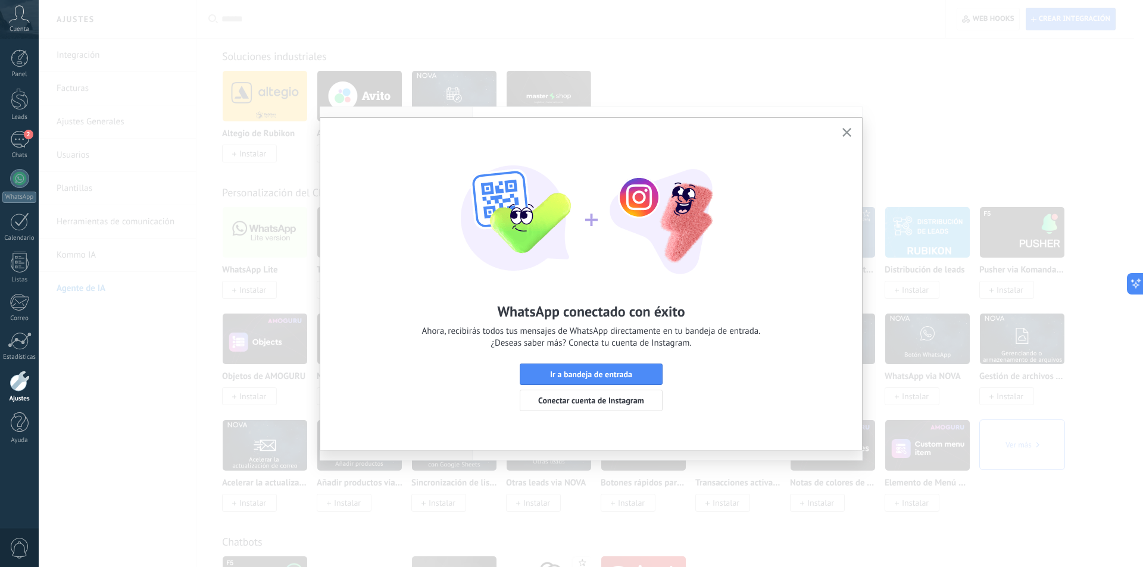
click at [848, 133] on icon "button" at bounding box center [846, 132] width 9 height 9
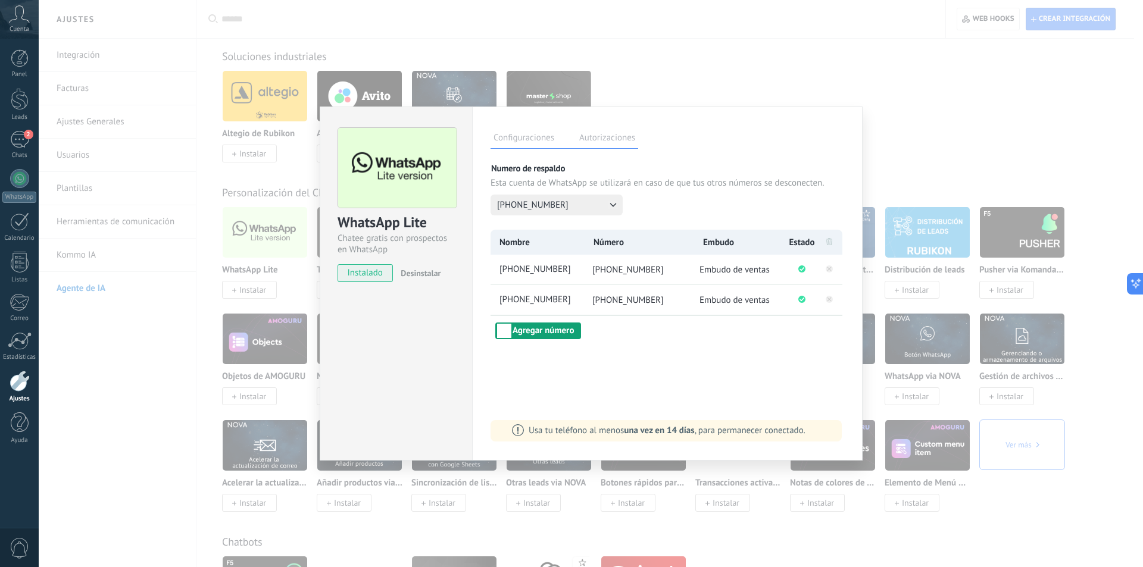
click at [549, 327] on button "Agregar número" at bounding box center [538, 331] width 86 height 17
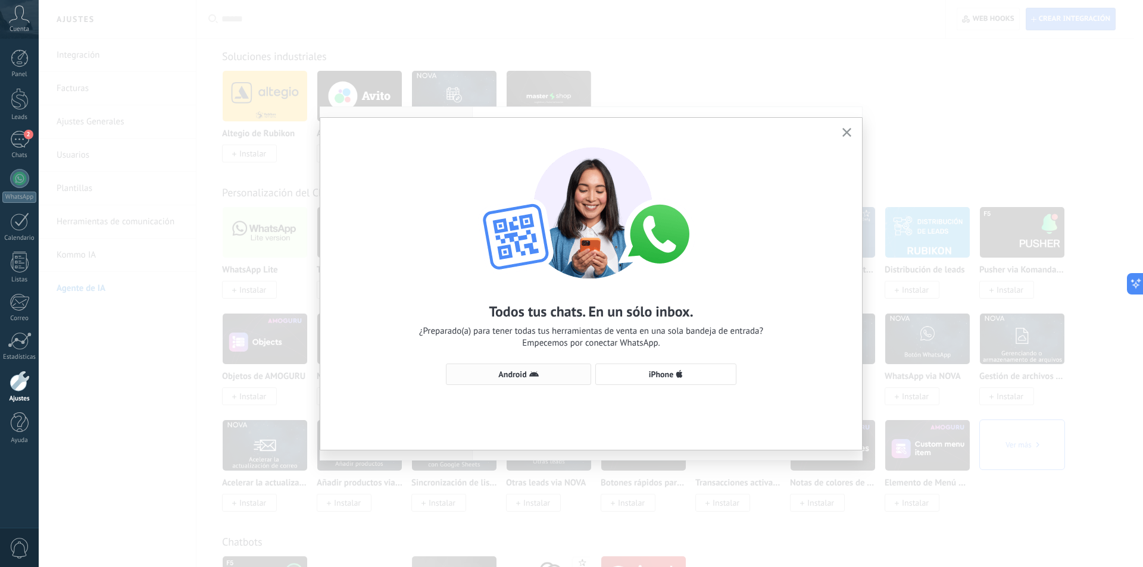
click at [527, 376] on span "Android" at bounding box center [518, 375] width 132 height 10
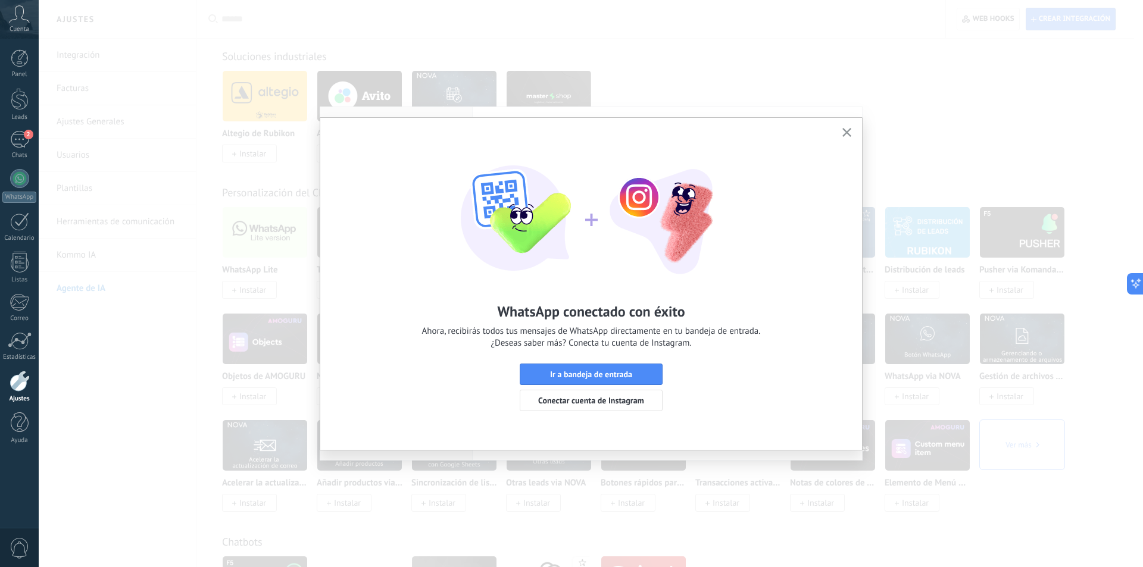
click at [845, 130] on icon "button" at bounding box center [846, 132] width 9 height 9
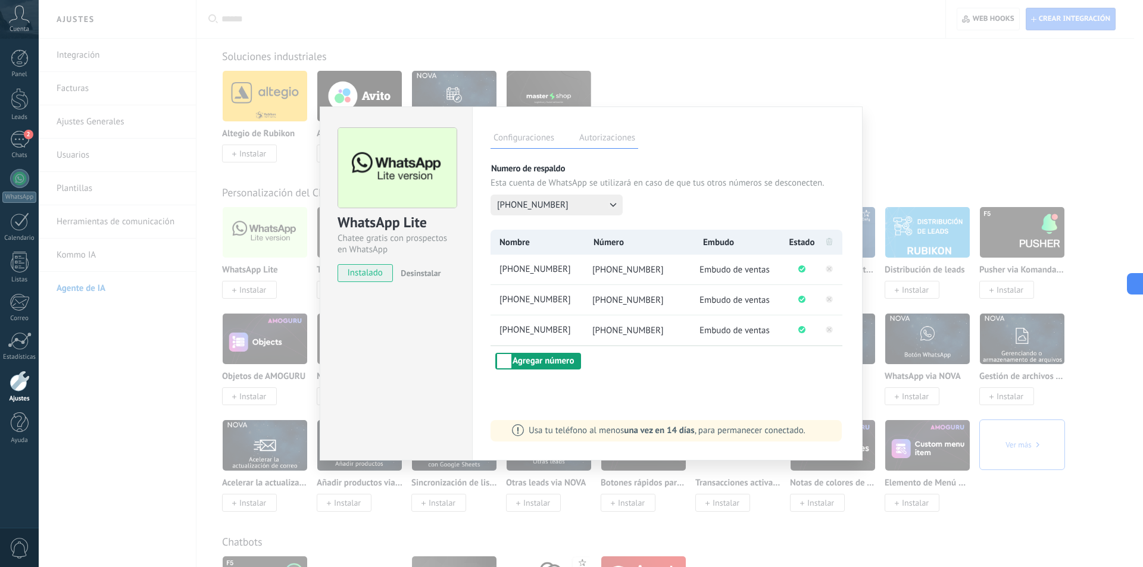
click at [527, 358] on button "Agregar número" at bounding box center [538, 361] width 86 height 17
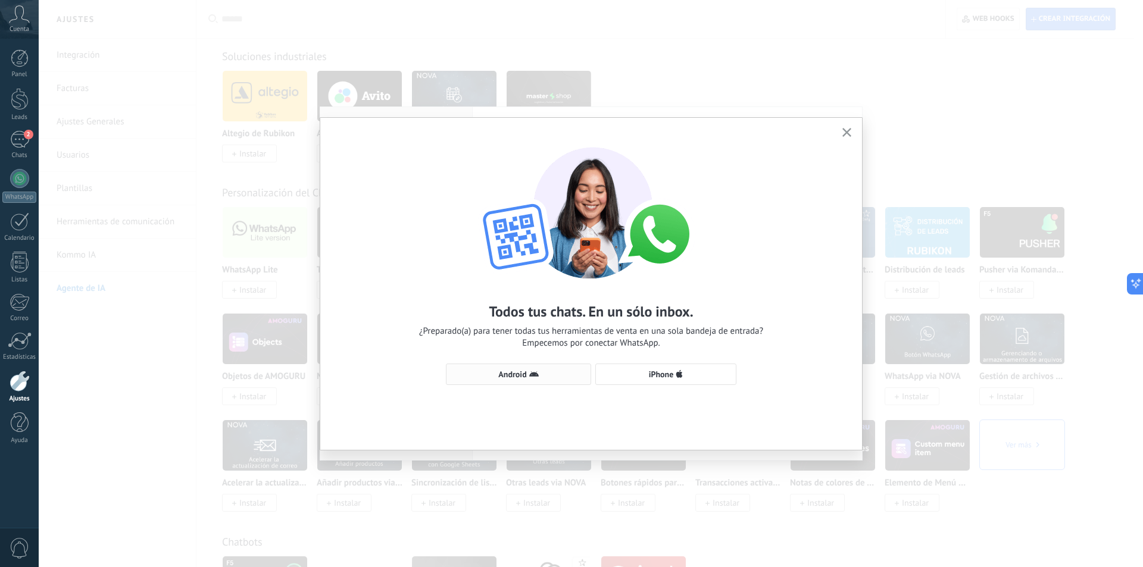
click at [520, 377] on span "Android" at bounding box center [512, 374] width 28 height 8
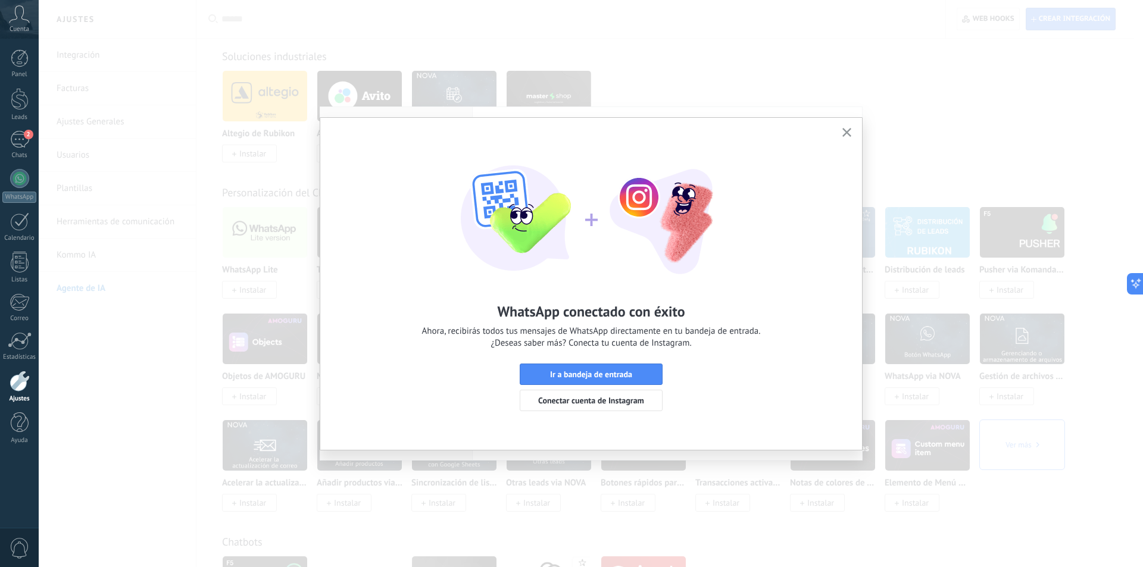
click at [845, 130] on icon "button" at bounding box center [846, 132] width 9 height 9
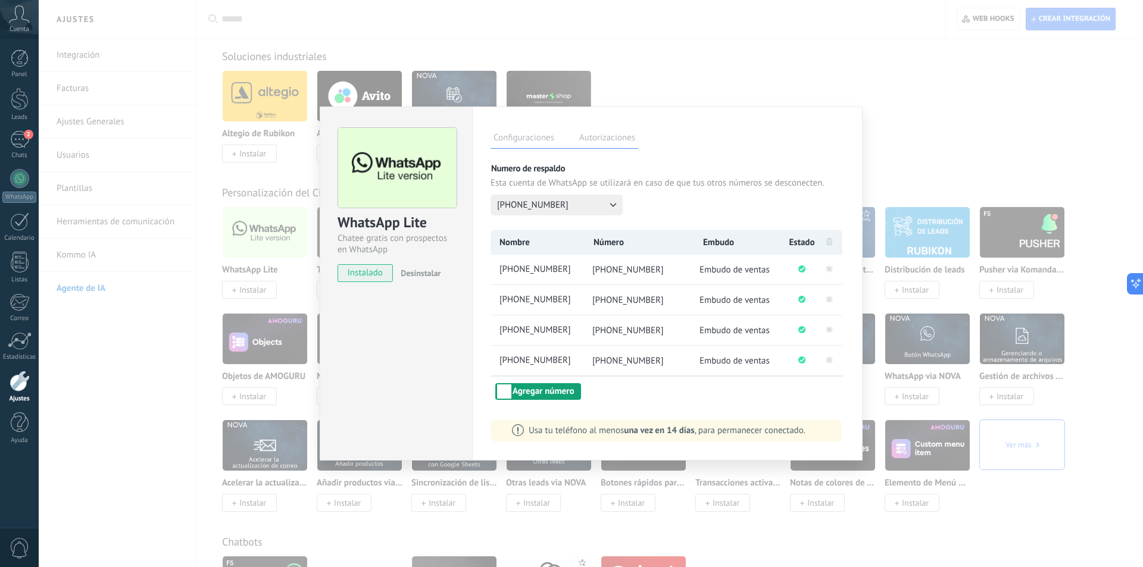
click at [543, 393] on button "Agregar número" at bounding box center [538, 391] width 86 height 17
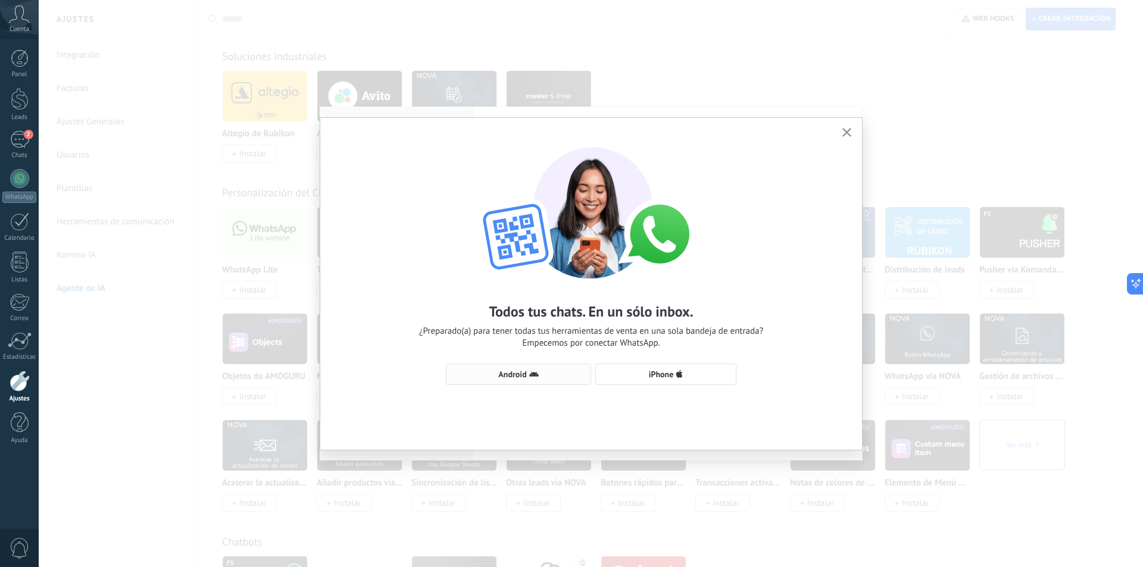
click at [527, 368] on button "Android" at bounding box center [518, 374] width 145 height 21
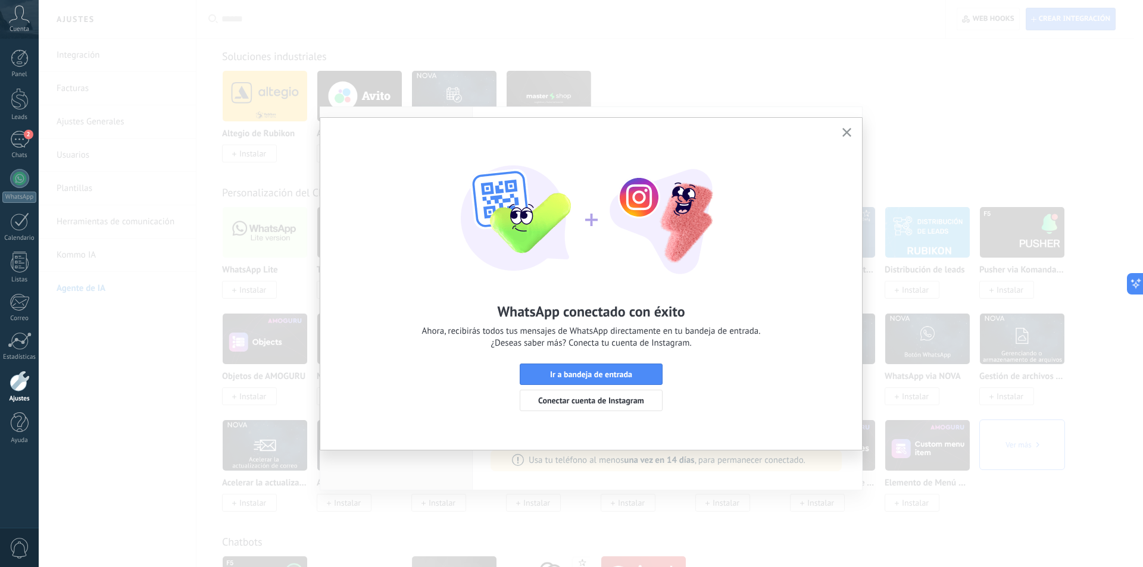
click at [848, 130] on icon "button" at bounding box center [846, 132] width 9 height 9
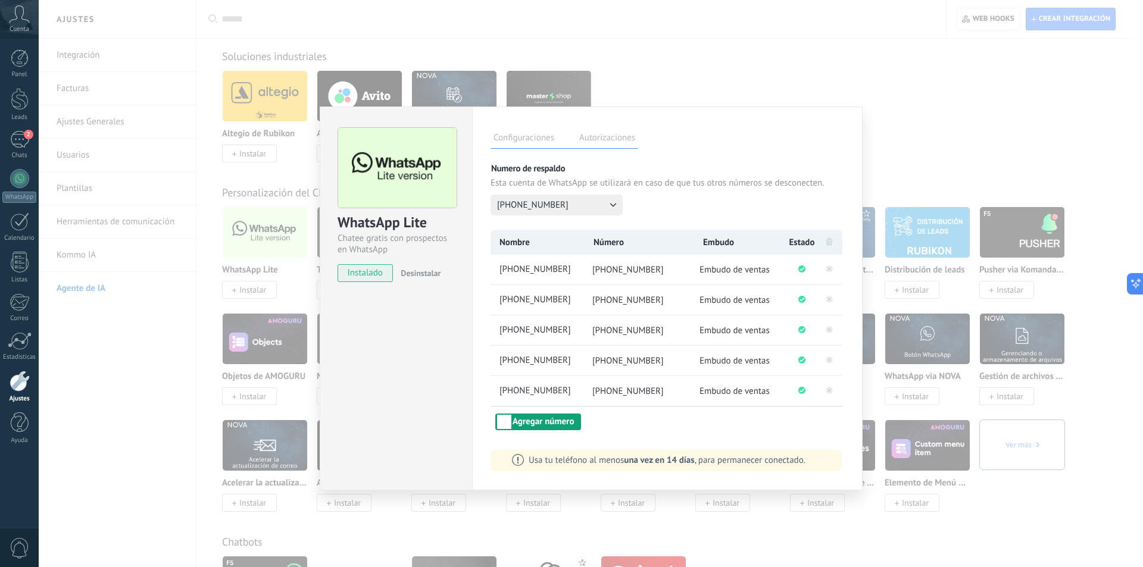
click at [554, 422] on button "Agregar número" at bounding box center [538, 422] width 86 height 17
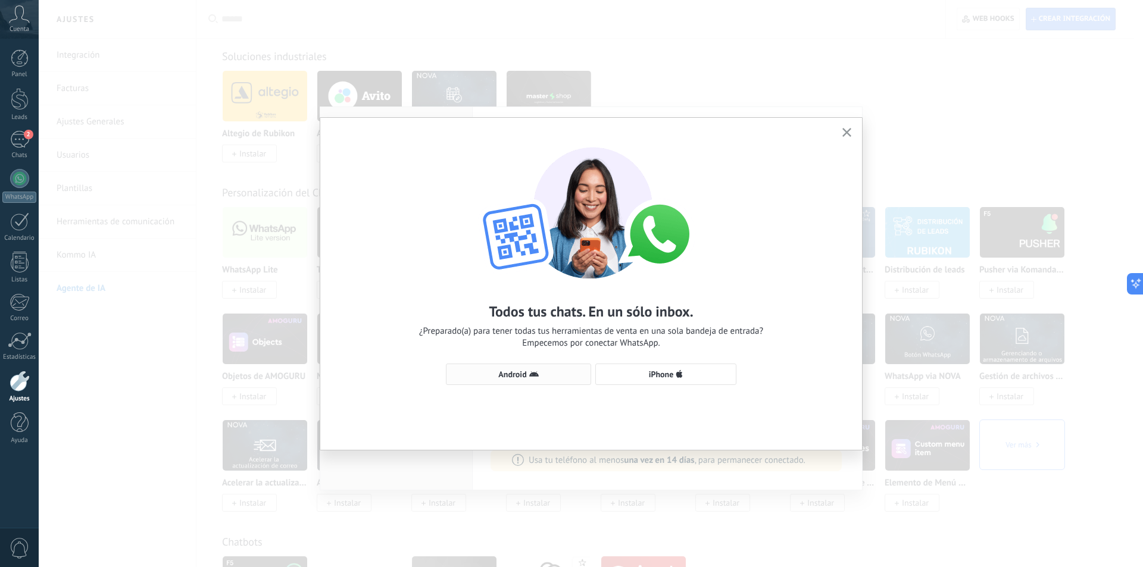
click at [527, 375] on span "Android" at bounding box center [518, 375] width 132 height 10
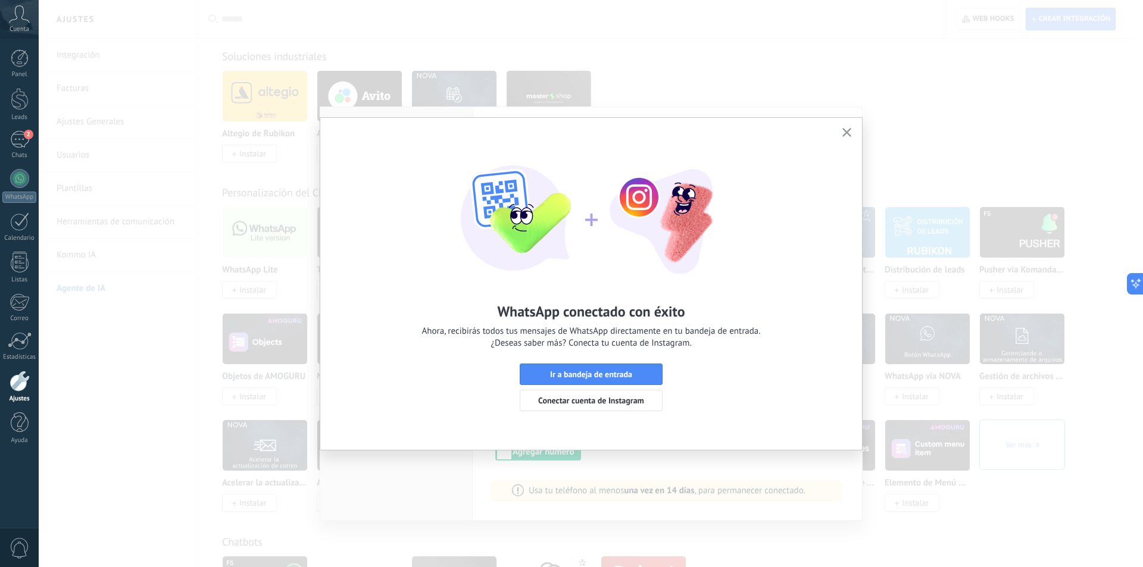
click at [849, 130] on icon "button" at bounding box center [846, 132] width 9 height 9
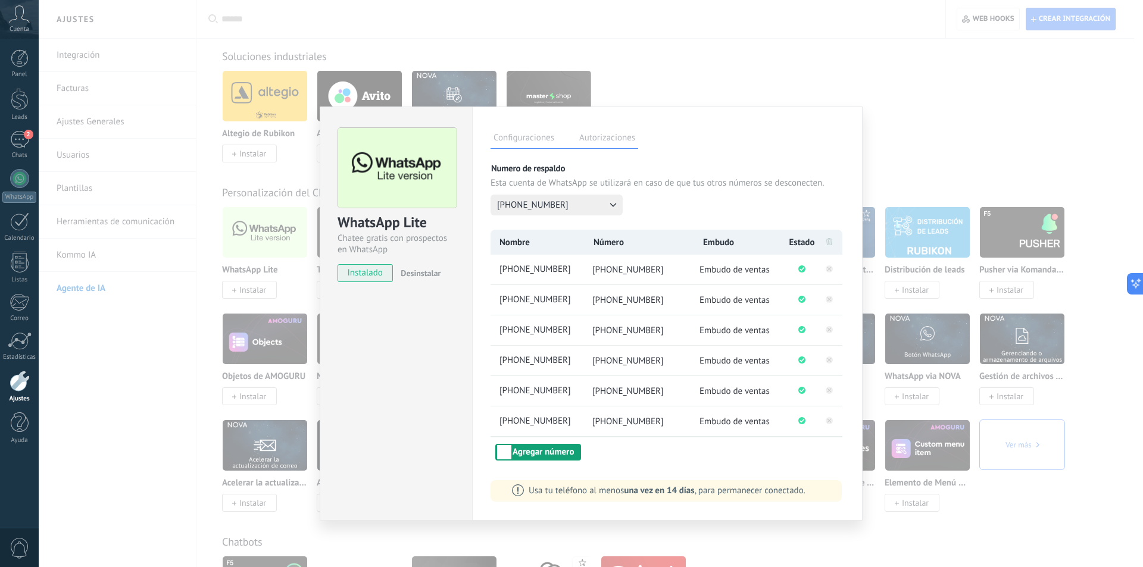
click at [561, 452] on button "Agregar número" at bounding box center [538, 452] width 86 height 17
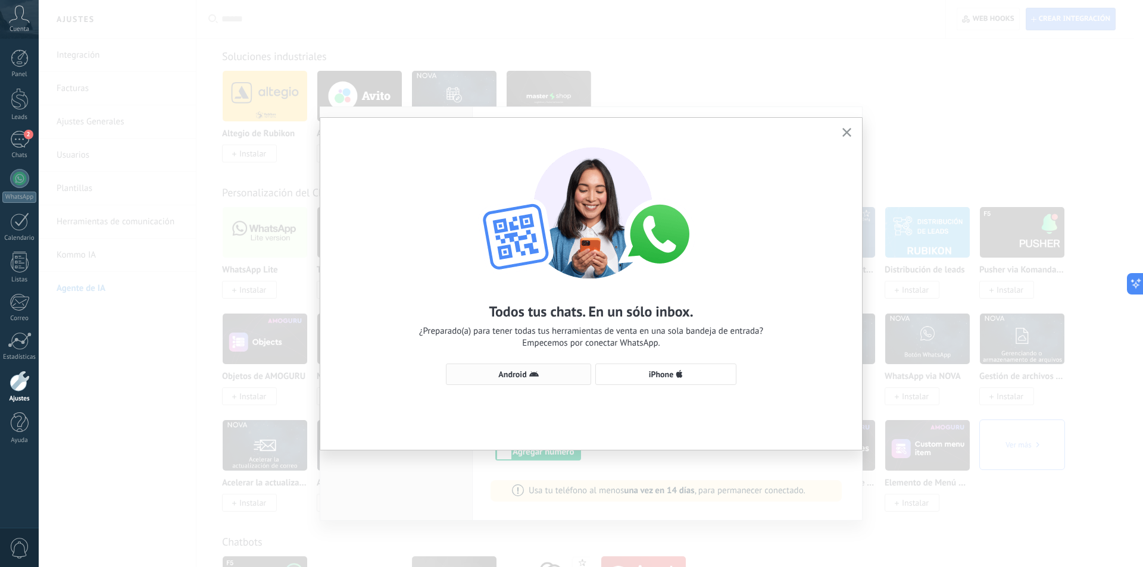
click at [527, 373] on span "Android" at bounding box center [518, 375] width 132 height 10
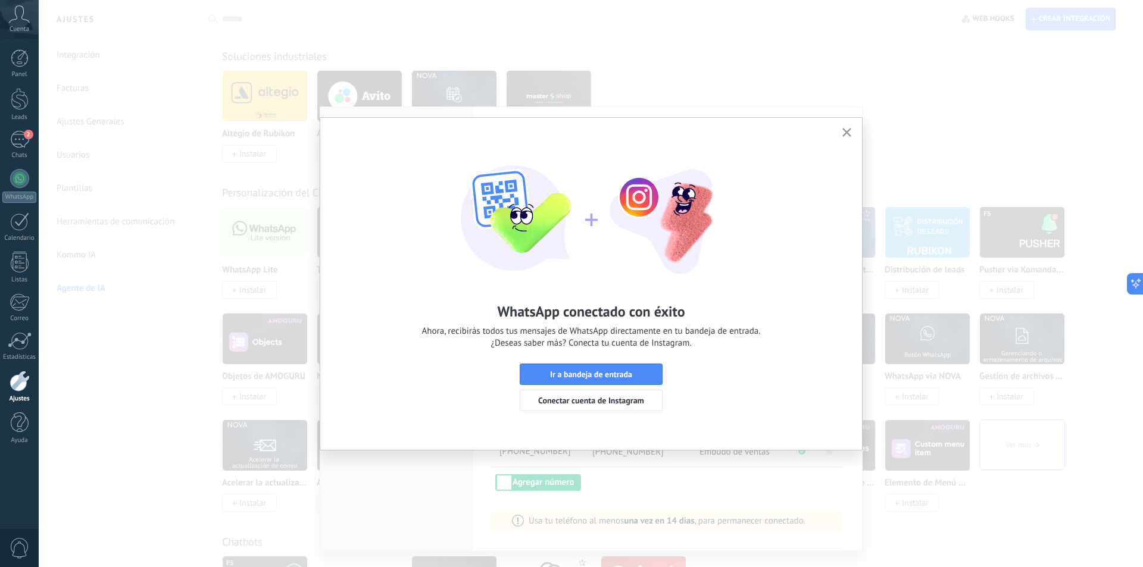
click at [850, 128] on button "button" at bounding box center [846, 133] width 15 height 16
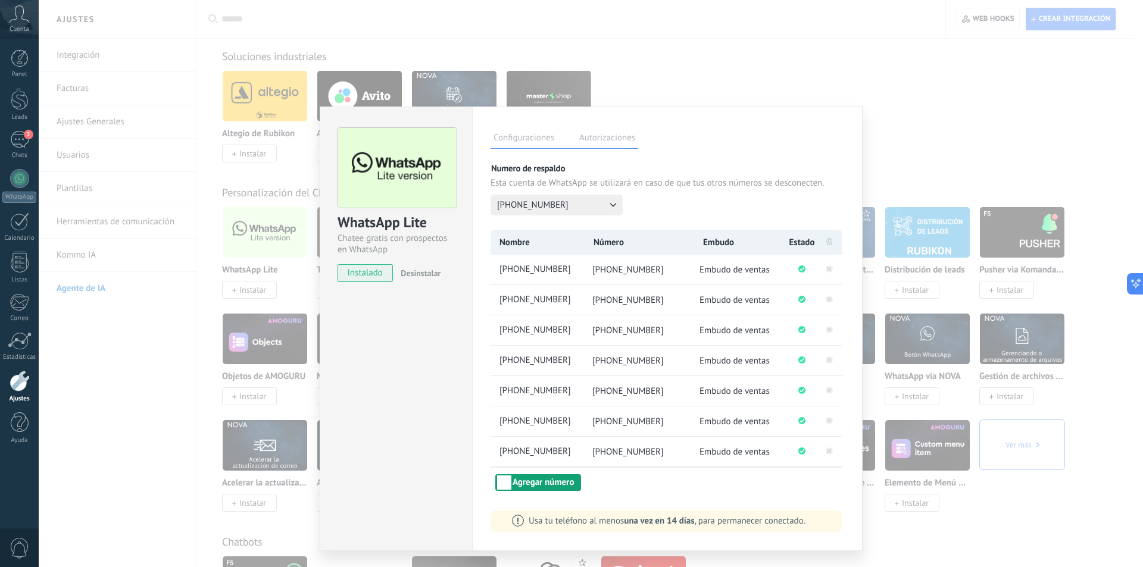
click at [556, 480] on button "Agregar número" at bounding box center [538, 482] width 86 height 17
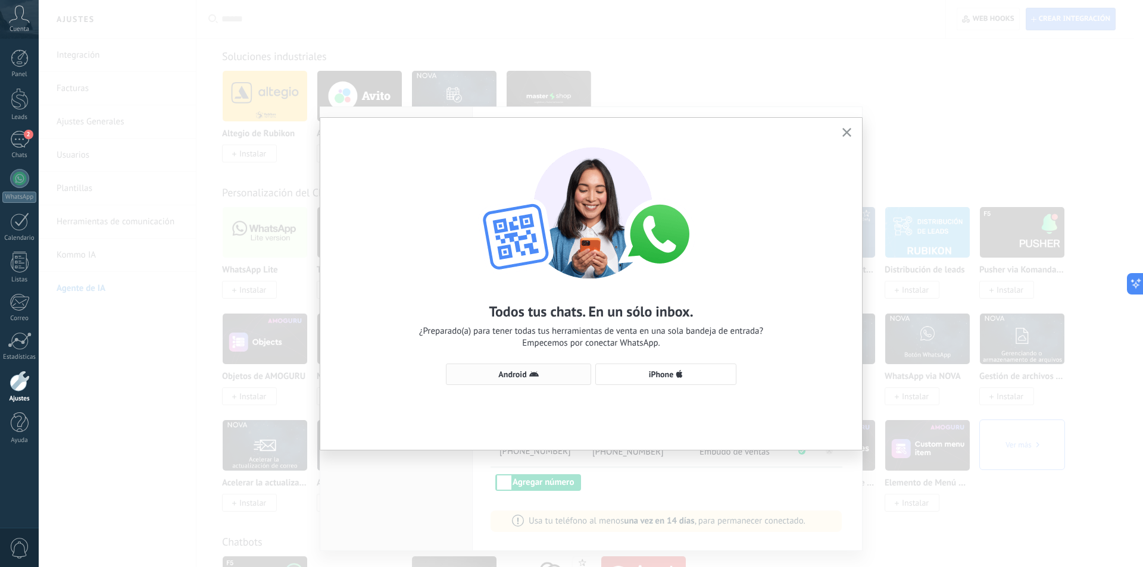
click at [519, 377] on span "Android" at bounding box center [512, 374] width 28 height 8
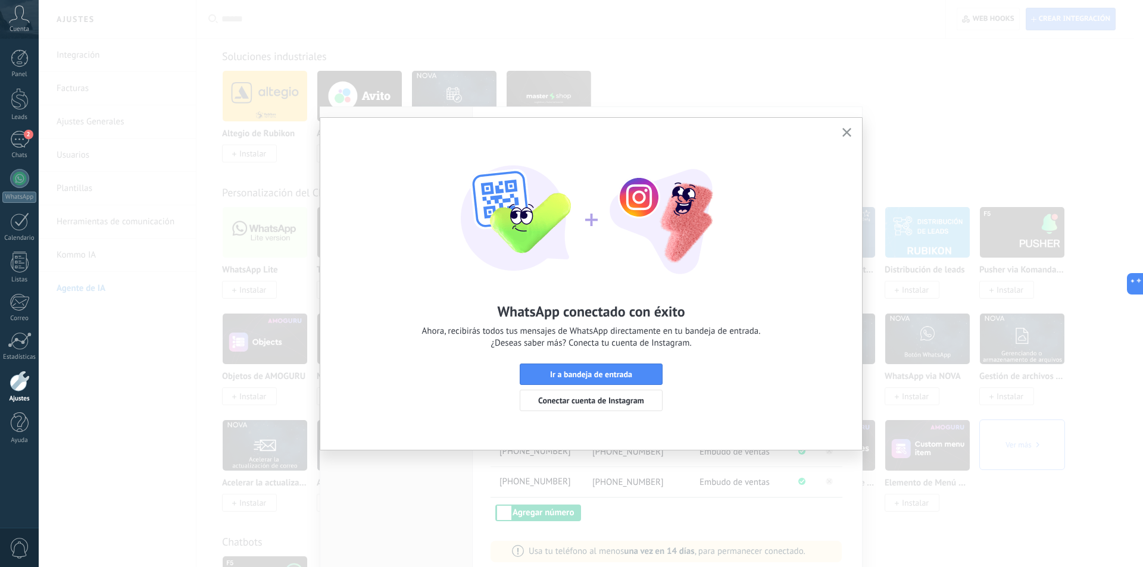
click at [845, 135] on use "button" at bounding box center [846, 132] width 9 height 9
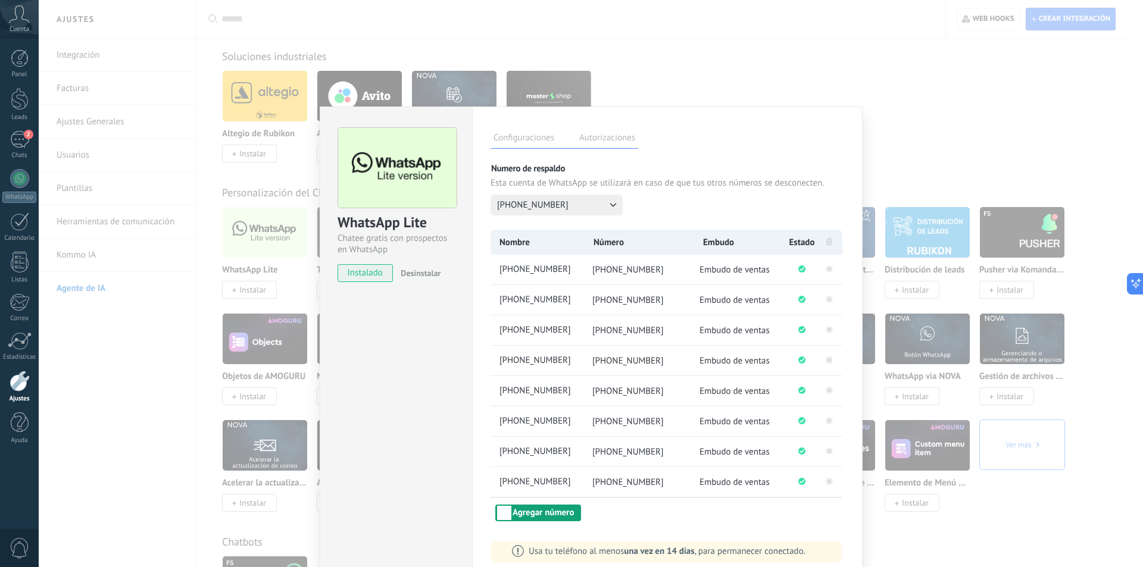
click at [504, 515] on button "Agregar número" at bounding box center [538, 513] width 86 height 17
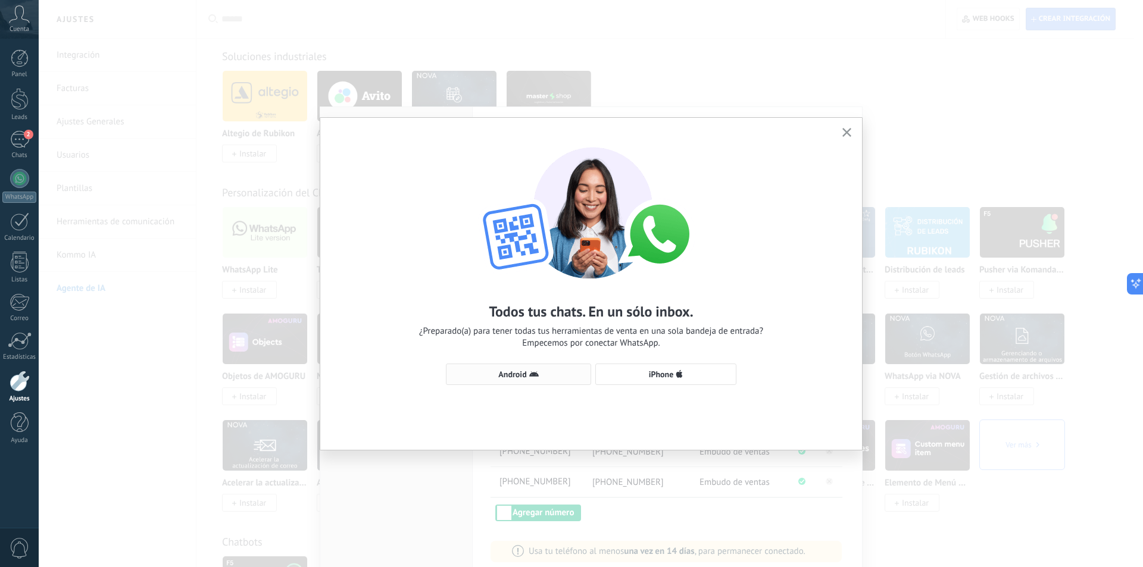
click at [508, 365] on button "Android" at bounding box center [518, 374] width 145 height 21
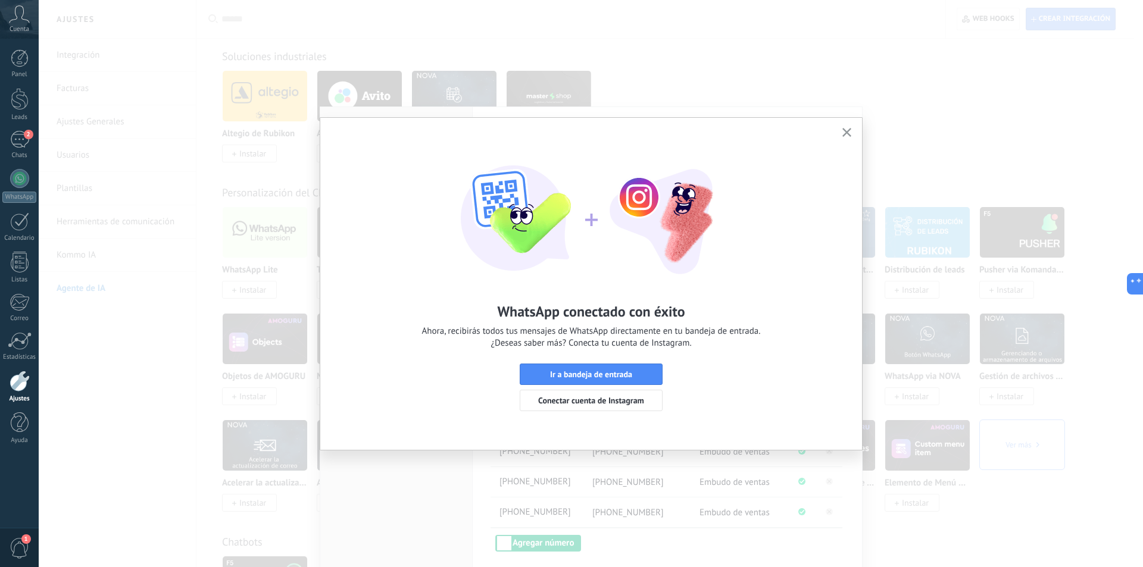
click at [843, 130] on icon "button" at bounding box center [846, 132] width 9 height 9
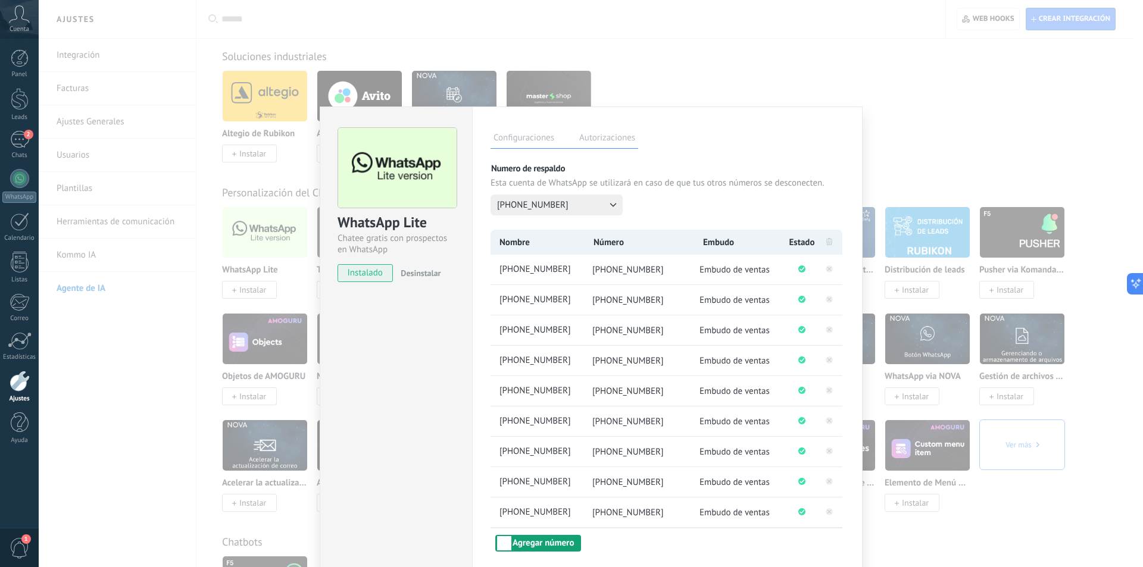
click at [545, 545] on button "Agregar número" at bounding box center [538, 543] width 86 height 17
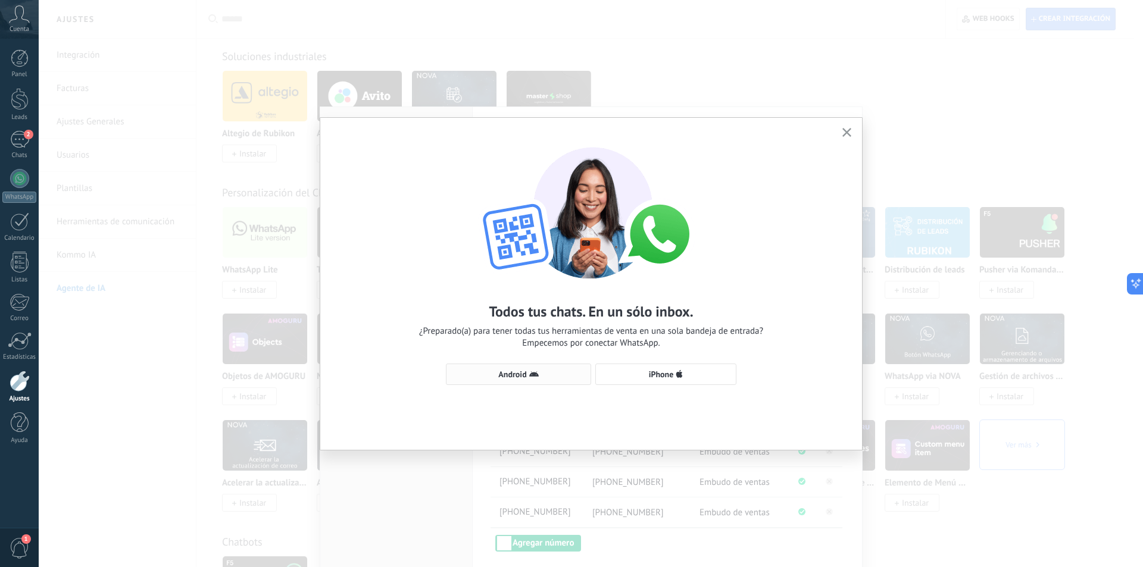
click at [531, 374] on use "button" at bounding box center [534, 373] width 10 height 5
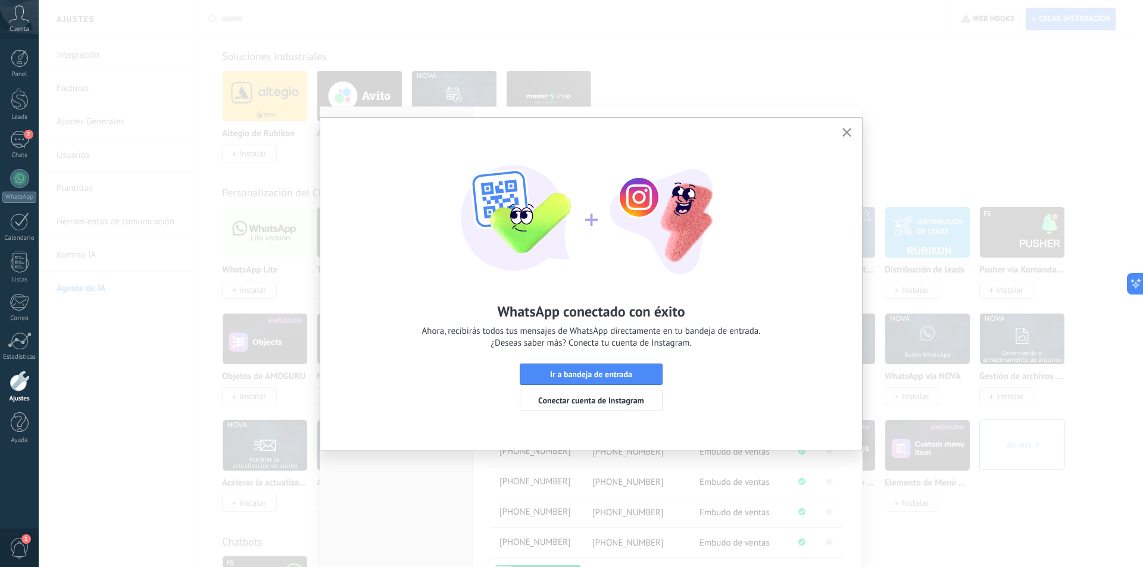
click at [843, 133] on icon "button" at bounding box center [846, 132] width 9 height 9
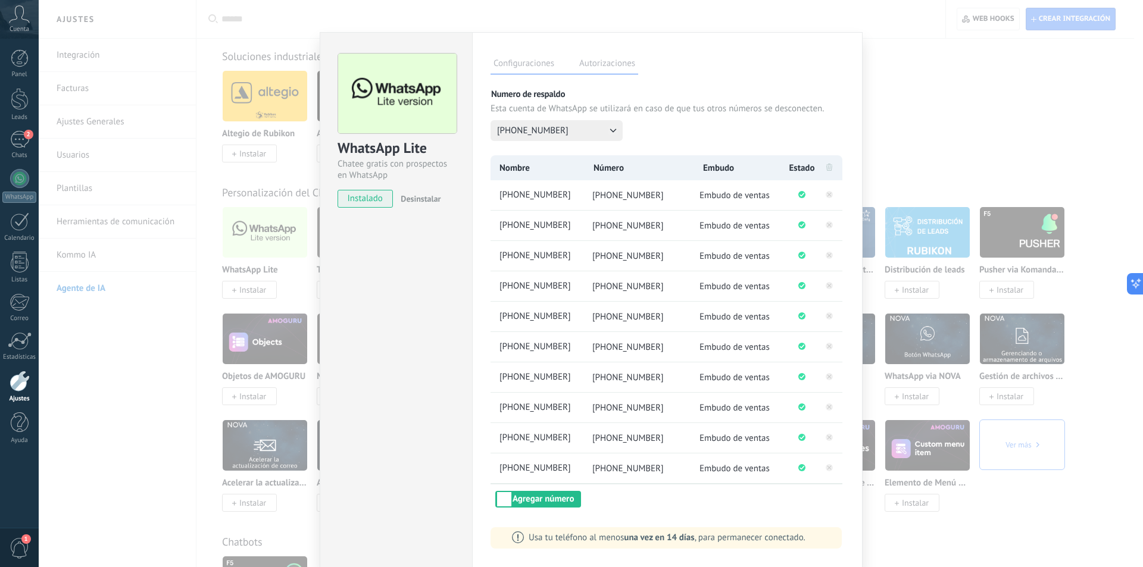
scroll to position [75, 0]
click at [528, 499] on button "Agregar número" at bounding box center [538, 498] width 86 height 17
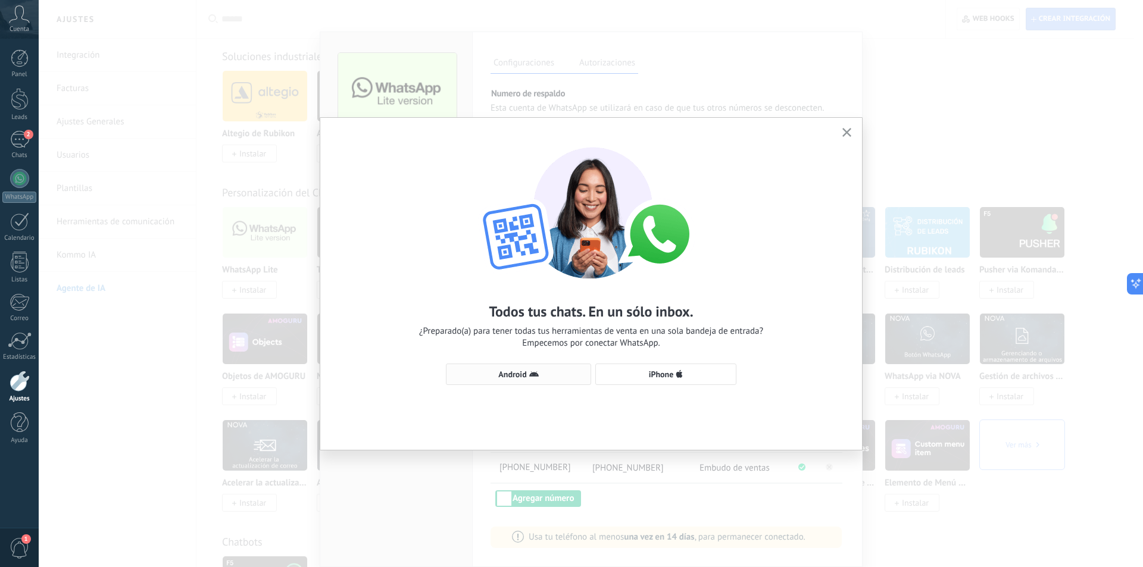
click at [519, 370] on span "Android" at bounding box center [512, 374] width 28 height 8
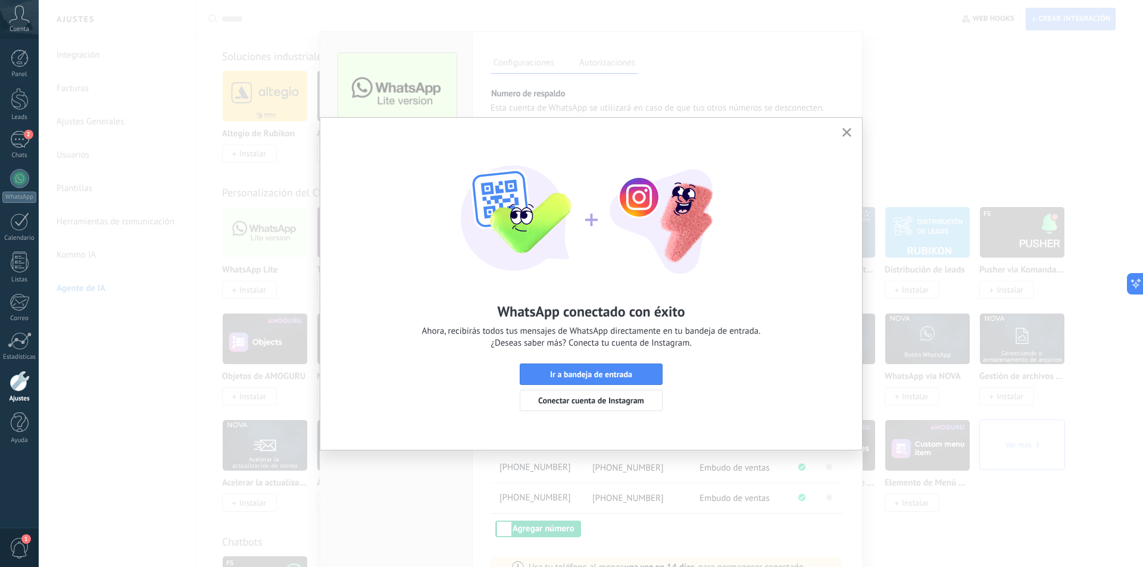
click at [847, 132] on use "button" at bounding box center [846, 132] width 9 height 9
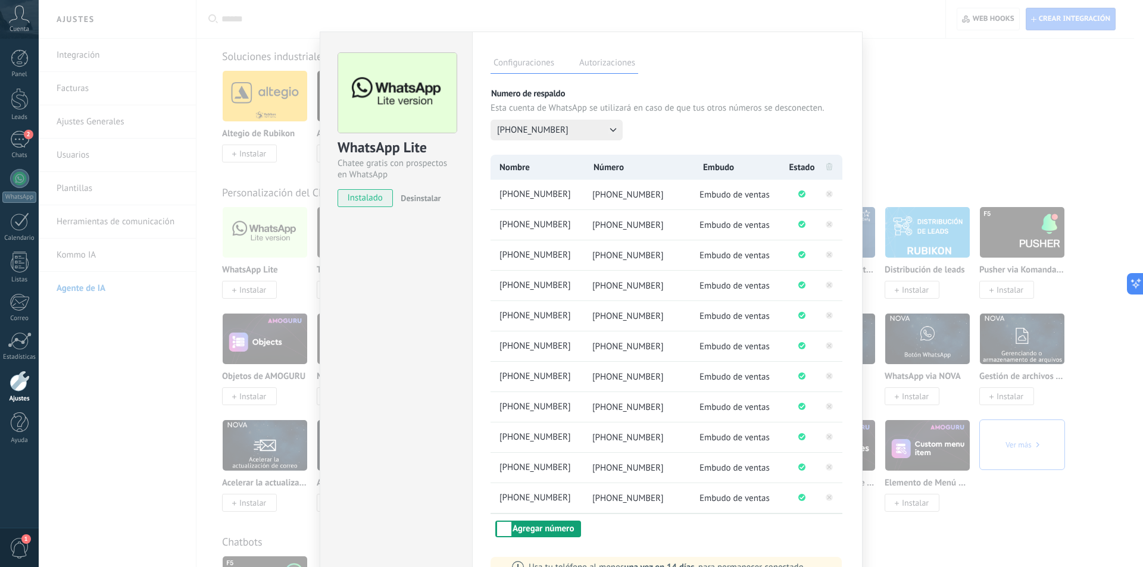
click at [536, 530] on button "Agregar número" at bounding box center [538, 529] width 86 height 17
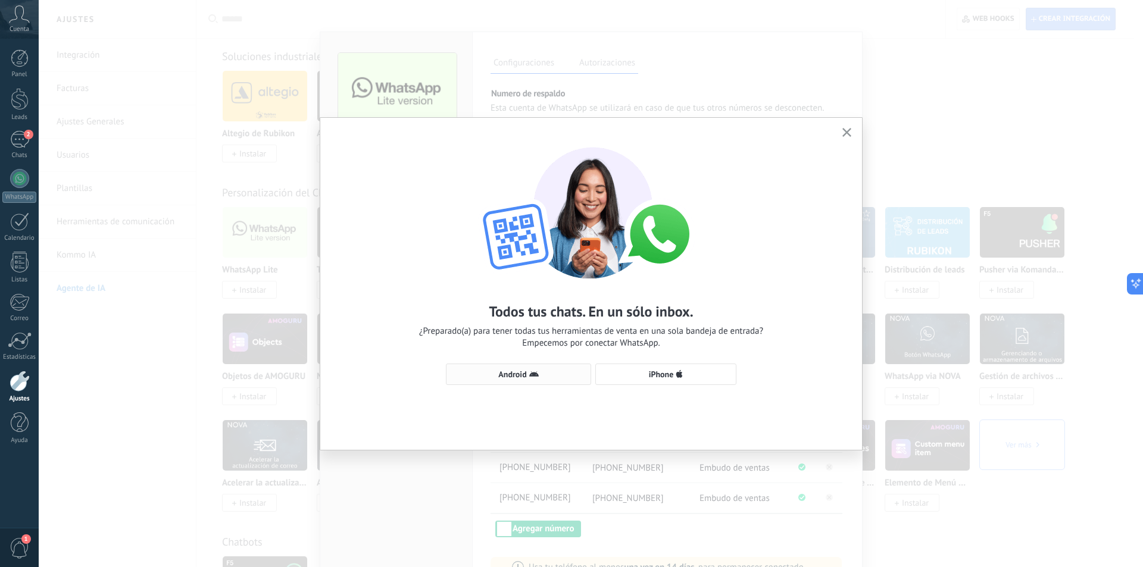
click at [516, 373] on span "Android" at bounding box center [512, 374] width 28 height 8
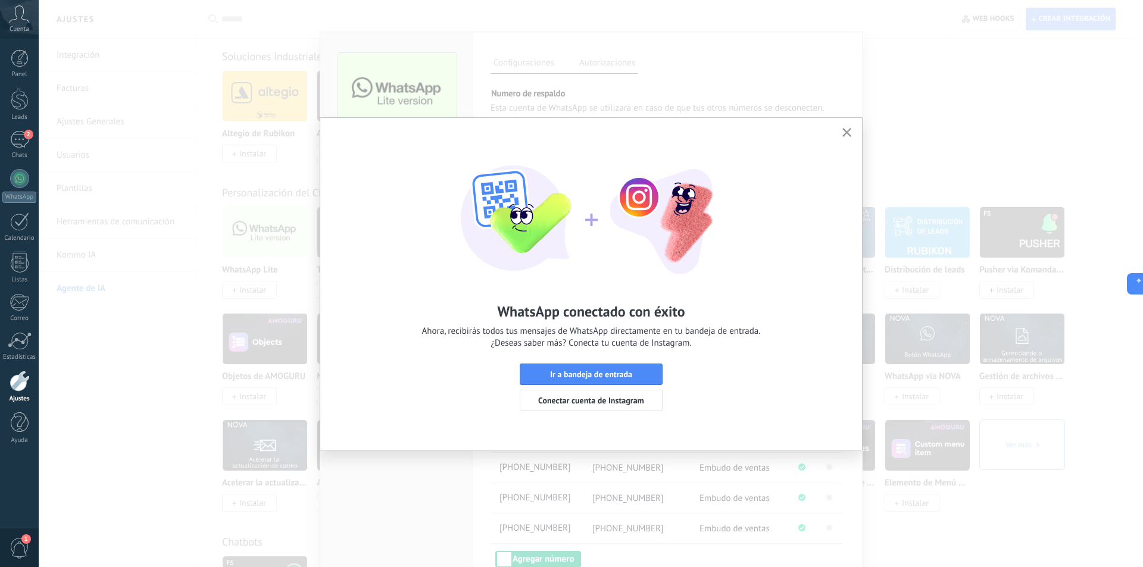
click at [845, 129] on icon "button" at bounding box center [846, 132] width 9 height 9
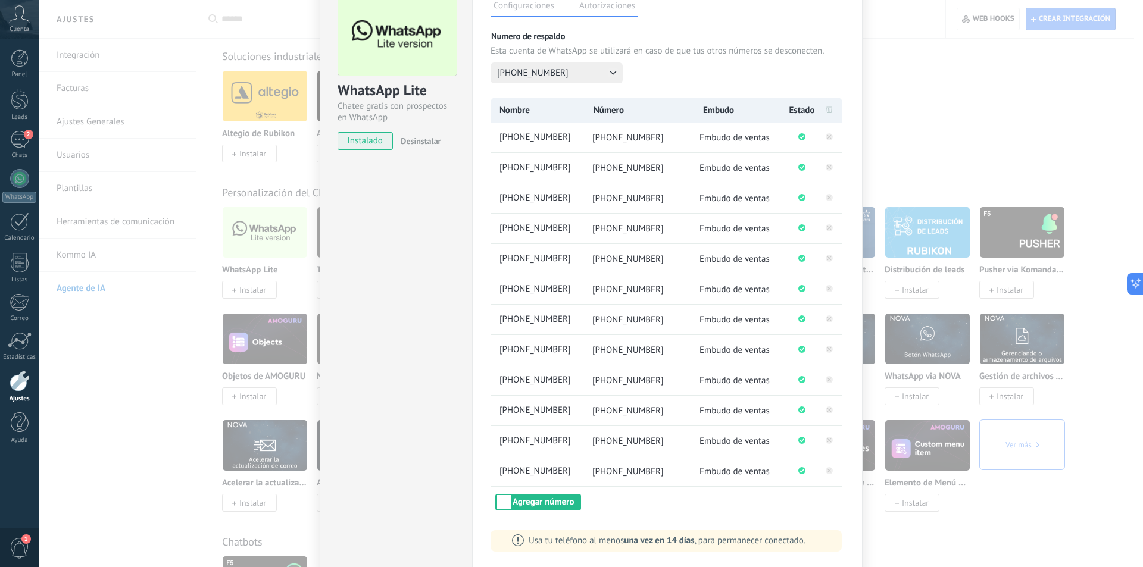
scroll to position [136, 0]
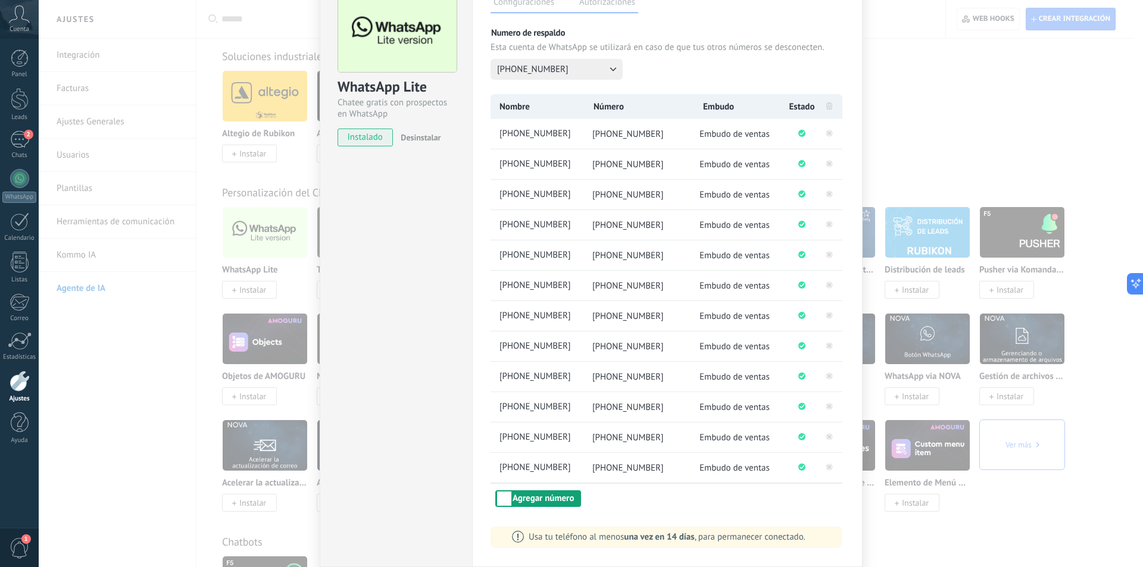
click at [544, 493] on button "Agregar número" at bounding box center [538, 498] width 86 height 17
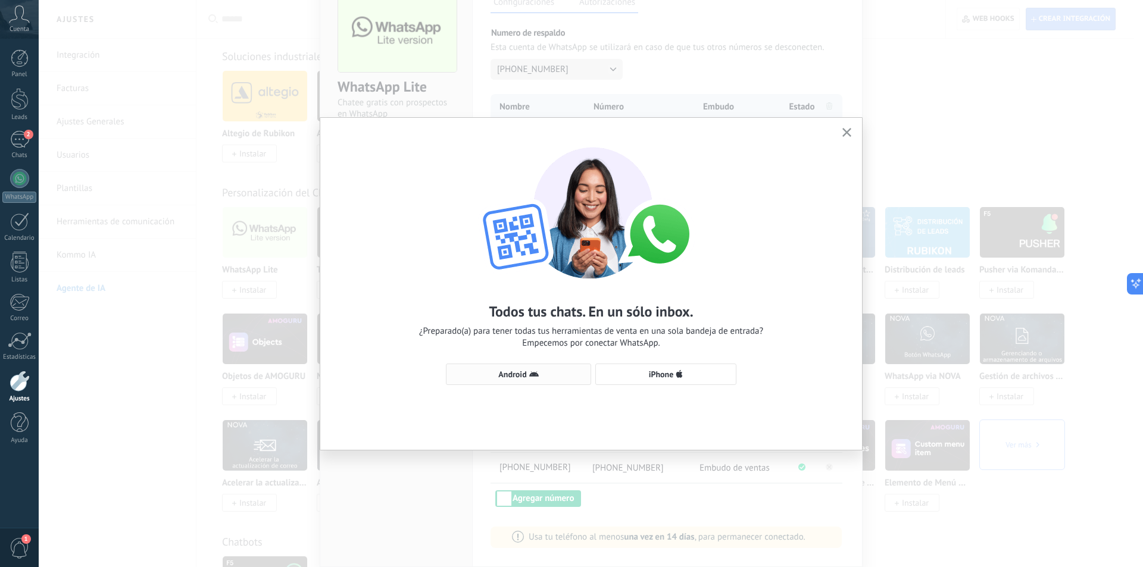
click at [519, 374] on span "Android" at bounding box center [512, 374] width 28 height 8
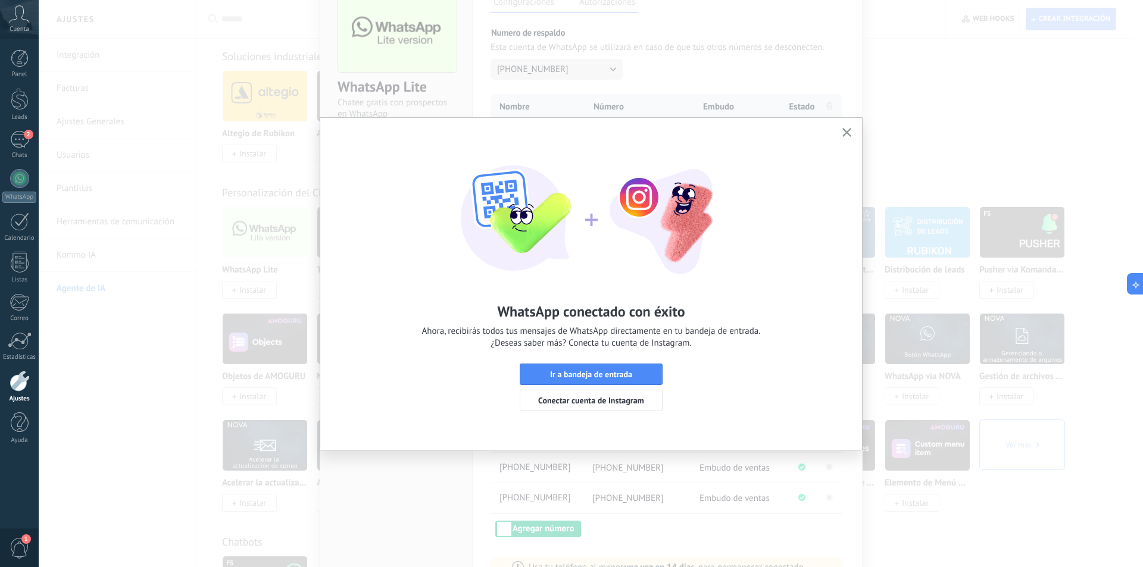
click at [848, 133] on icon "button" at bounding box center [846, 132] width 9 height 9
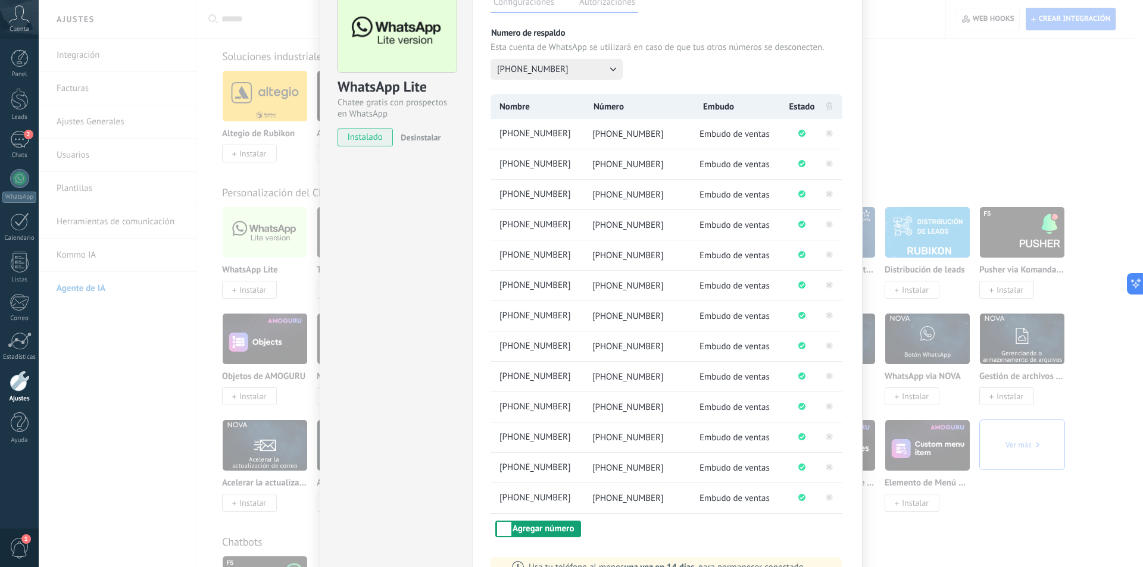
click at [556, 533] on button "Agregar número" at bounding box center [538, 529] width 86 height 17
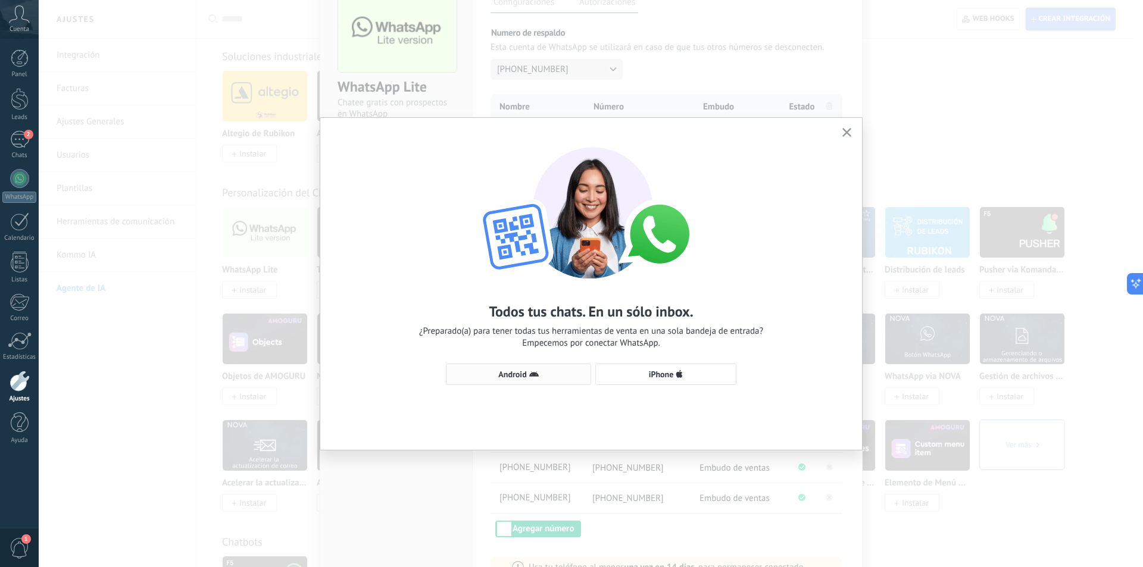
click at [536, 376] on icon "button" at bounding box center [534, 375] width 10 height 10
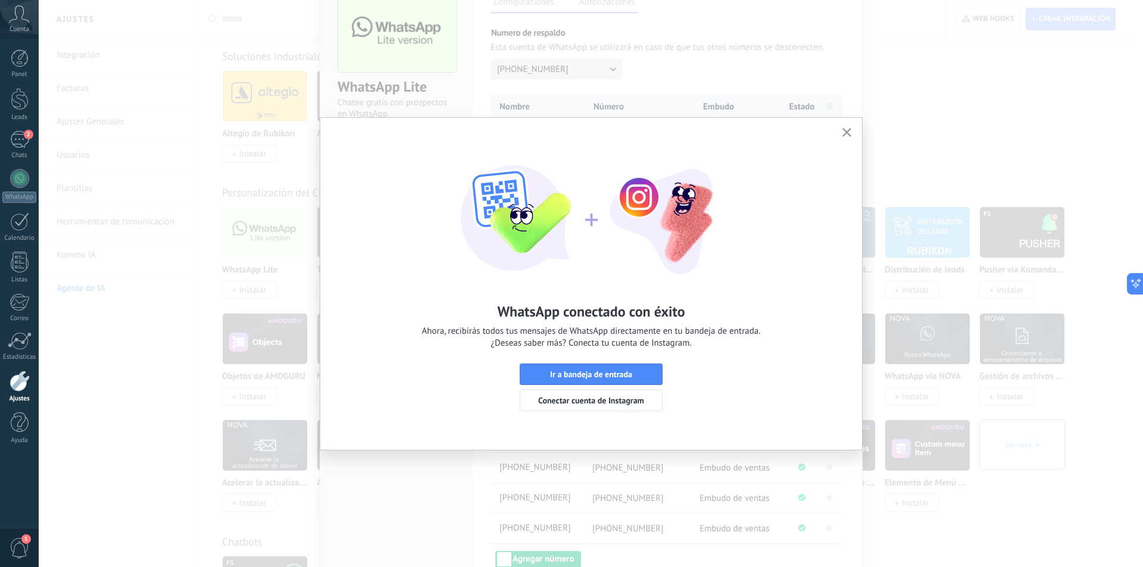
click at [845, 132] on icon "button" at bounding box center [846, 132] width 9 height 9
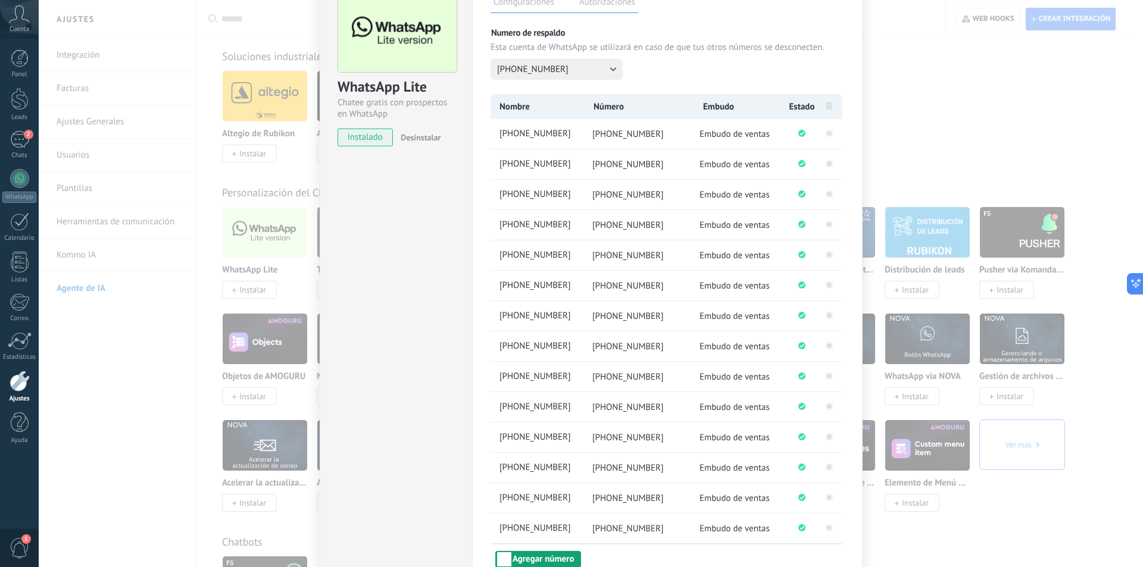
click at [532, 563] on button "Agregar número" at bounding box center [538, 559] width 86 height 17
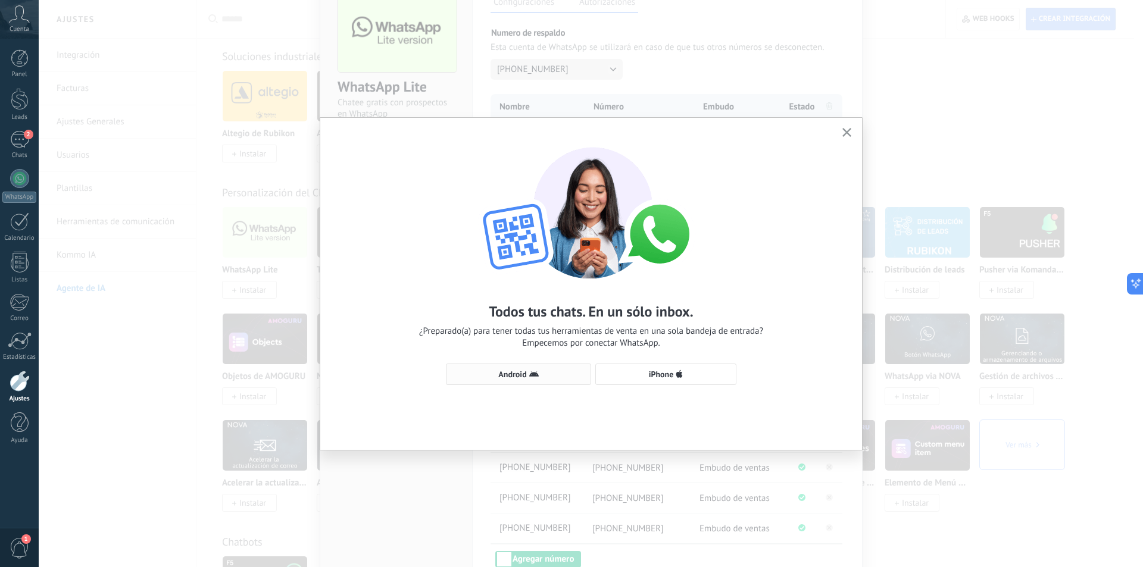
click at [527, 372] on span "Android" at bounding box center [518, 375] width 132 height 10
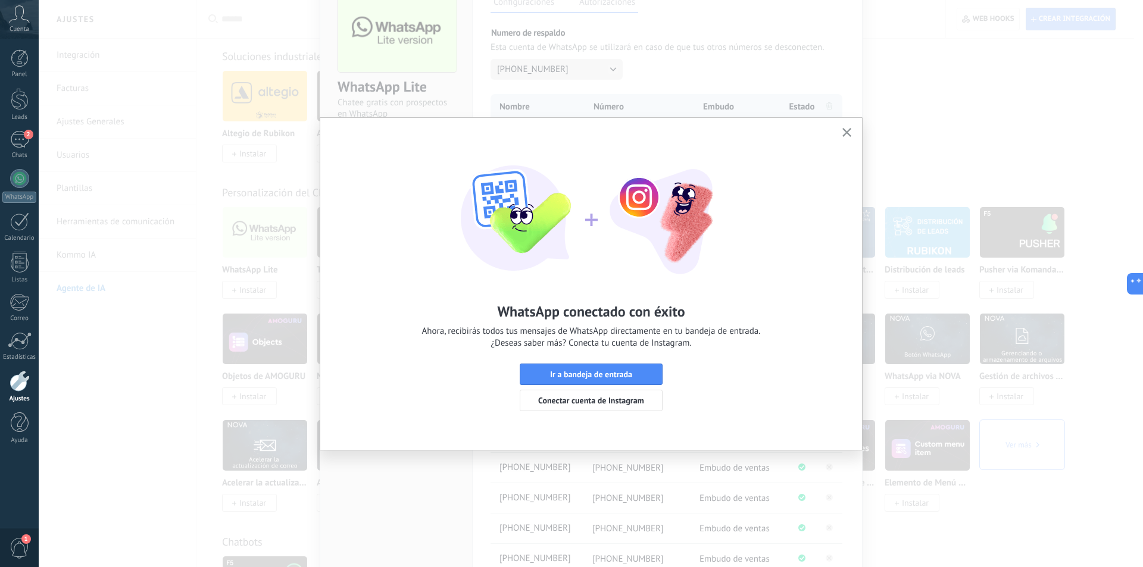
click at [845, 133] on icon "button" at bounding box center [846, 132] width 9 height 9
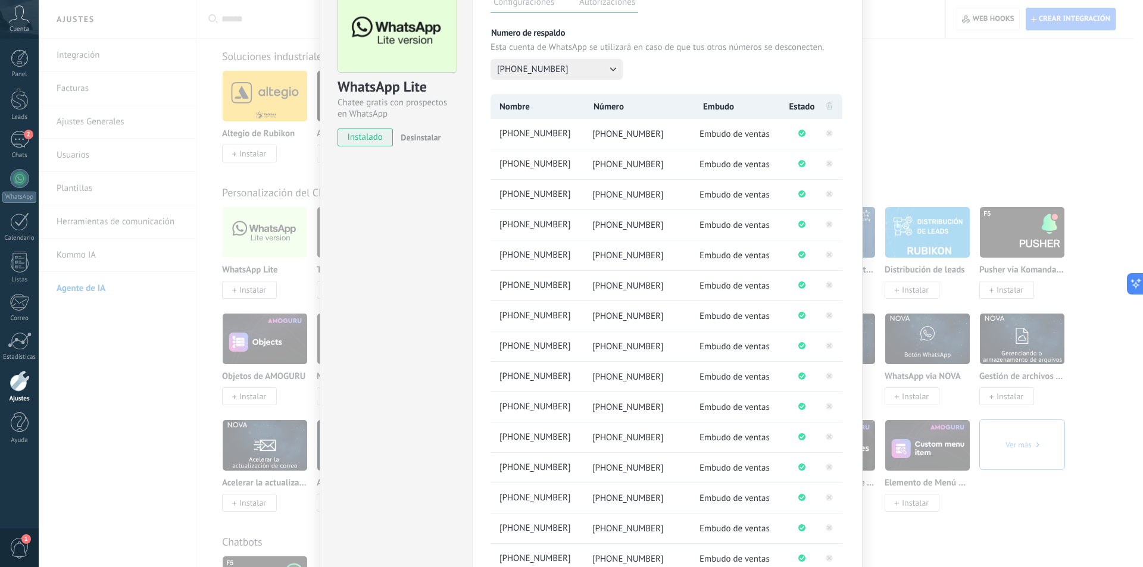
scroll to position [227, 0]
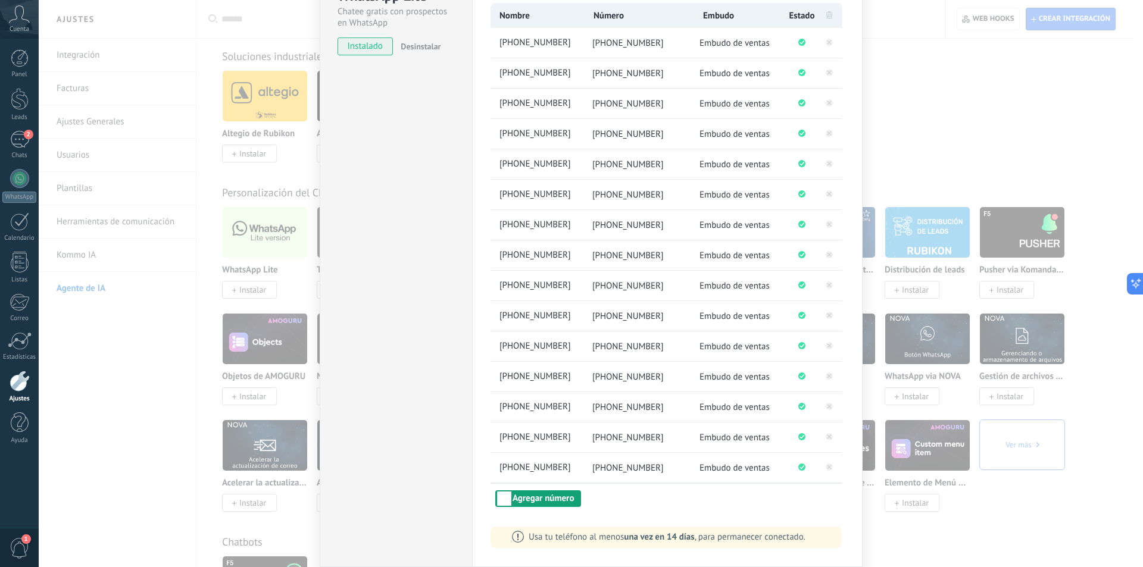
click at [531, 499] on button "Agregar número" at bounding box center [538, 498] width 86 height 17
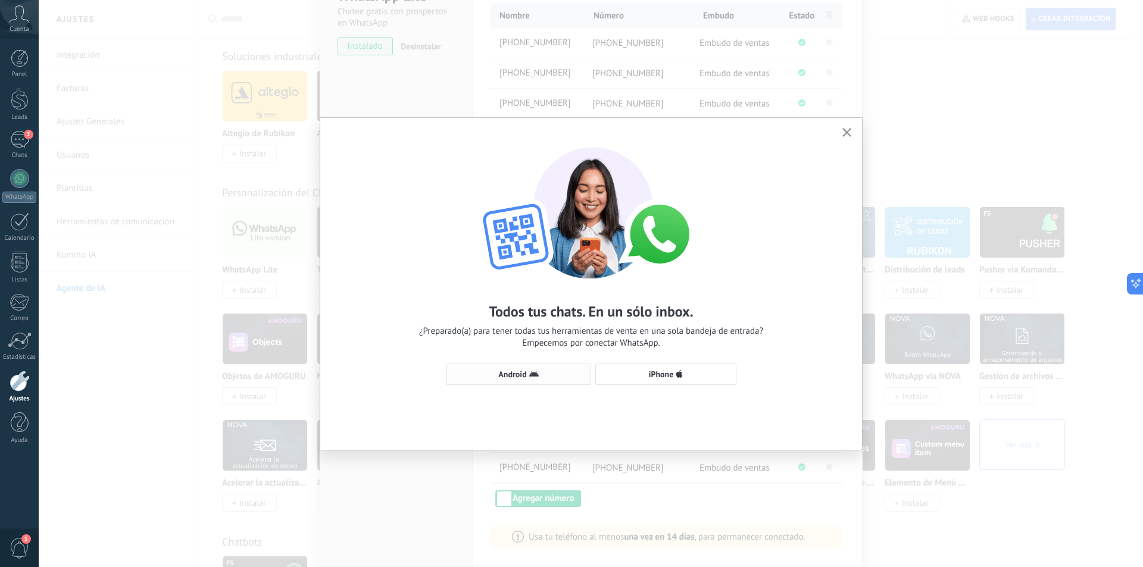
click at [519, 374] on span "Android" at bounding box center [512, 374] width 28 height 8
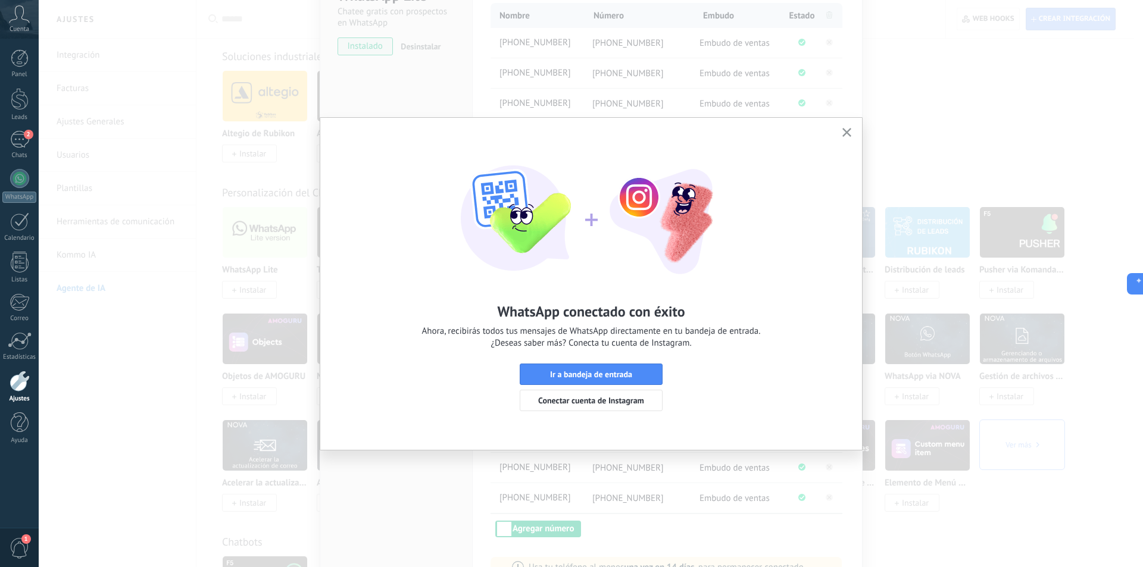
click at [847, 129] on icon "button" at bounding box center [846, 132] width 9 height 9
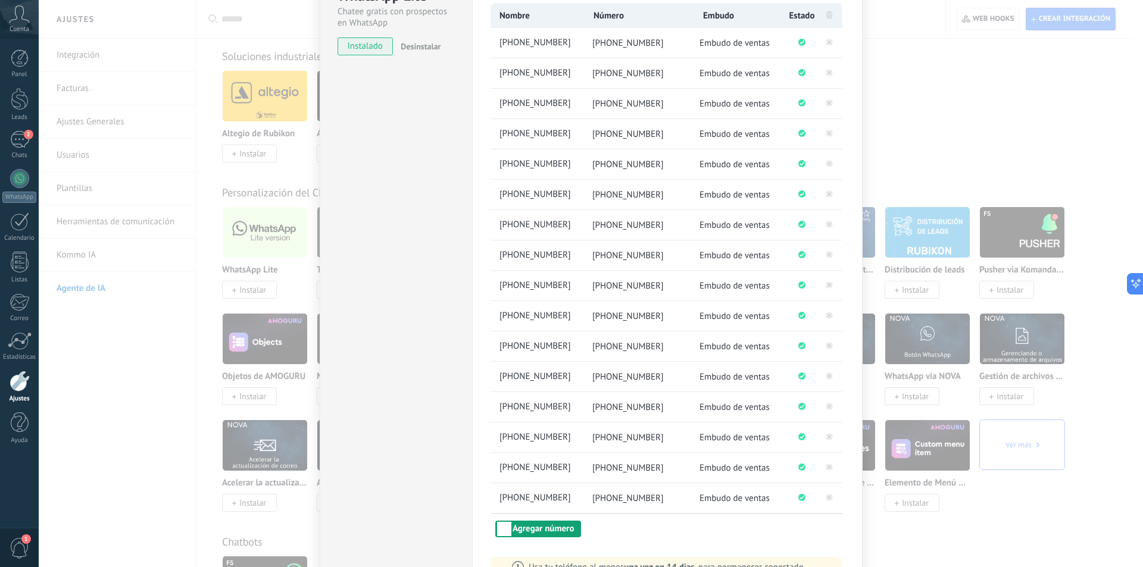
click at [527, 533] on button "Agregar número" at bounding box center [538, 529] width 86 height 17
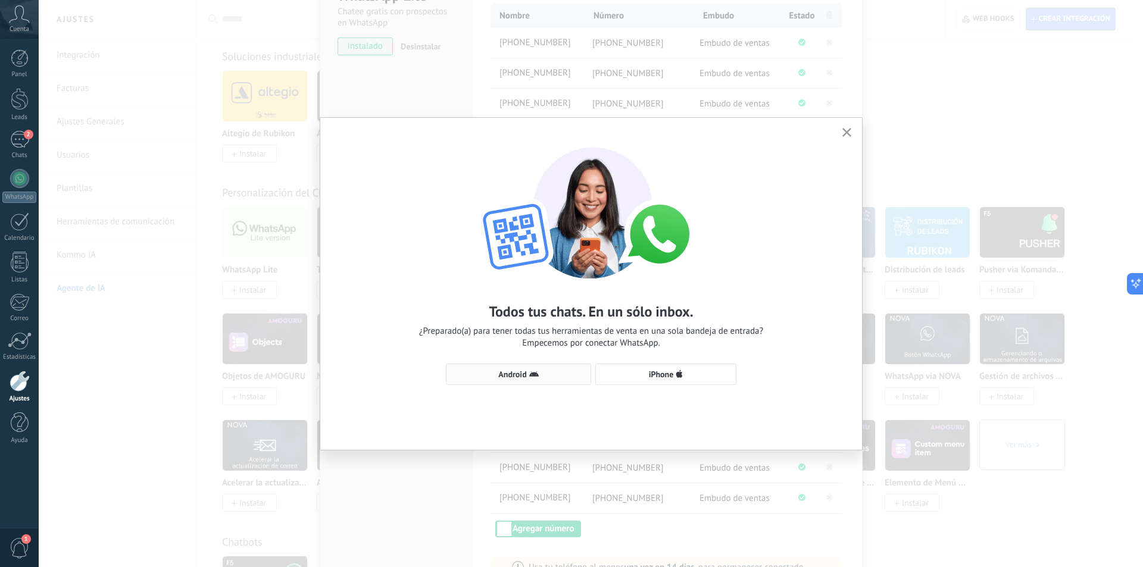
click at [518, 377] on span "Android" at bounding box center [512, 374] width 28 height 8
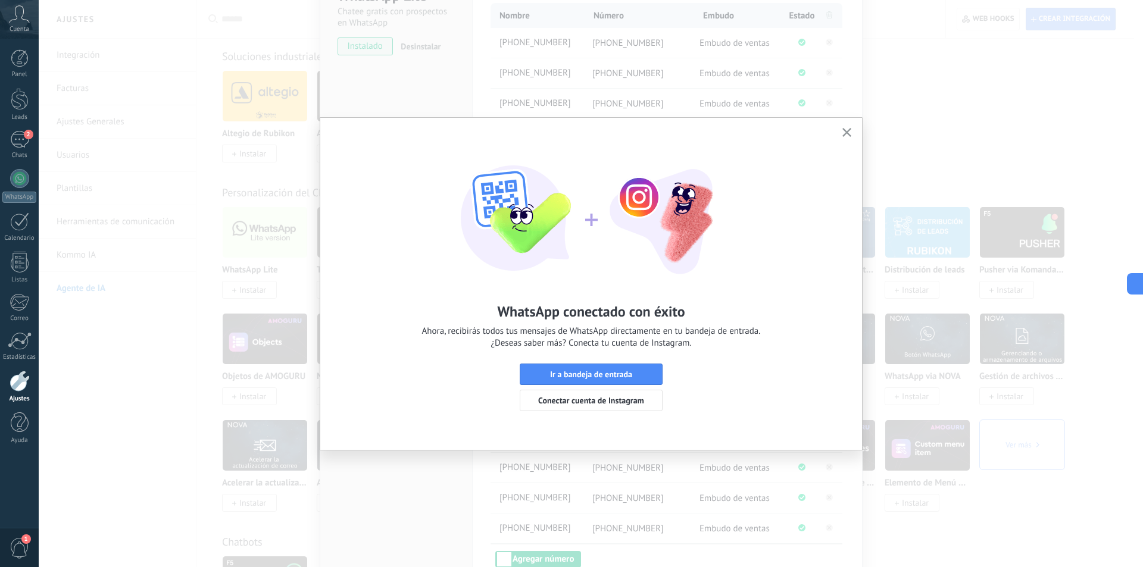
click at [848, 131] on use "button" at bounding box center [846, 132] width 9 height 9
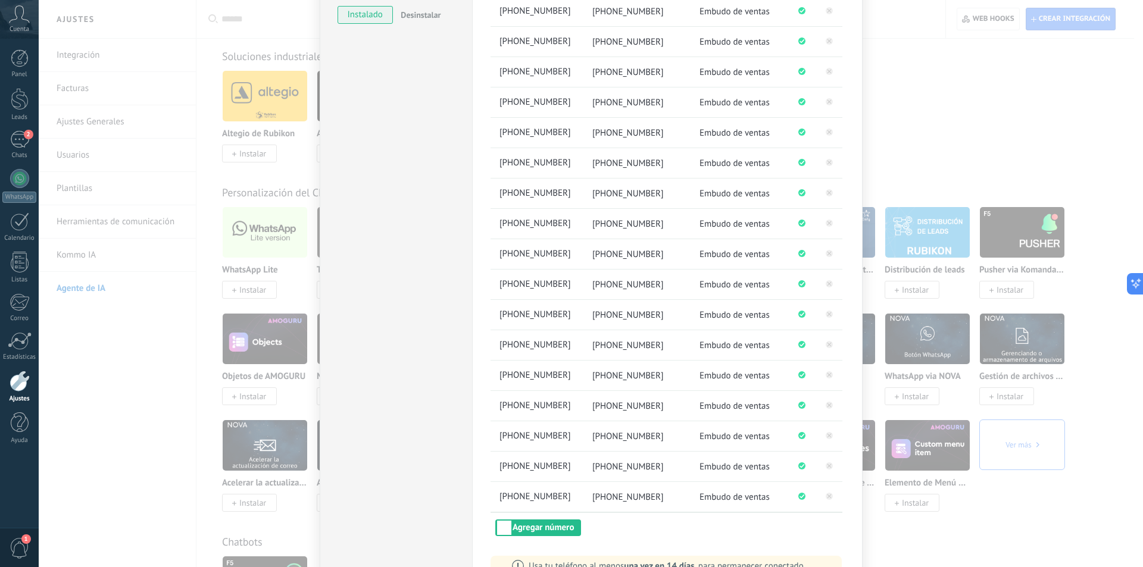
scroll to position [287, 0]
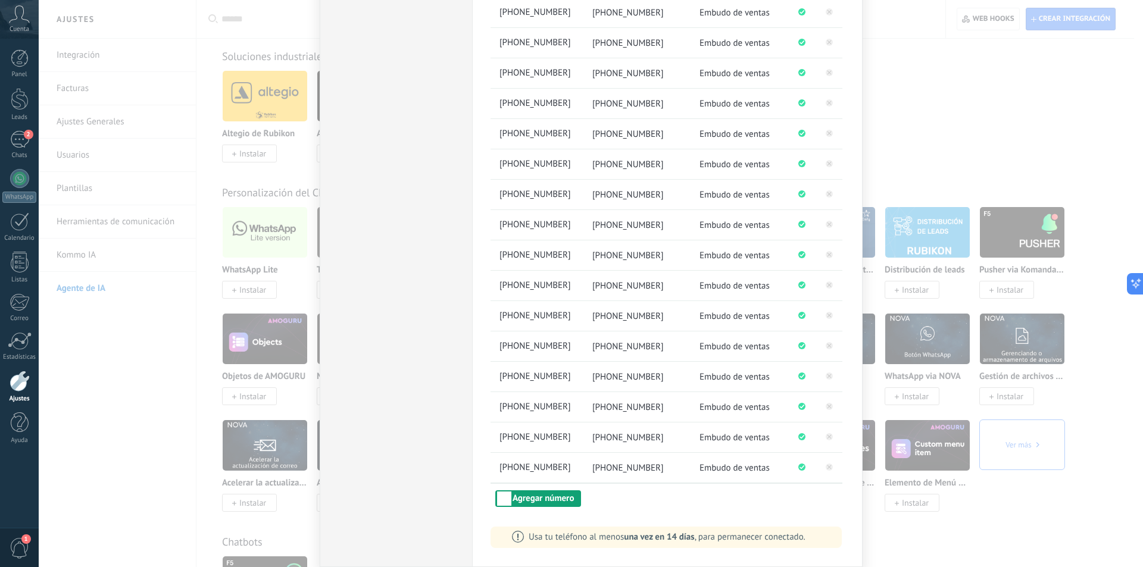
click at [518, 494] on button "Agregar número" at bounding box center [538, 498] width 86 height 17
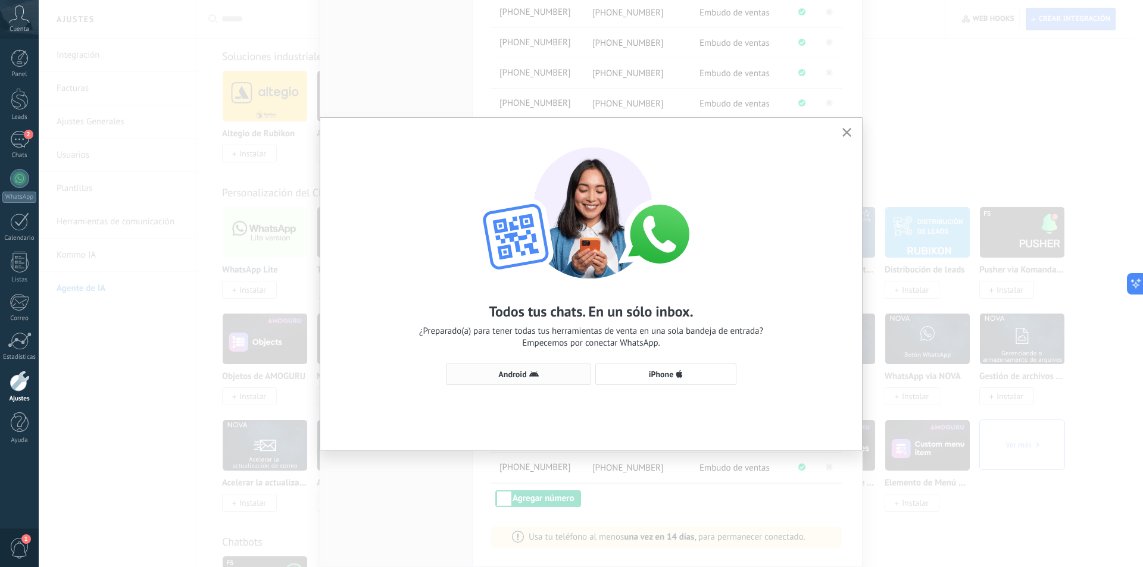
click at [531, 369] on button "Android" at bounding box center [518, 374] width 145 height 21
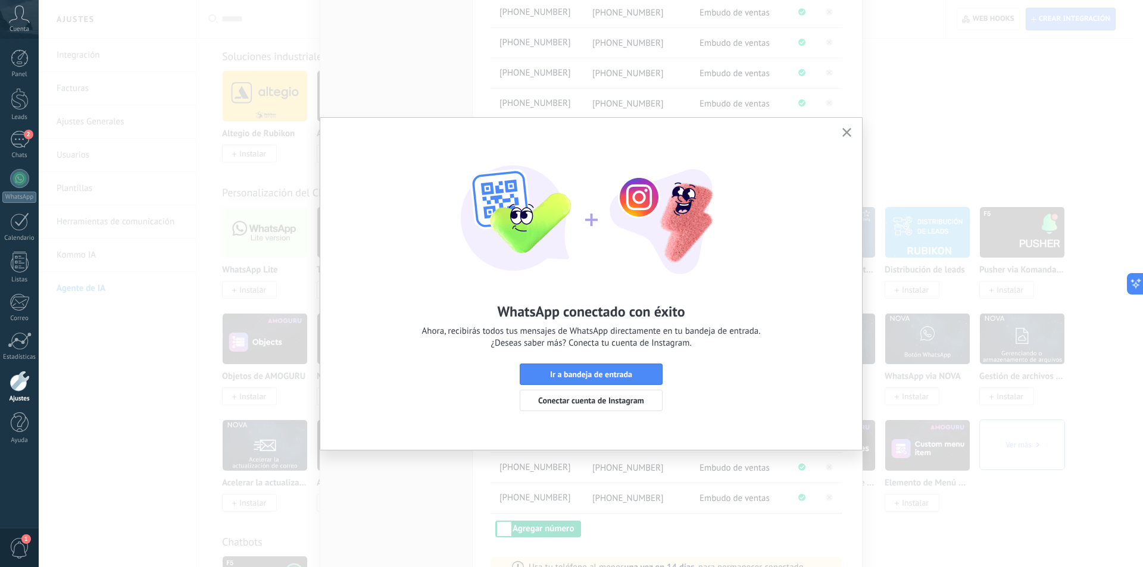
click at [843, 133] on icon "button" at bounding box center [846, 132] width 9 height 9
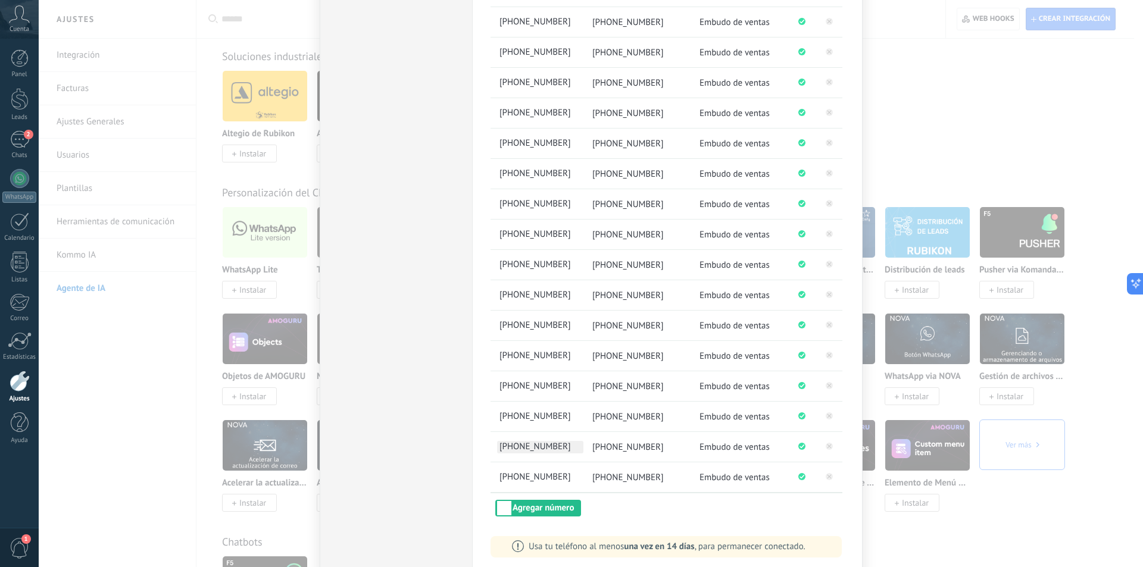
scroll to position [318, 0]
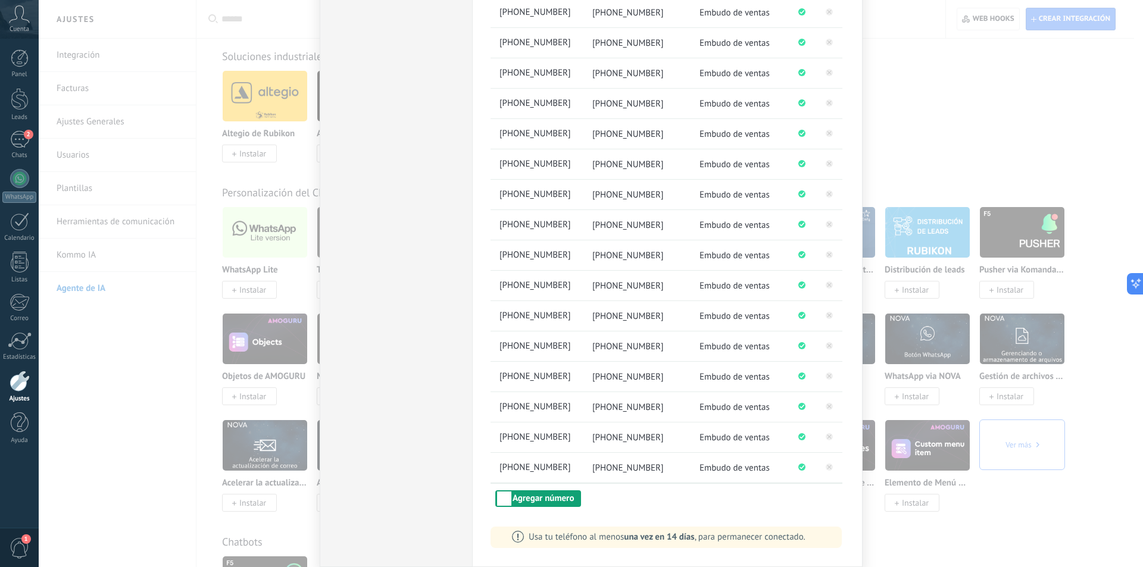
click at [543, 499] on button "Agregar número" at bounding box center [538, 498] width 86 height 17
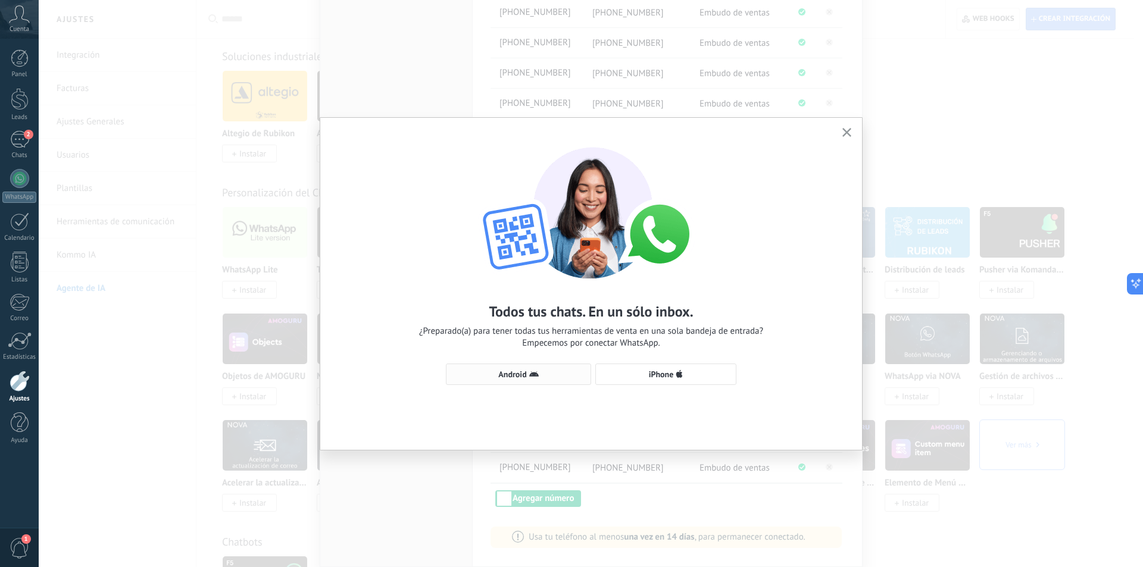
click at [521, 376] on span "Android" at bounding box center [512, 374] width 28 height 8
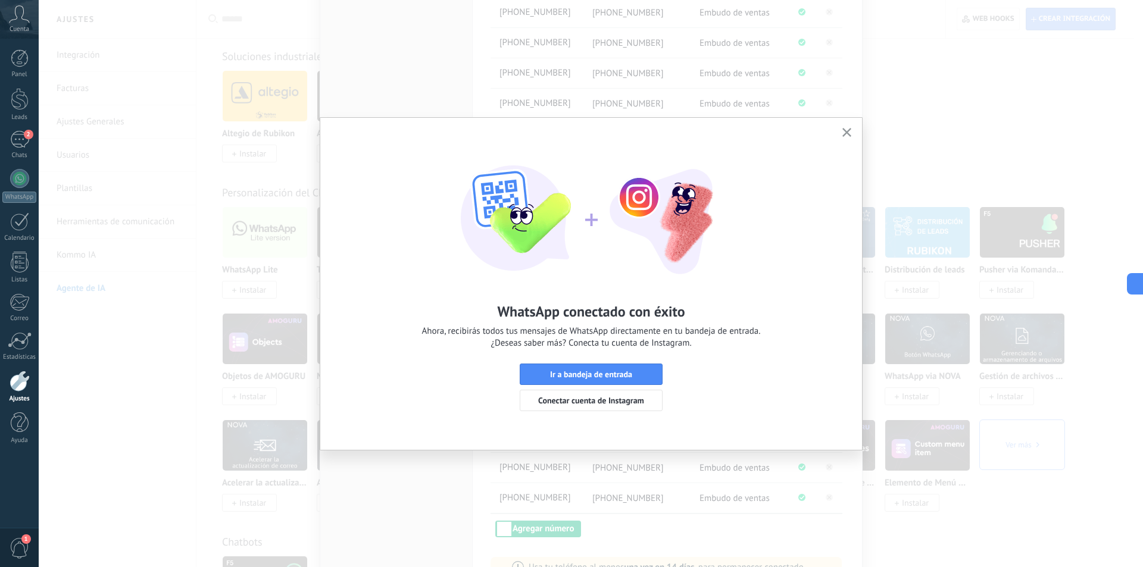
click at [848, 134] on use "button" at bounding box center [846, 132] width 9 height 9
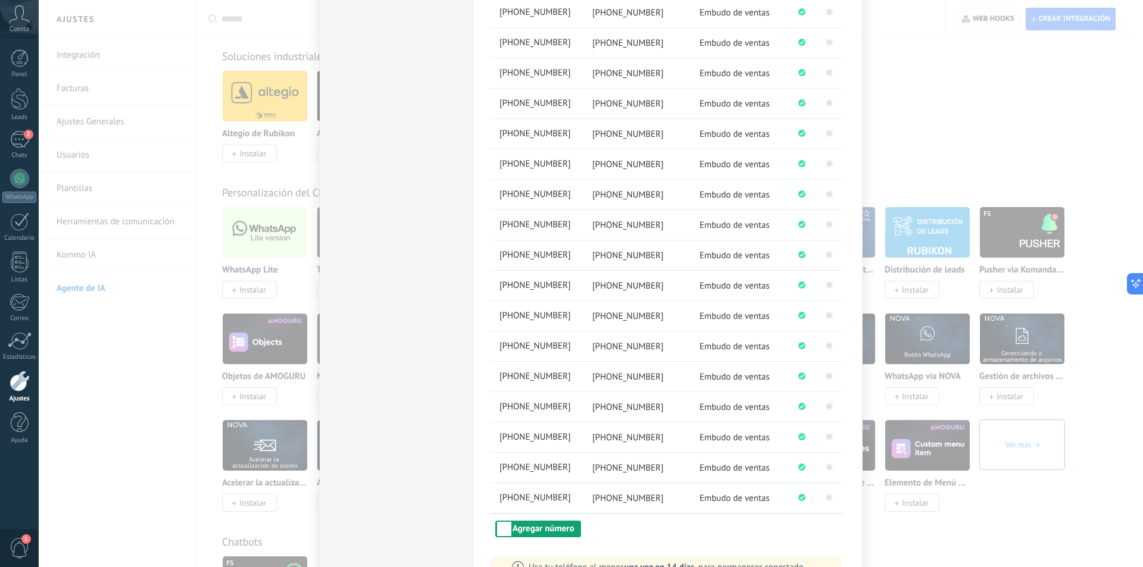
click at [551, 534] on button "Agregar número" at bounding box center [538, 529] width 86 height 17
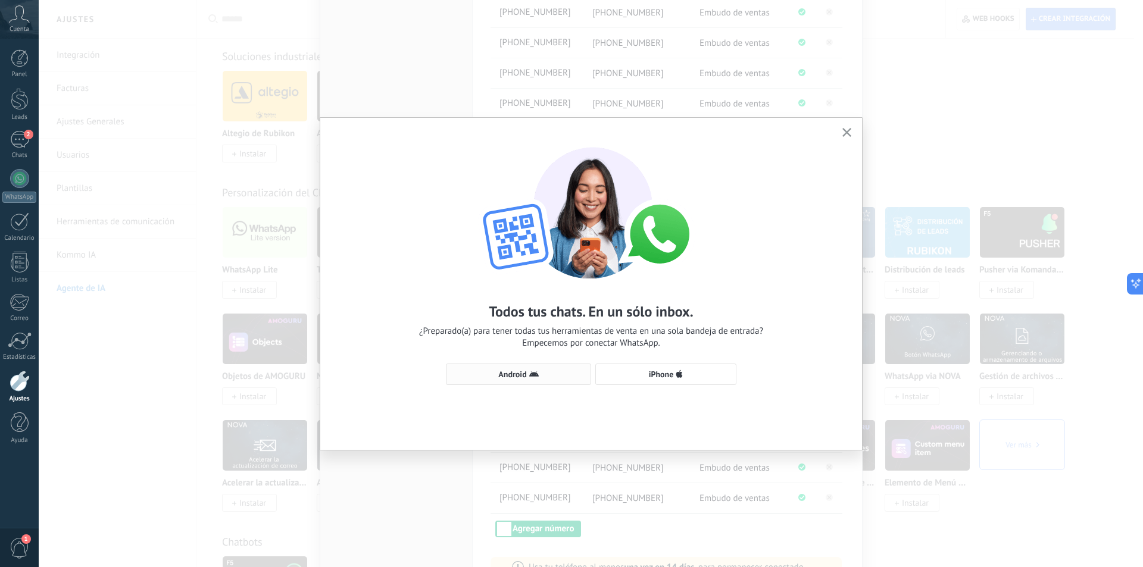
click at [513, 371] on span "Android" at bounding box center [512, 374] width 28 height 8
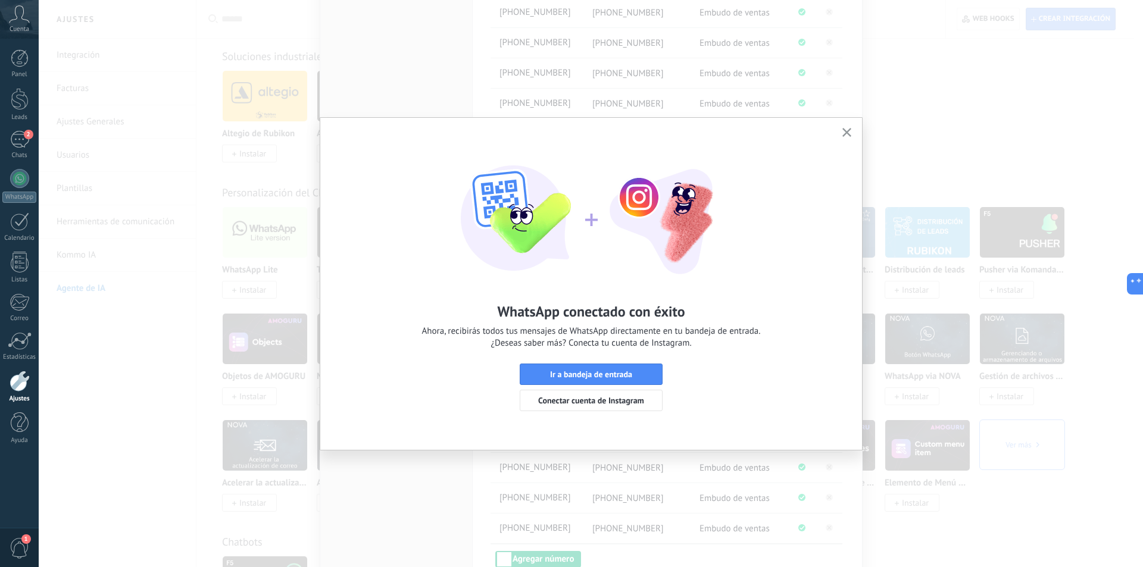
click at [845, 131] on use "button" at bounding box center [846, 132] width 9 height 9
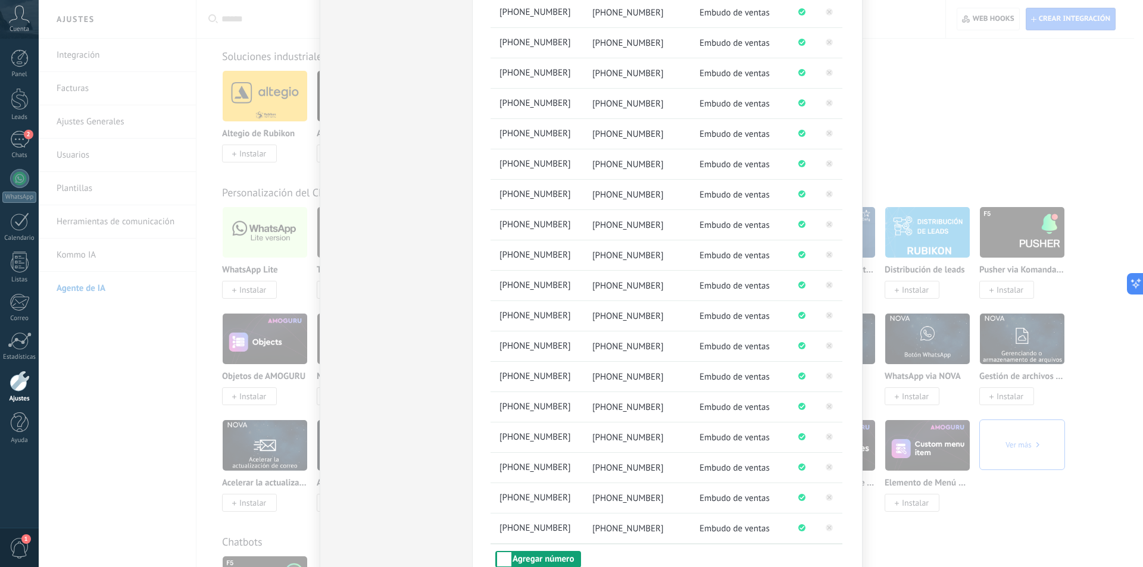
click at [542, 559] on button "Agregar número" at bounding box center [538, 559] width 86 height 17
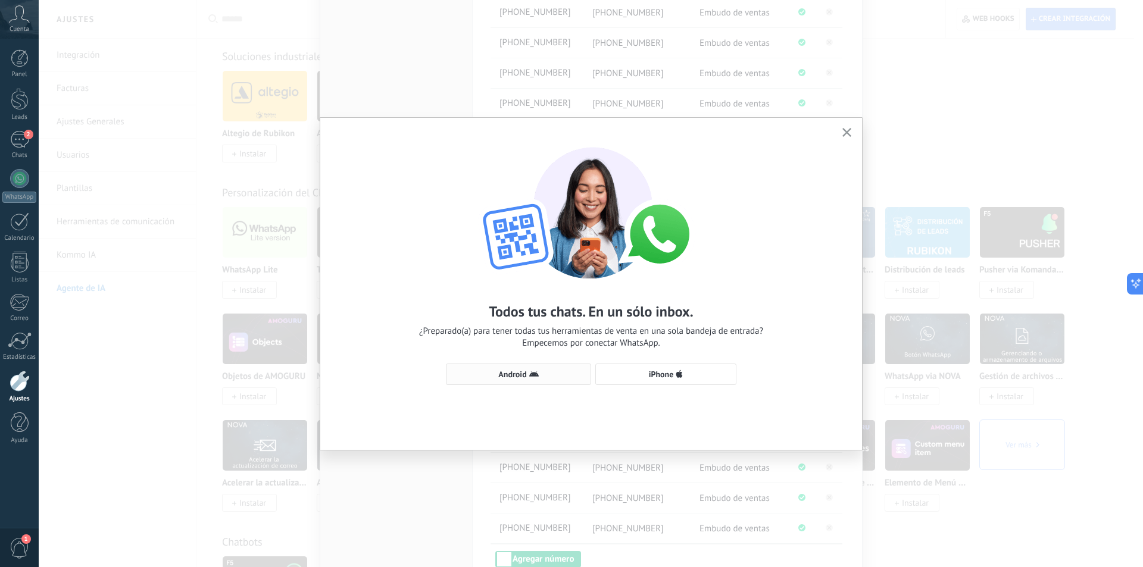
click at [530, 370] on button "Android" at bounding box center [518, 374] width 145 height 21
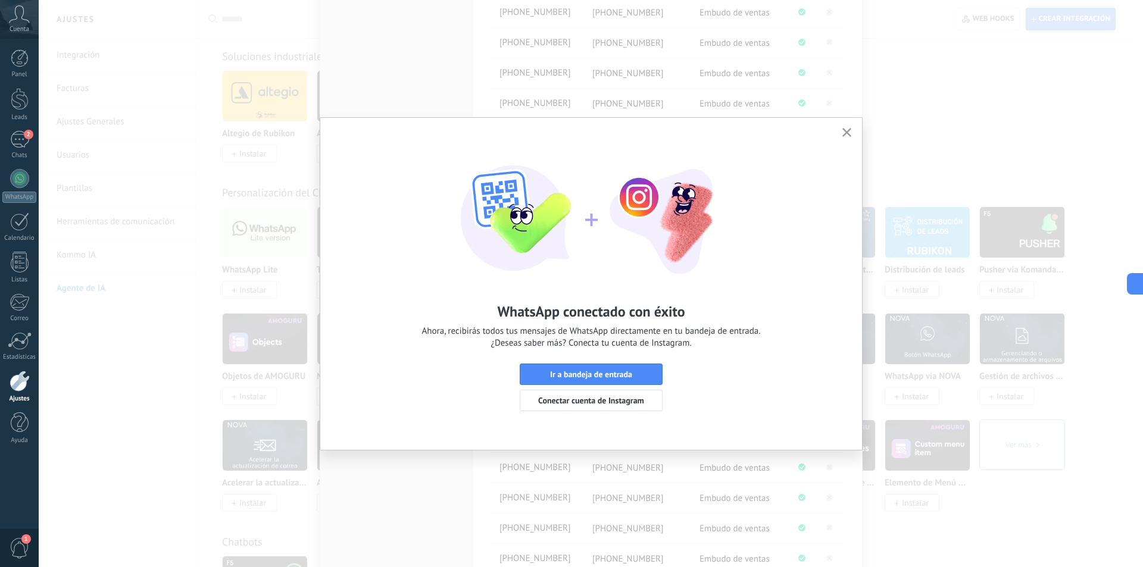
click at [847, 131] on icon "button" at bounding box center [846, 132] width 9 height 9
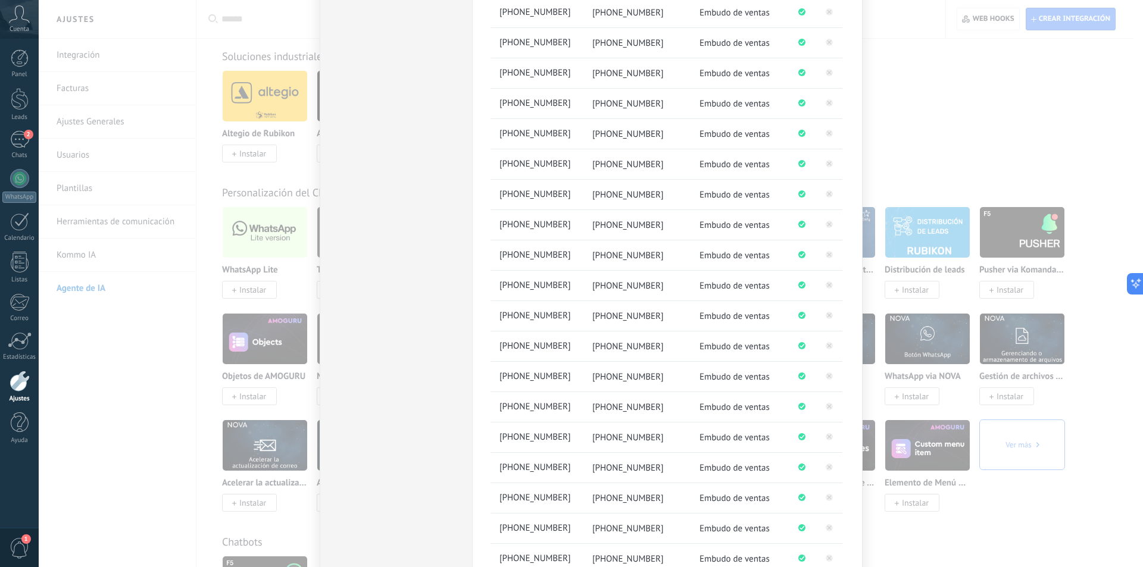
scroll to position [409, 0]
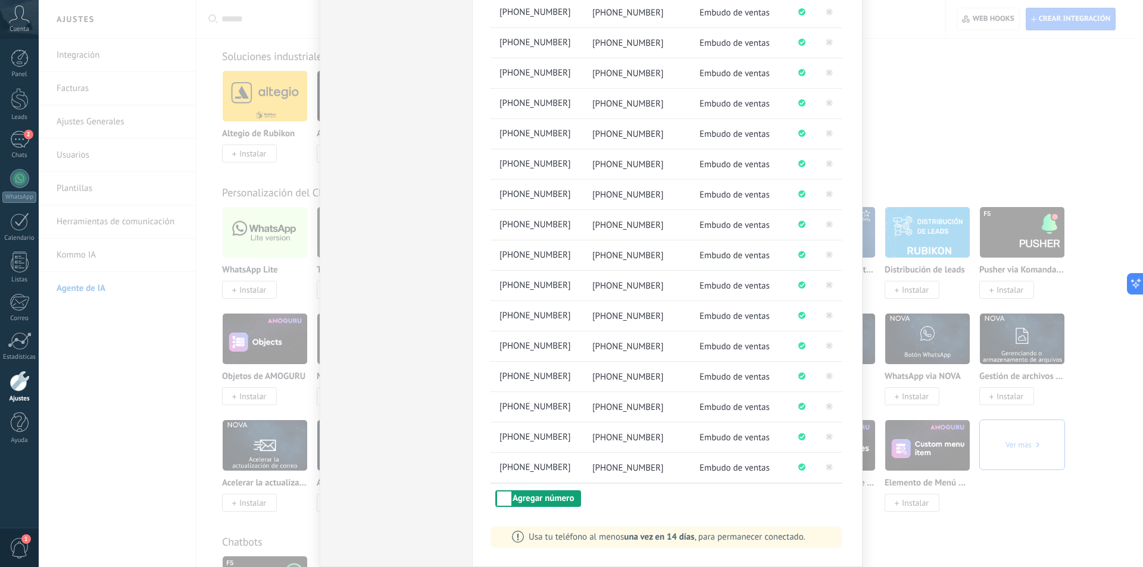
click at [512, 496] on button "Agregar número" at bounding box center [538, 498] width 86 height 17
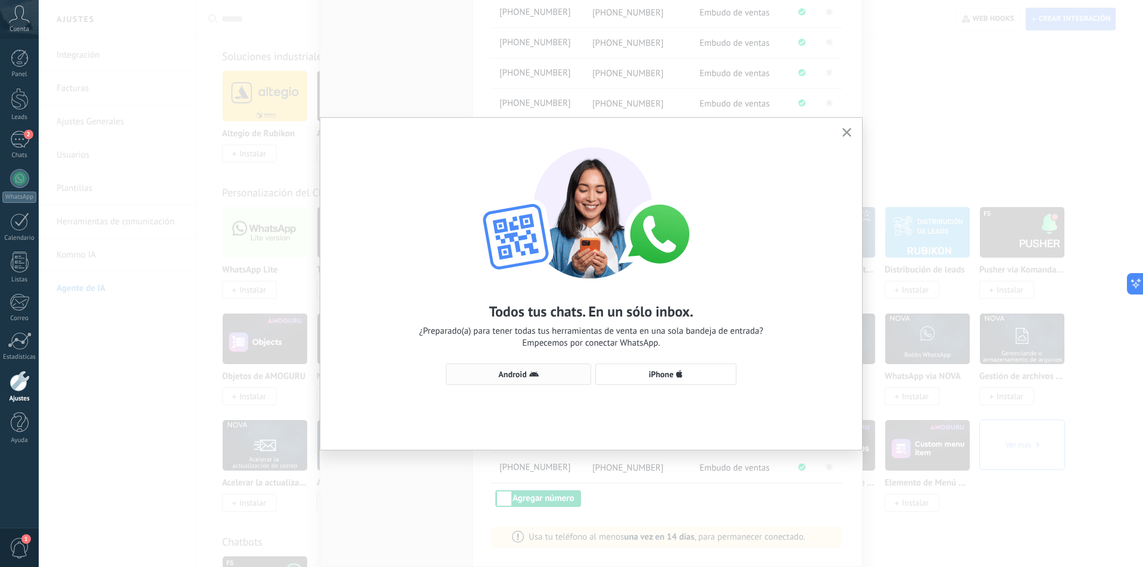
click at [513, 375] on span "Android" at bounding box center [512, 374] width 28 height 8
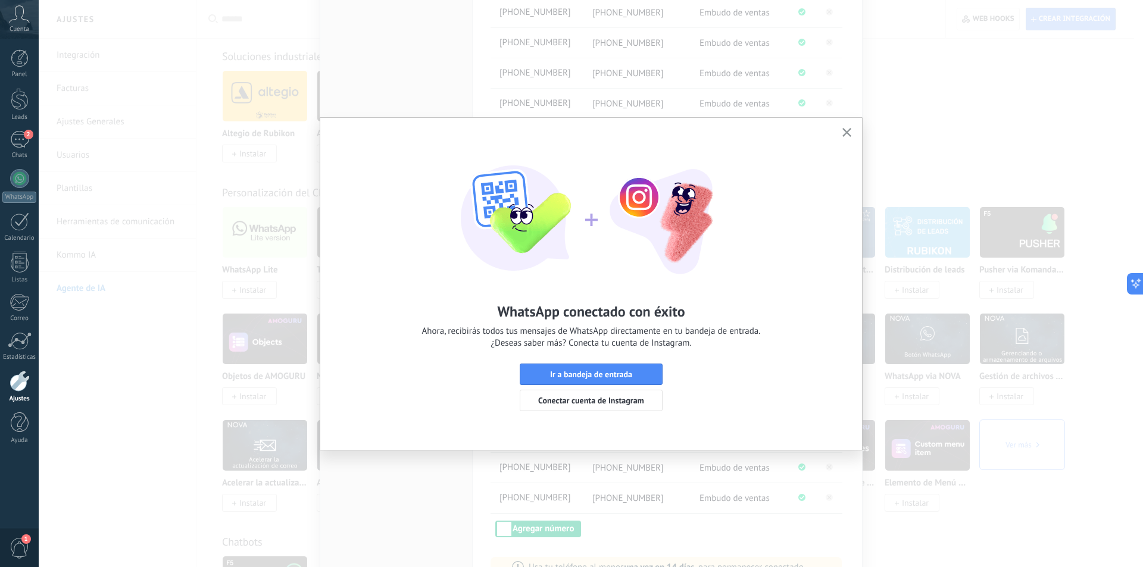
click at [849, 129] on icon "button" at bounding box center [846, 132] width 9 height 9
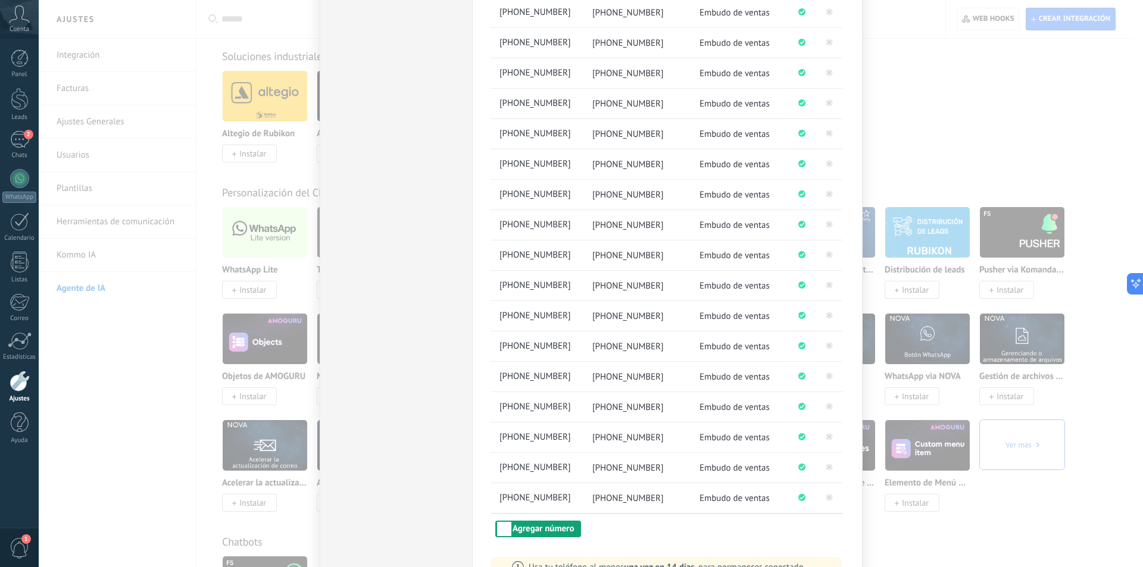
click at [530, 527] on button "Agregar número" at bounding box center [538, 529] width 86 height 17
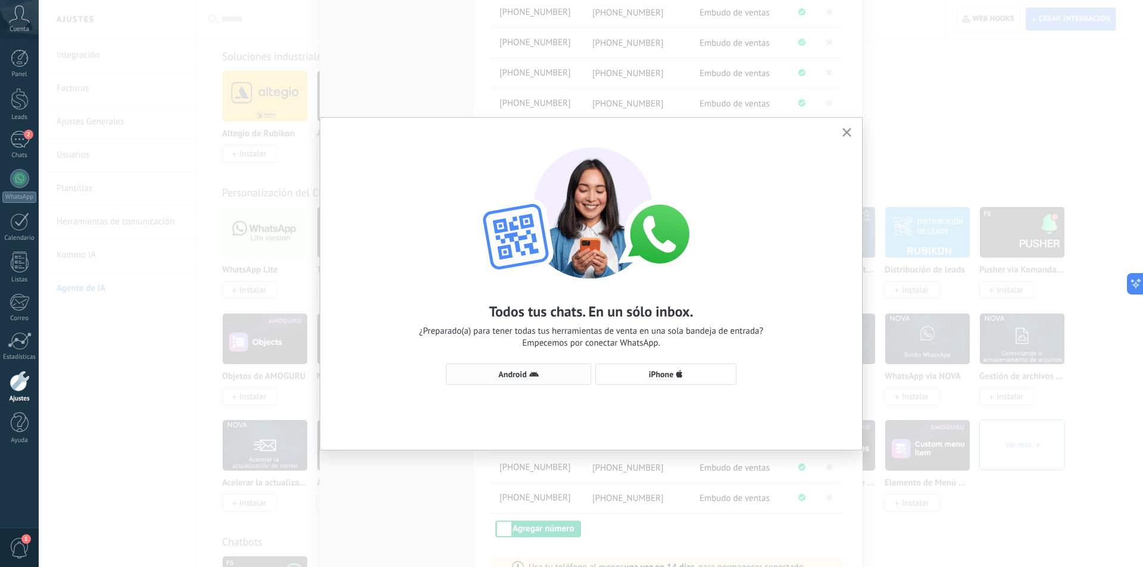
click at [524, 375] on span "Android" at bounding box center [512, 374] width 28 height 8
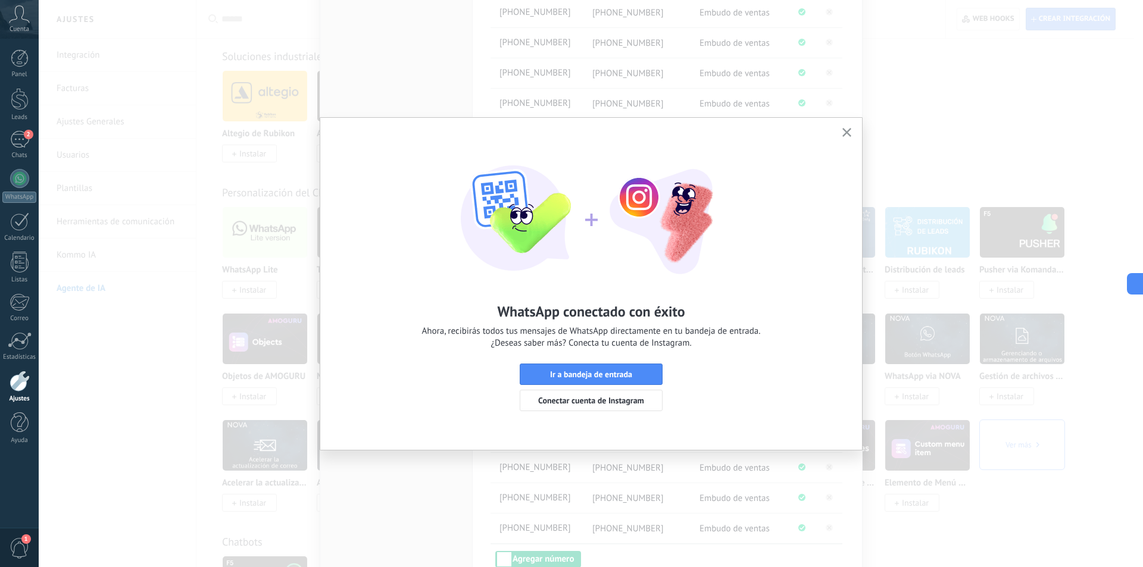
click at [848, 132] on use "button" at bounding box center [846, 132] width 9 height 9
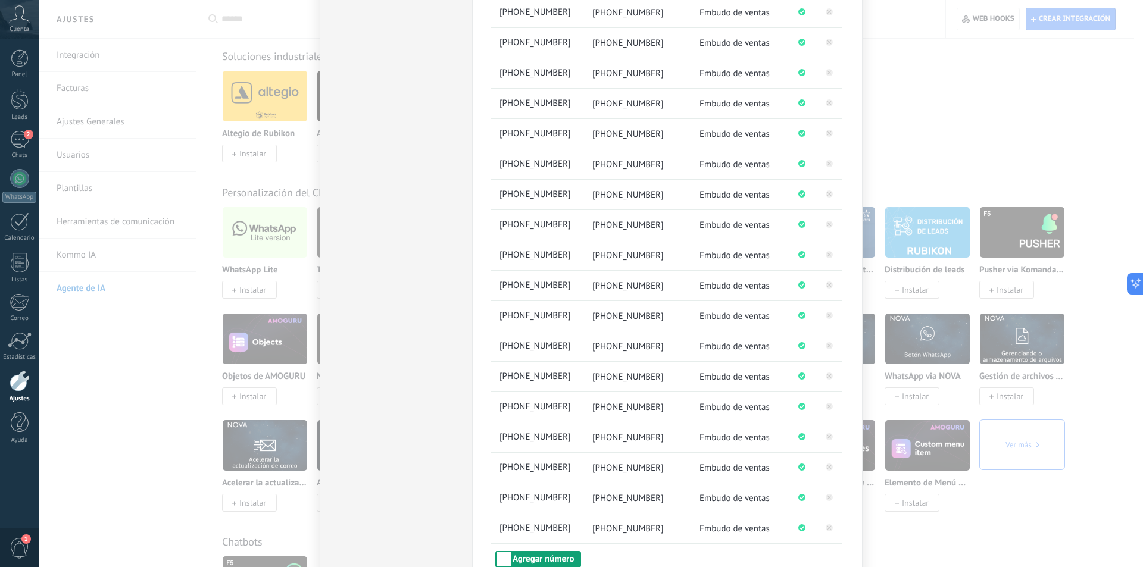
click at [536, 555] on button "Agregar número" at bounding box center [538, 559] width 86 height 17
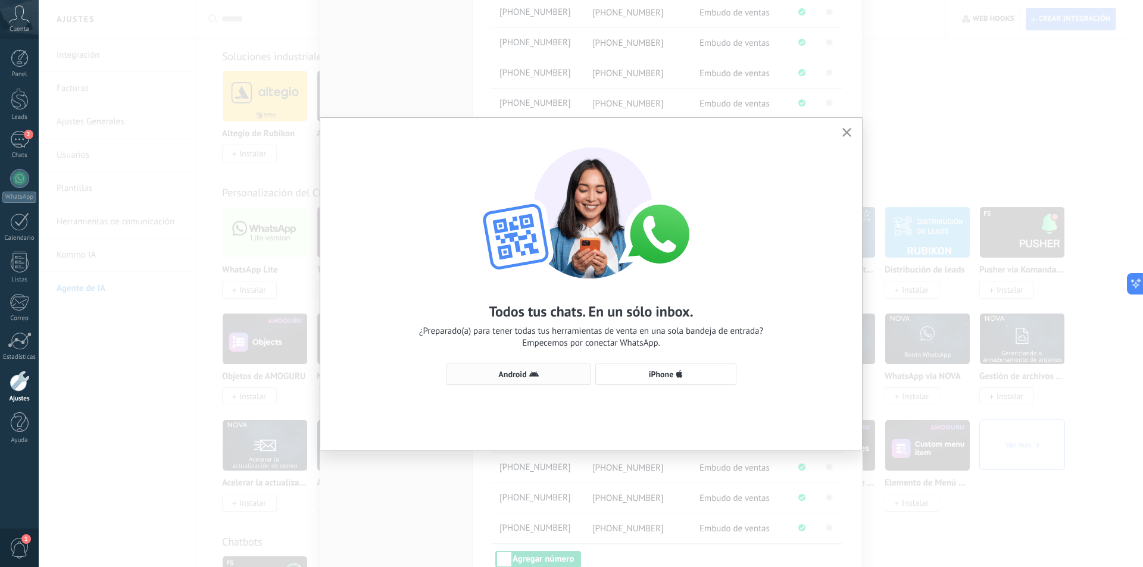
click at [515, 376] on span "Android" at bounding box center [512, 374] width 28 height 8
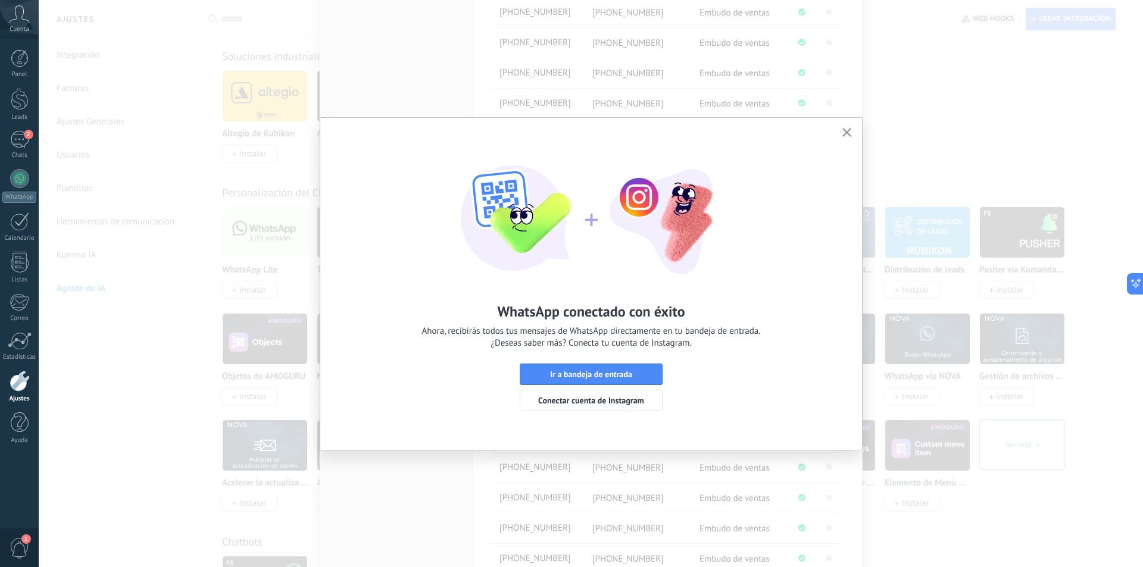
click at [843, 126] on button "button" at bounding box center [846, 133] width 15 height 16
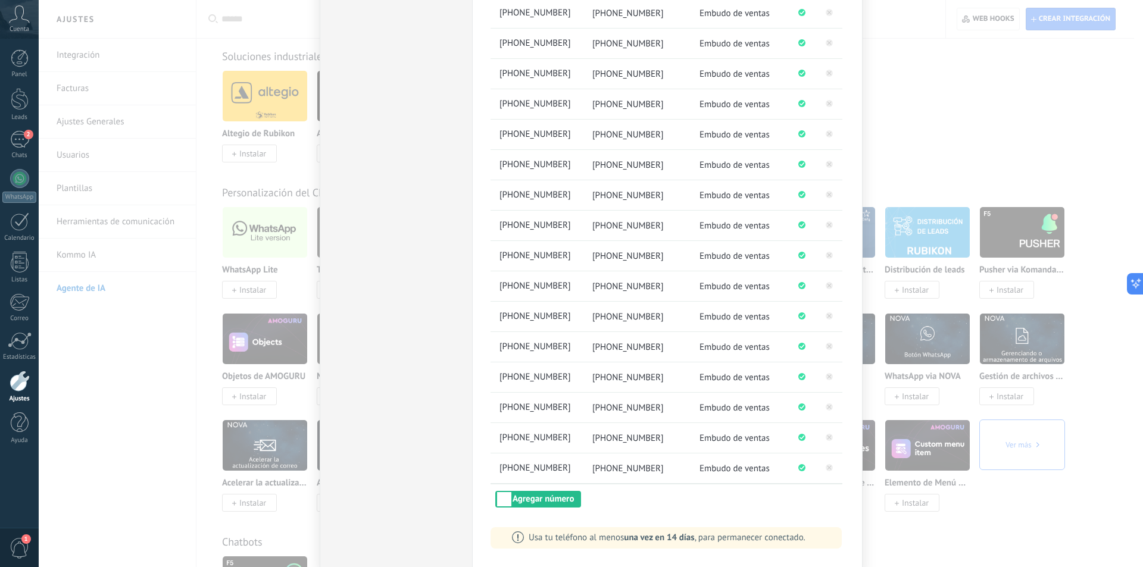
scroll to position [500, 0]
click at [555, 499] on button "Agregar número" at bounding box center [538, 498] width 86 height 17
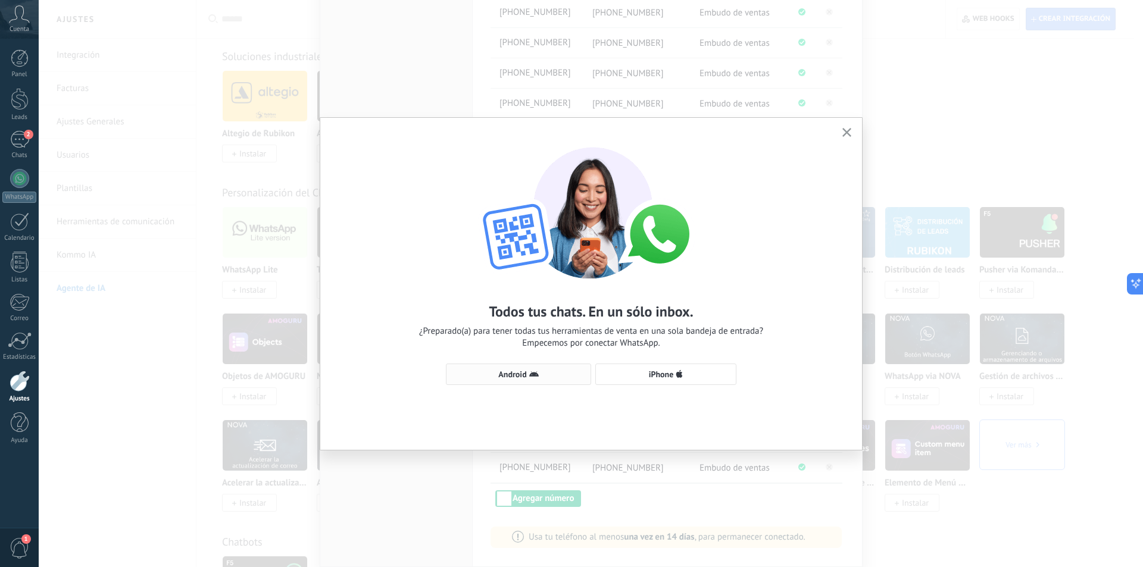
click at [529, 370] on icon "button" at bounding box center [534, 375] width 10 height 10
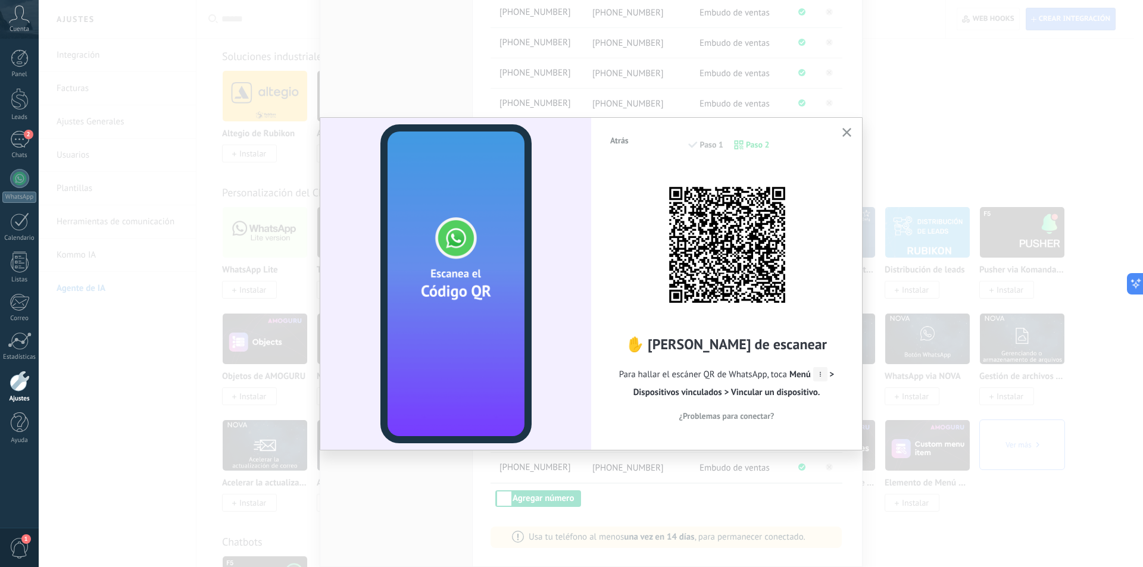
click at [849, 125] on div "Atrás Paso 1 Paso 2 ✋ [PERSON_NAME] de escanear Para hallar el escáner QR de Wh…" at bounding box center [591, 284] width 542 height 332
click at [846, 132] on icon "button" at bounding box center [846, 132] width 9 height 9
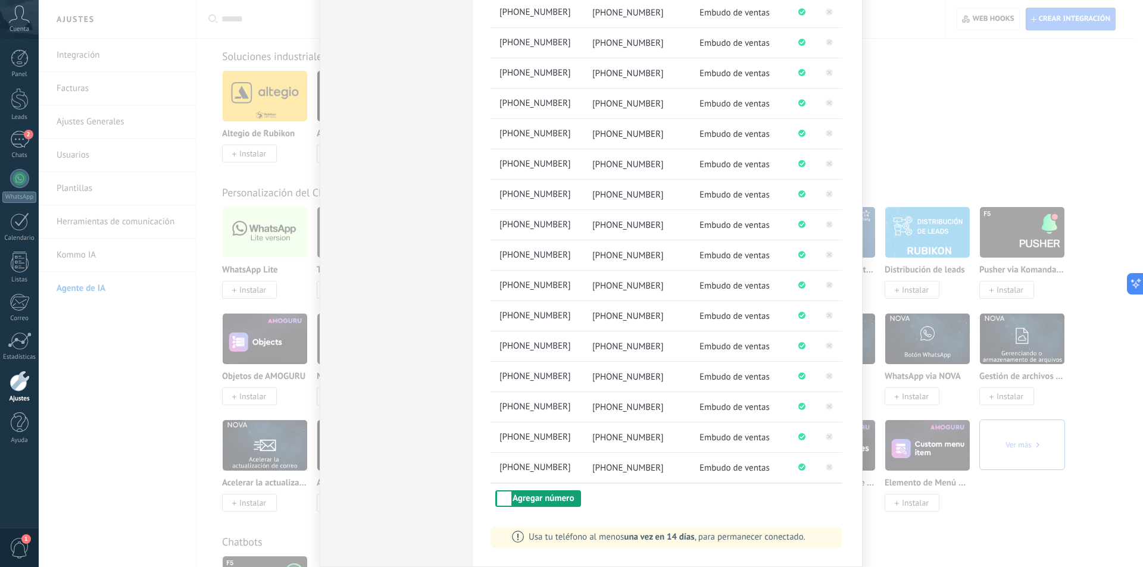
click at [548, 497] on button "Agregar número" at bounding box center [538, 498] width 86 height 17
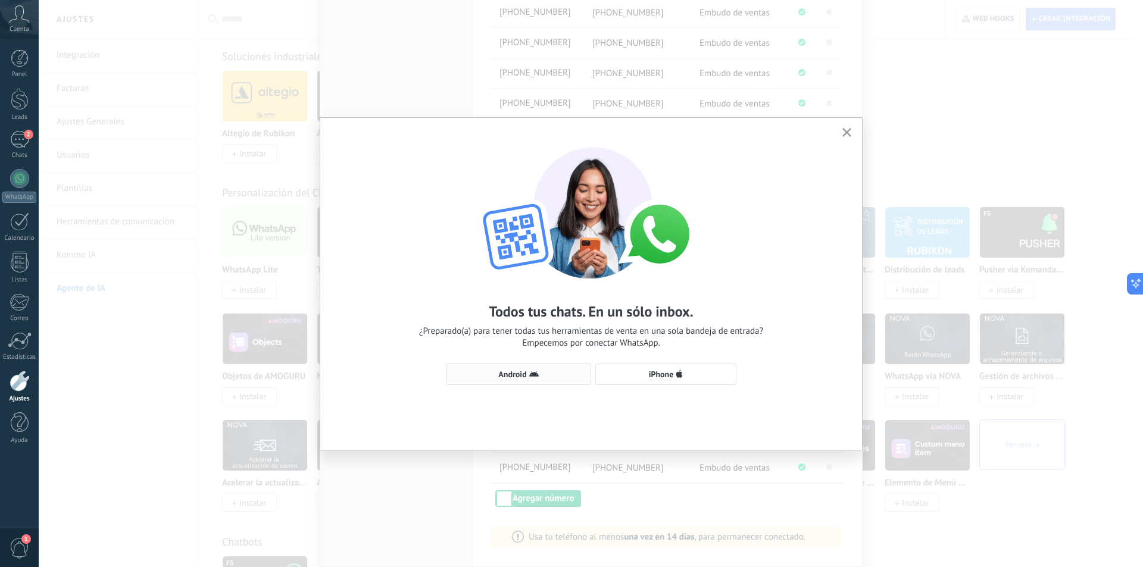
click at [526, 375] on span "Android" at bounding box center [512, 374] width 28 height 8
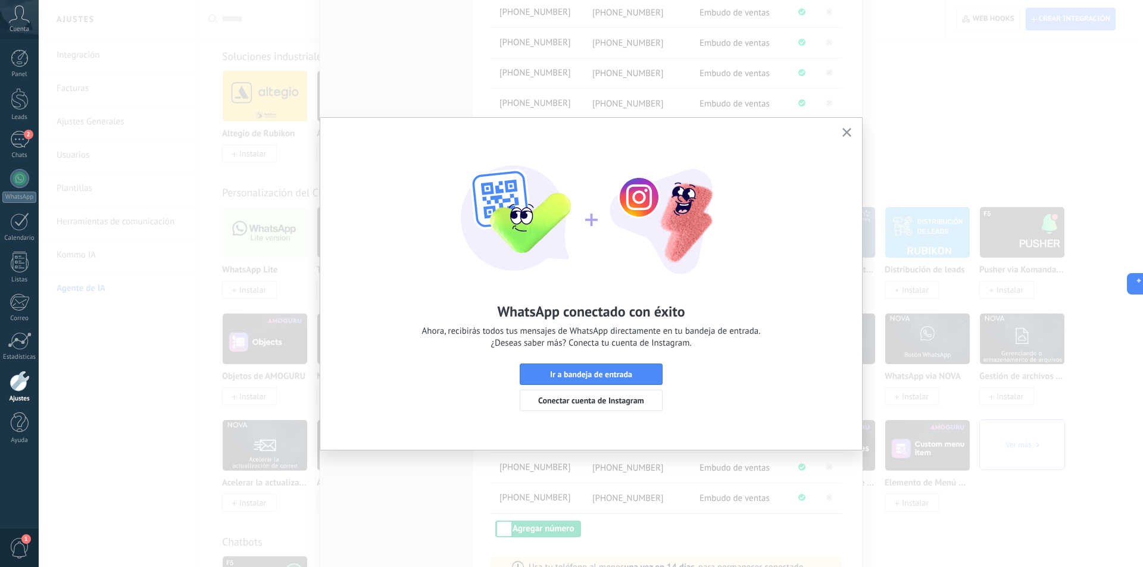
click at [847, 130] on icon "button" at bounding box center [846, 132] width 9 height 9
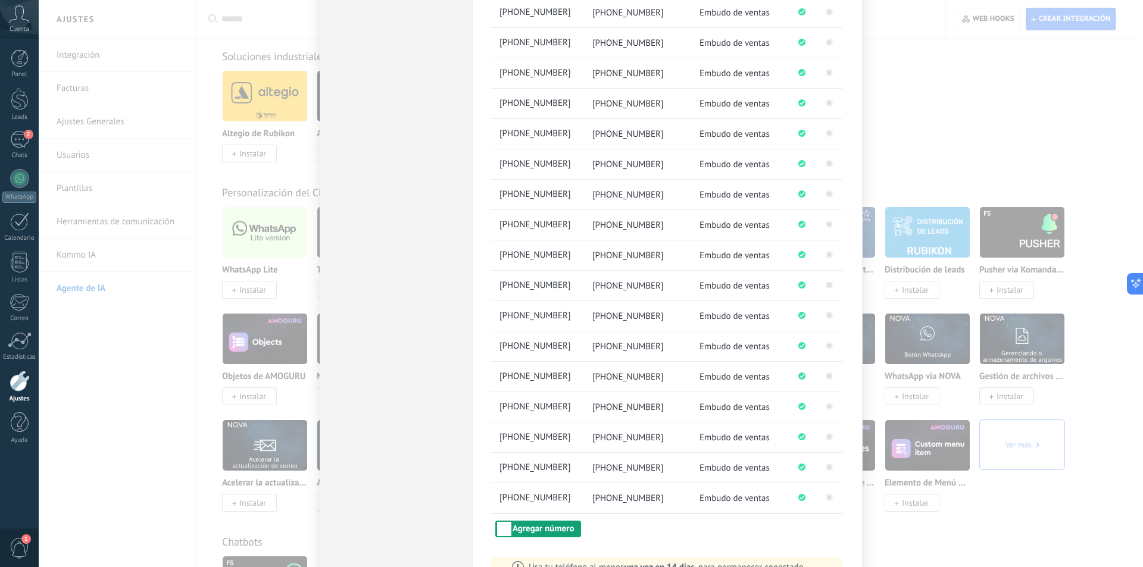
click at [541, 527] on button "Agregar número" at bounding box center [538, 529] width 86 height 17
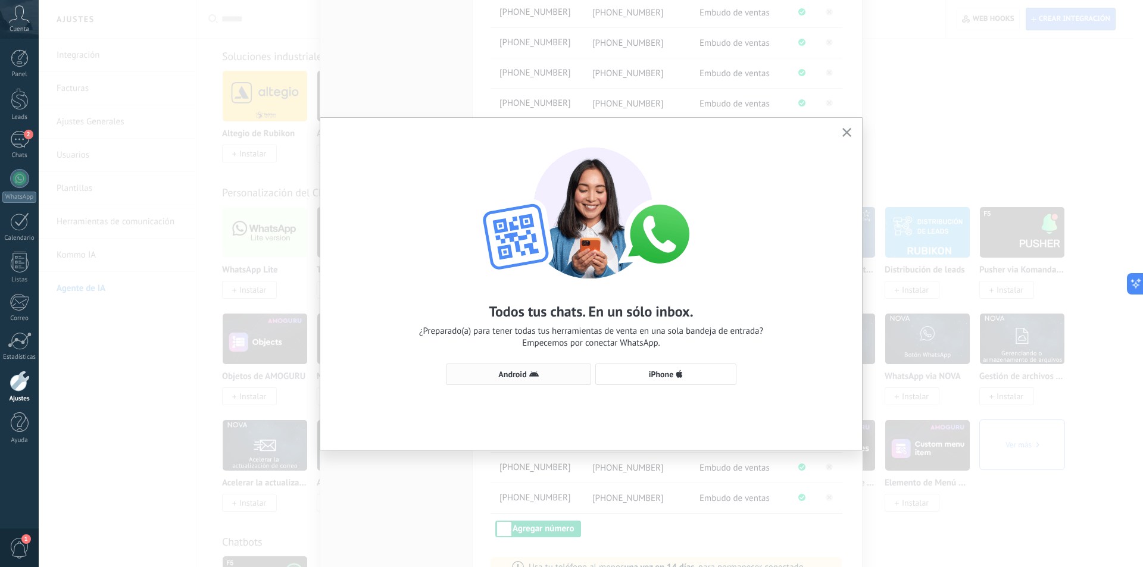
click at [510, 373] on span "Android" at bounding box center [512, 374] width 28 height 8
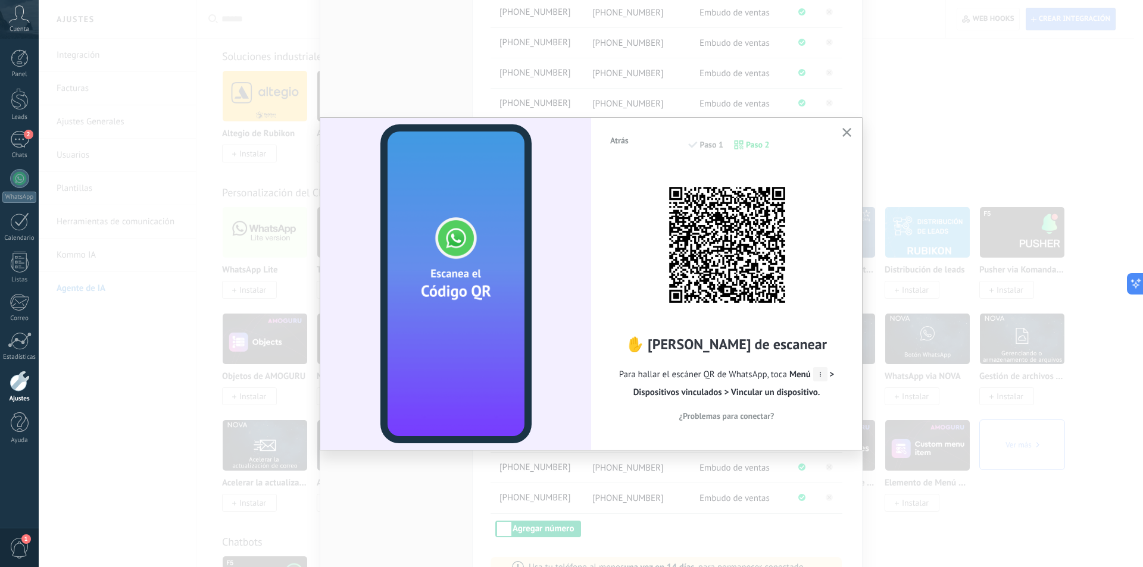
click at [850, 130] on icon "button" at bounding box center [846, 132] width 9 height 9
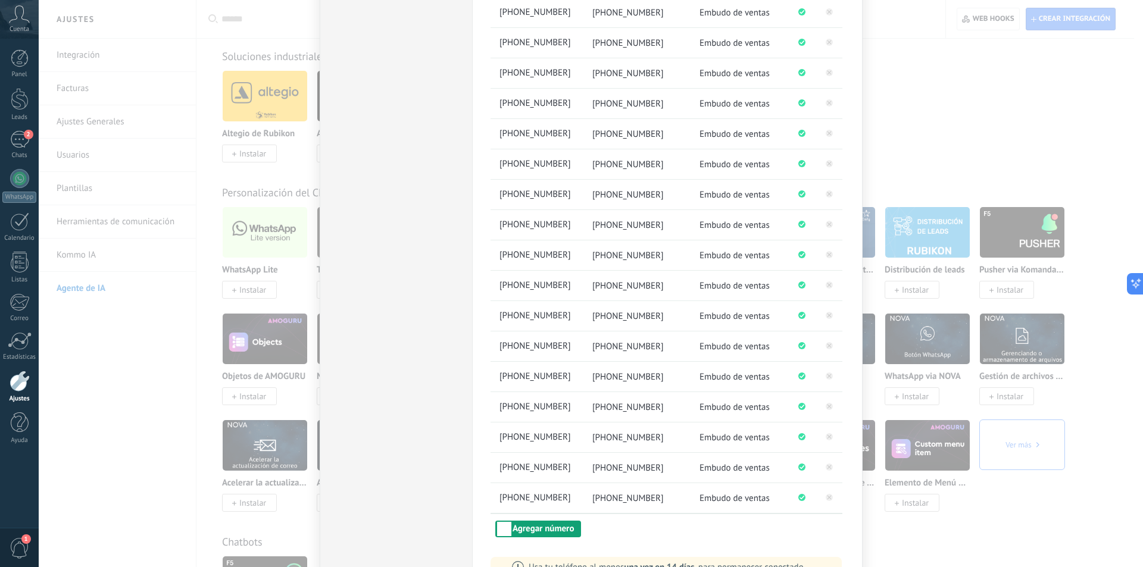
click at [539, 534] on button "Agregar número" at bounding box center [538, 529] width 86 height 17
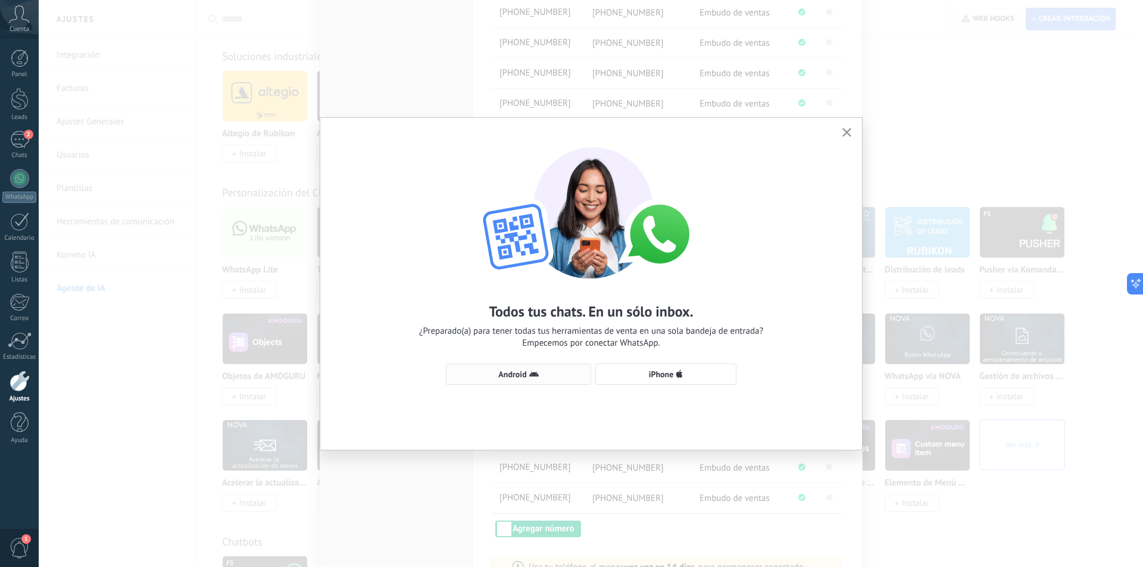
click at [512, 374] on span "Android" at bounding box center [512, 374] width 28 height 8
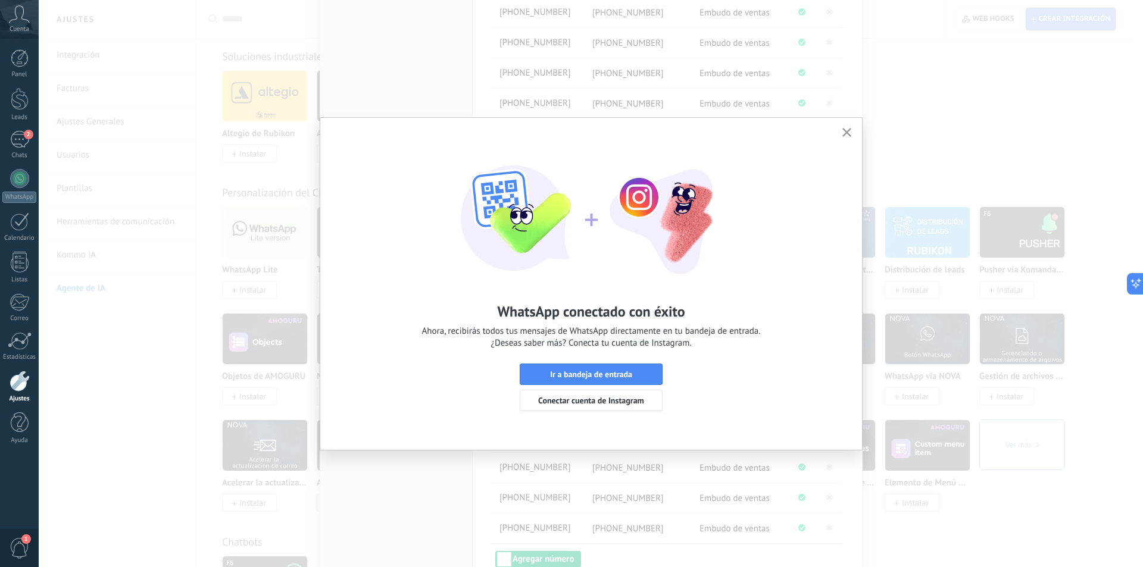
click at [850, 130] on icon "button" at bounding box center [846, 132] width 9 height 9
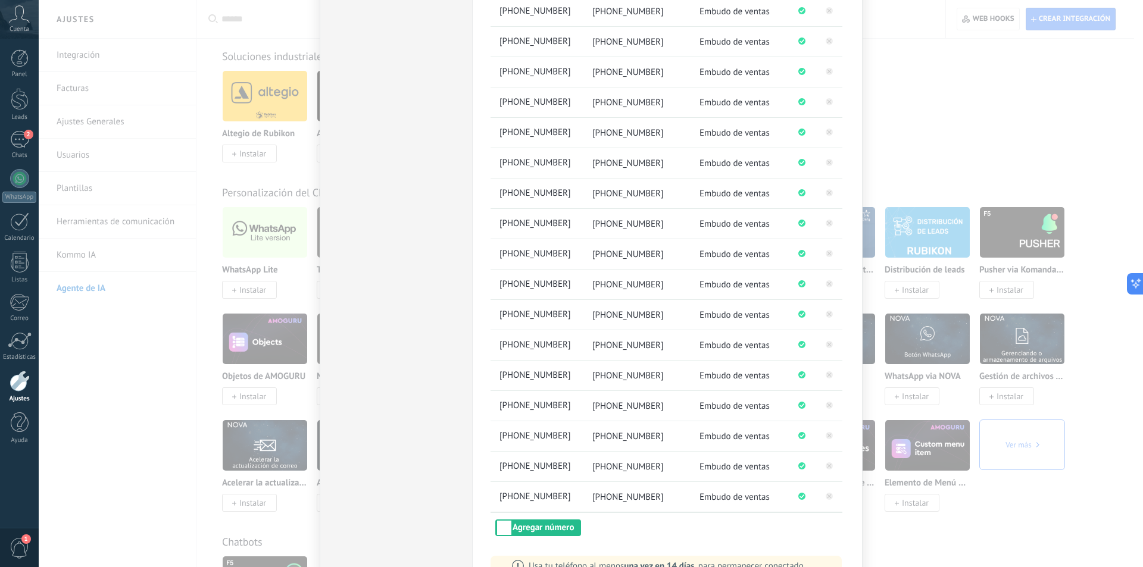
scroll to position [561, 0]
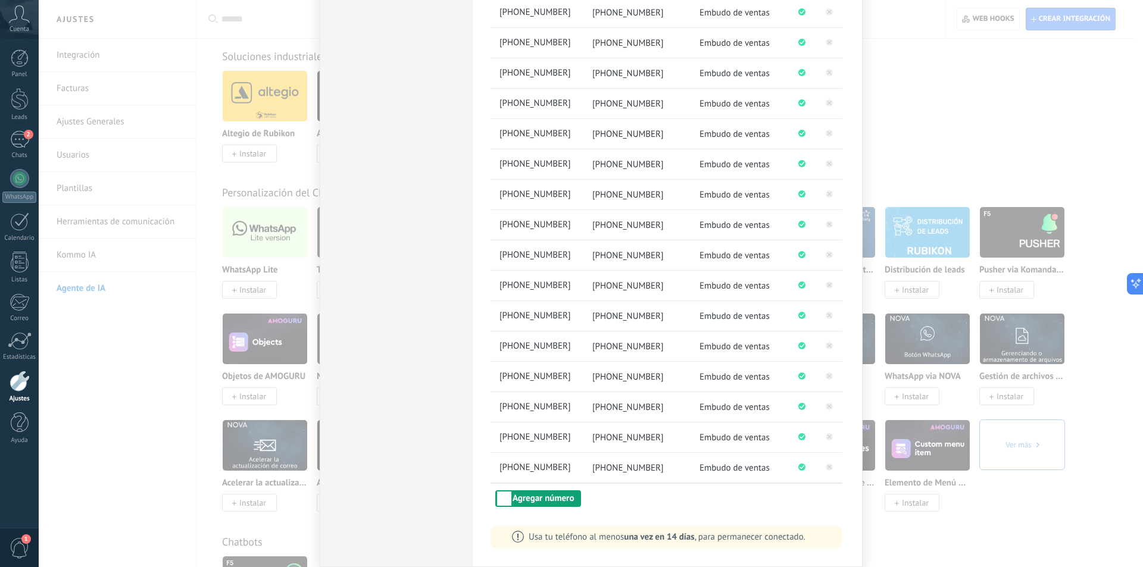
click at [558, 496] on button "Agregar número" at bounding box center [538, 498] width 86 height 17
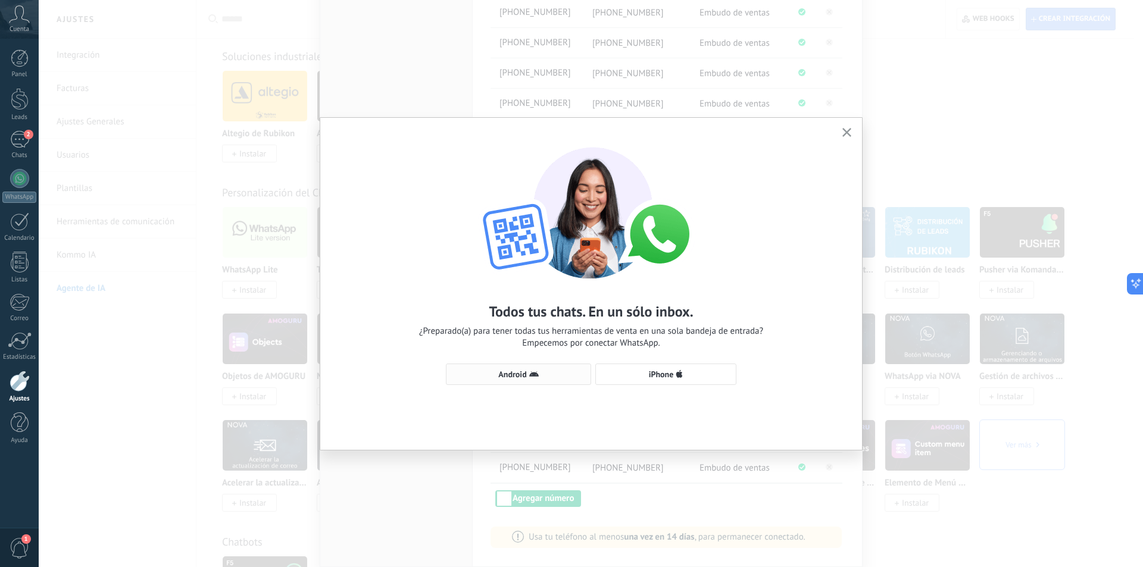
click at [524, 374] on span "Android" at bounding box center [512, 374] width 28 height 8
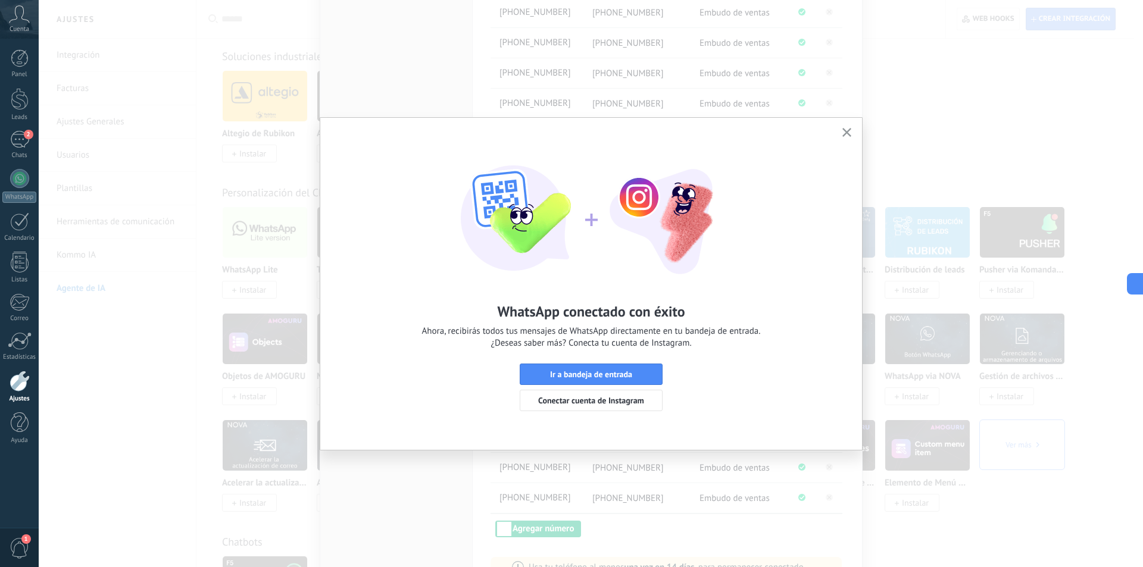
click at [851, 127] on button "button" at bounding box center [846, 133] width 15 height 16
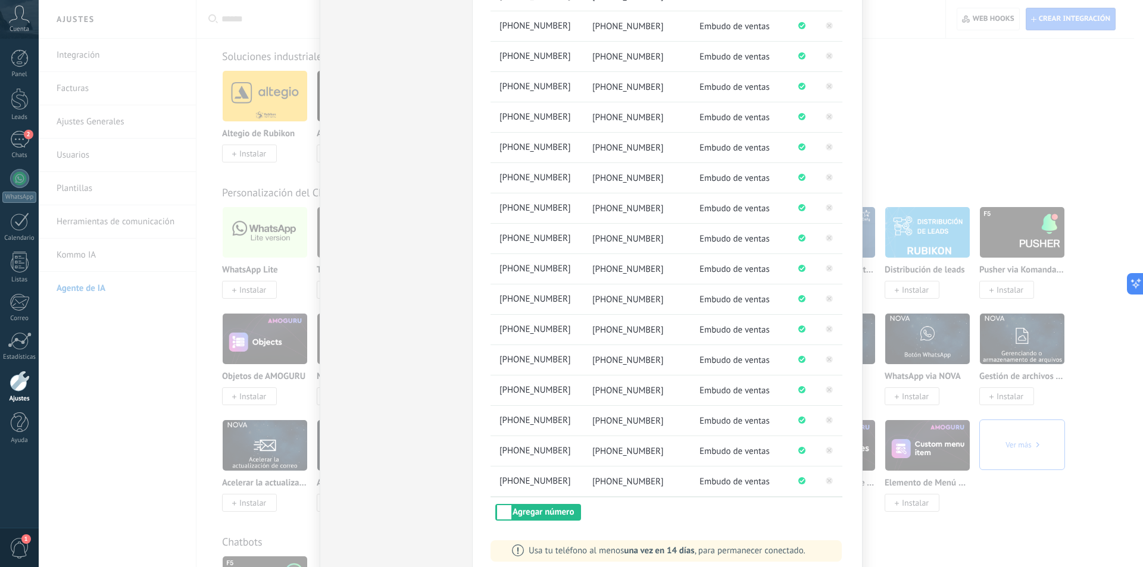
scroll to position [591, 0]
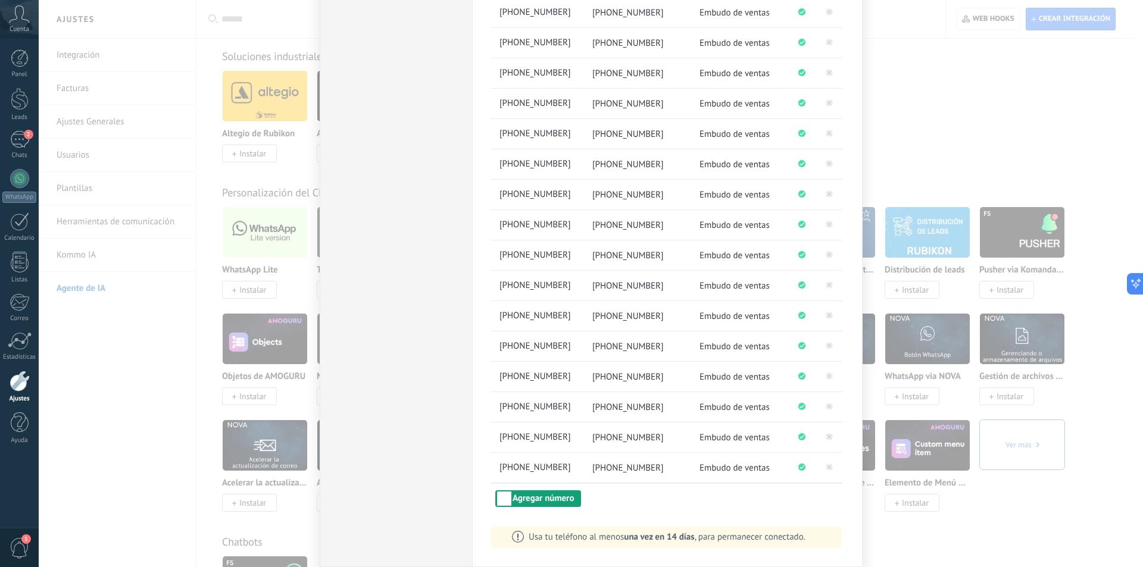
click at [541, 501] on button "Agregar número" at bounding box center [538, 498] width 86 height 17
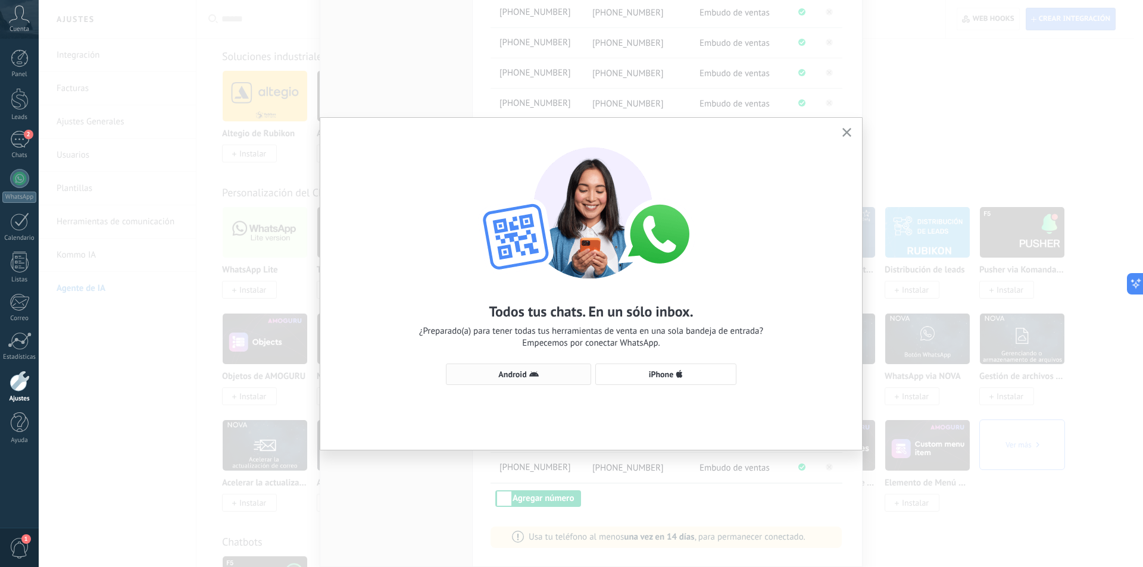
click at [520, 372] on span "Android" at bounding box center [512, 374] width 28 height 8
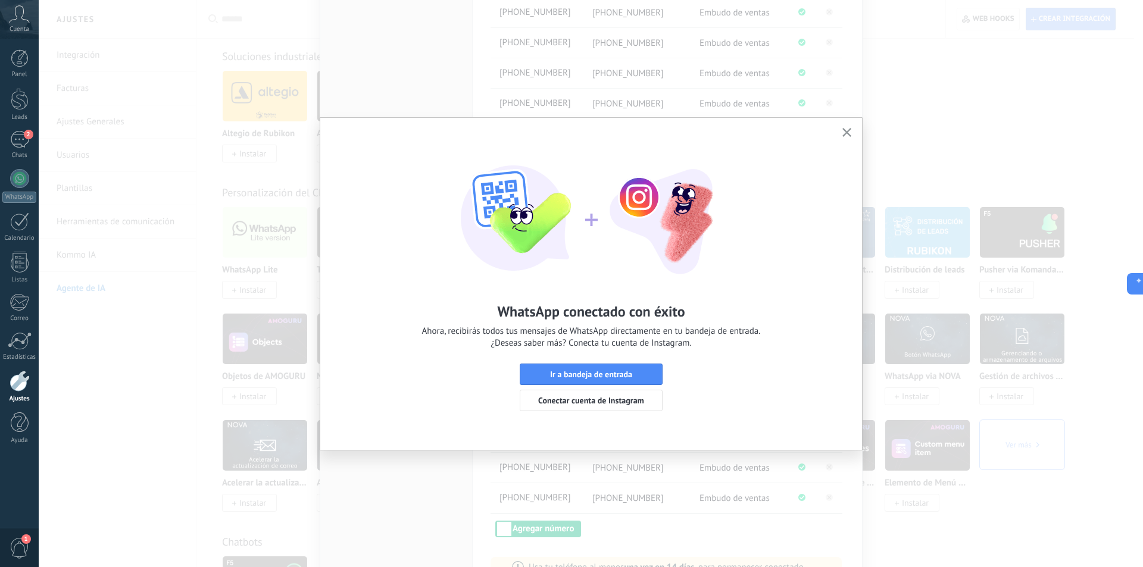
click at [849, 130] on icon "button" at bounding box center [846, 132] width 9 height 9
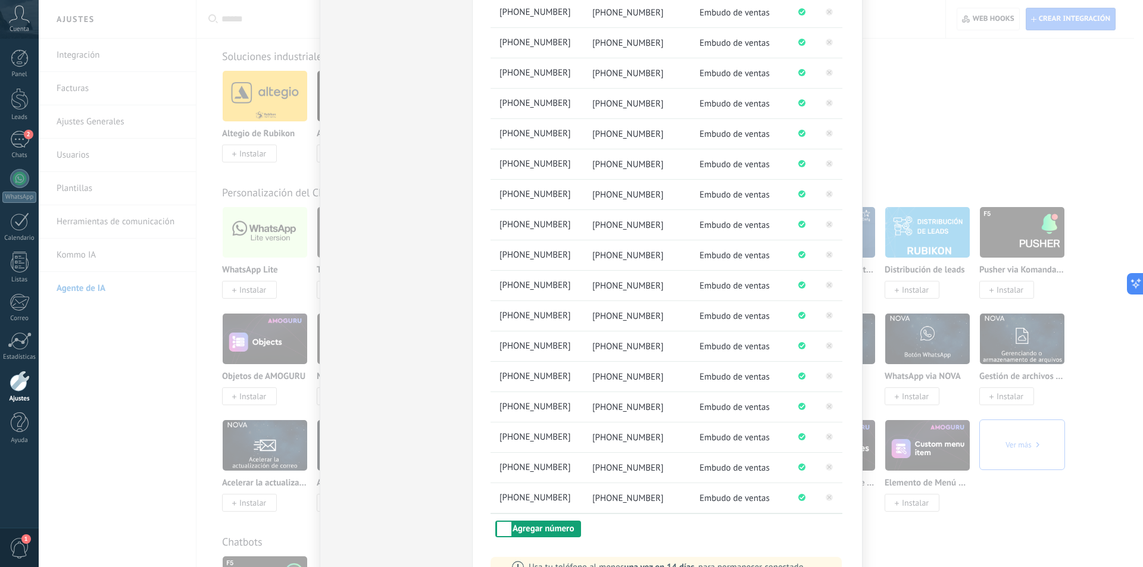
click at [529, 526] on button "Agregar número" at bounding box center [538, 529] width 86 height 17
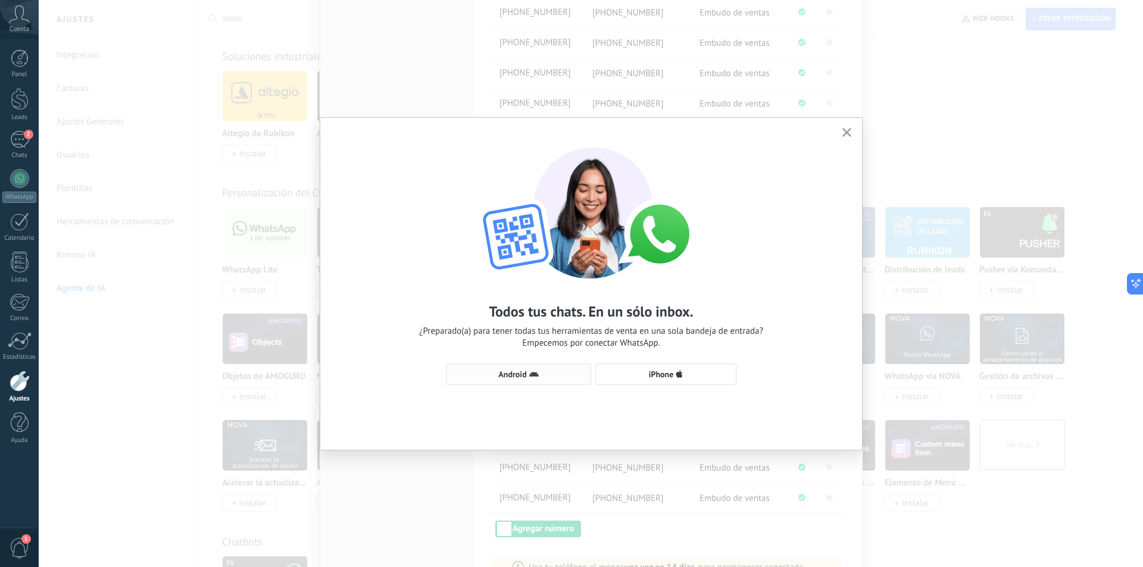
click at [521, 371] on span "Android" at bounding box center [512, 374] width 28 height 8
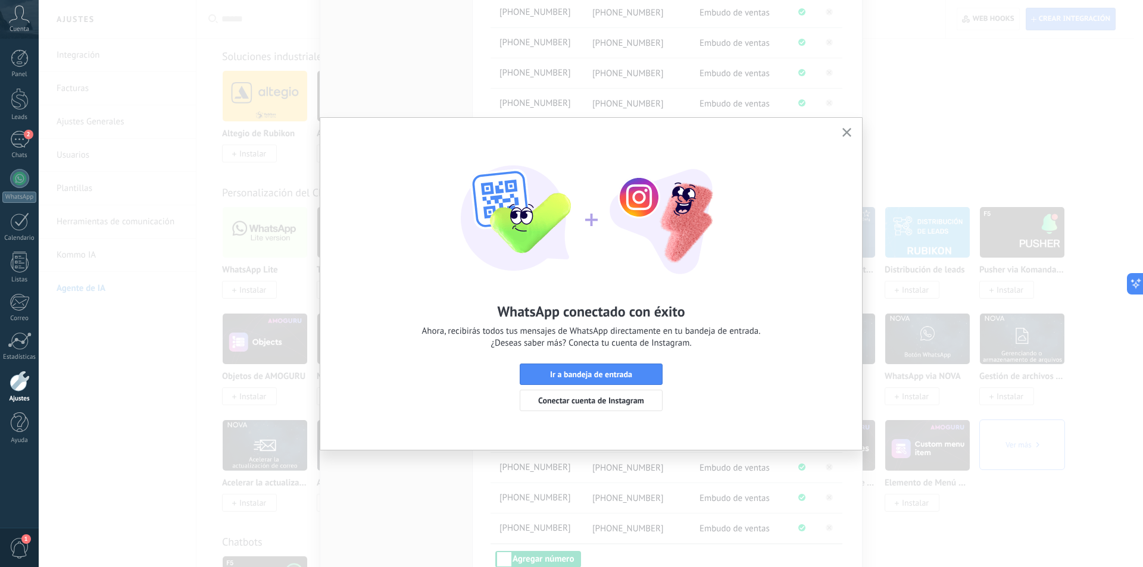
click at [851, 128] on button "button" at bounding box center [846, 133] width 15 height 16
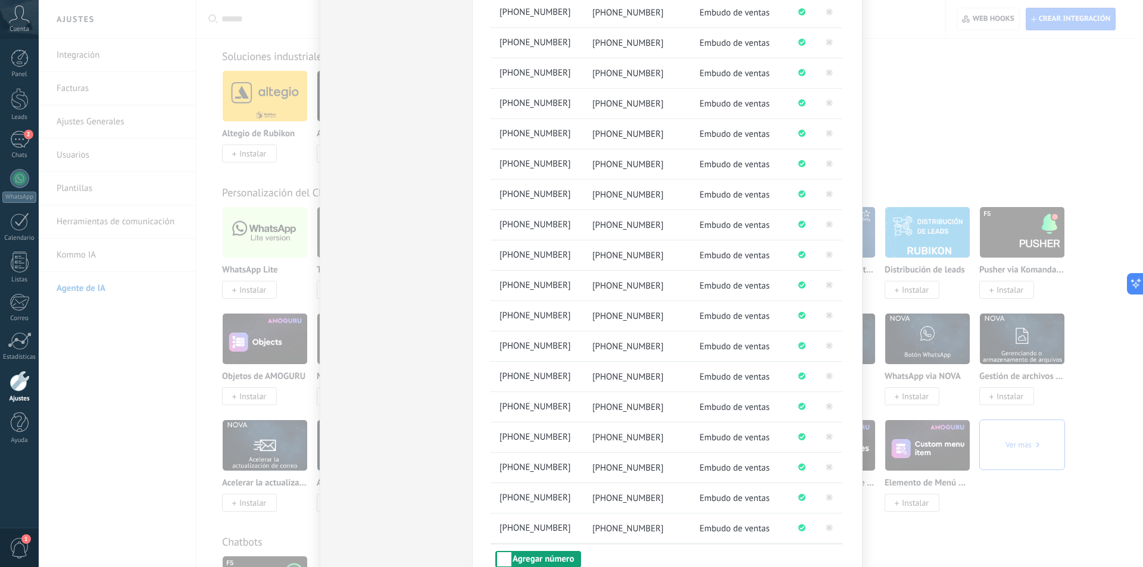
click at [552, 554] on button "Agregar número" at bounding box center [538, 559] width 86 height 17
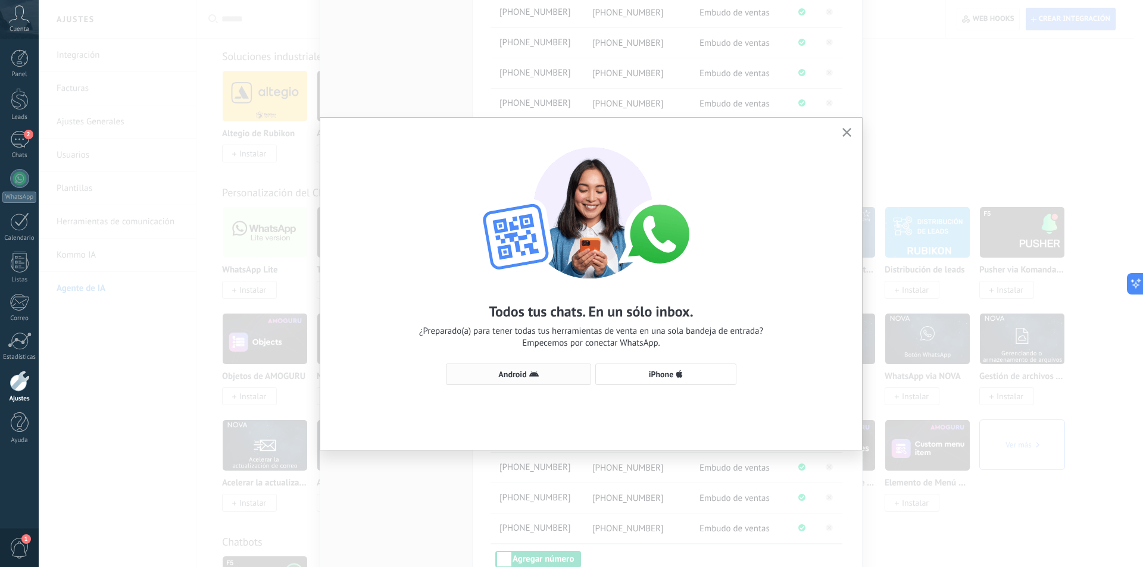
click at [512, 373] on span "Android" at bounding box center [512, 374] width 28 height 8
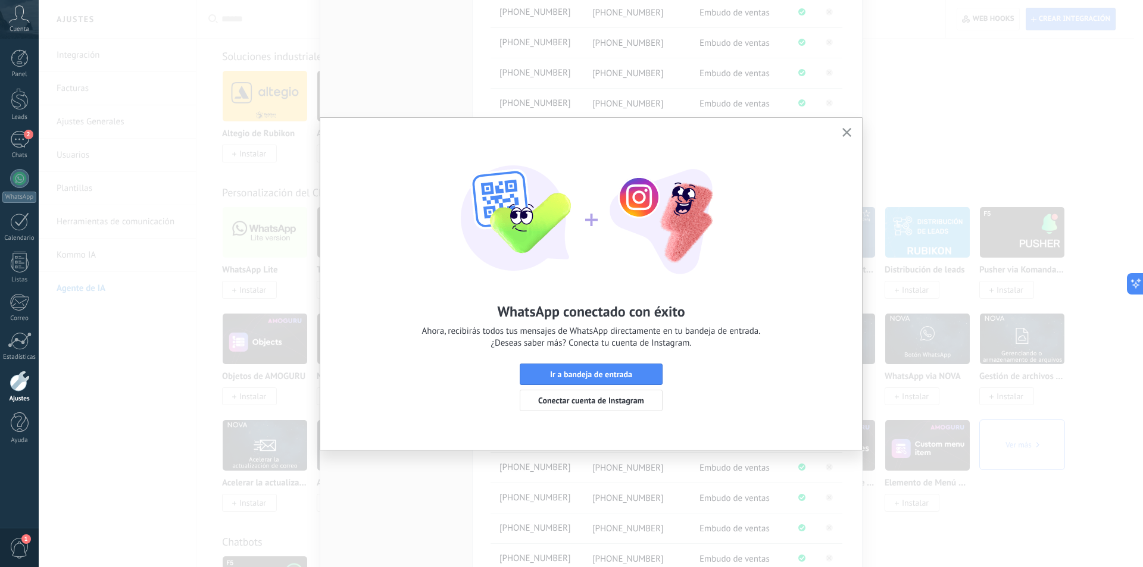
click at [848, 129] on icon "button" at bounding box center [846, 132] width 9 height 9
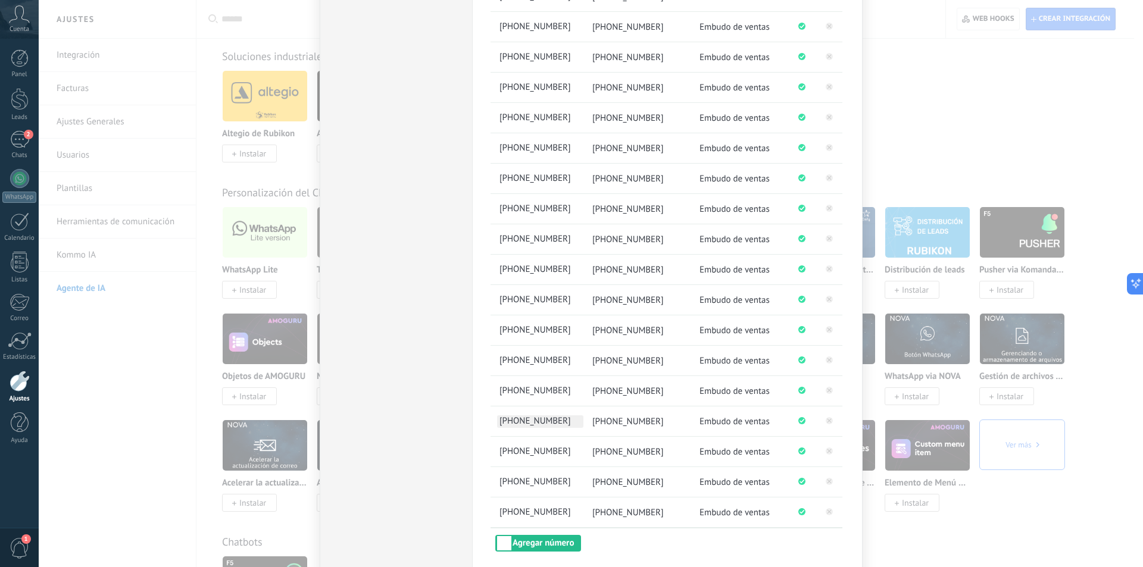
scroll to position [682, 0]
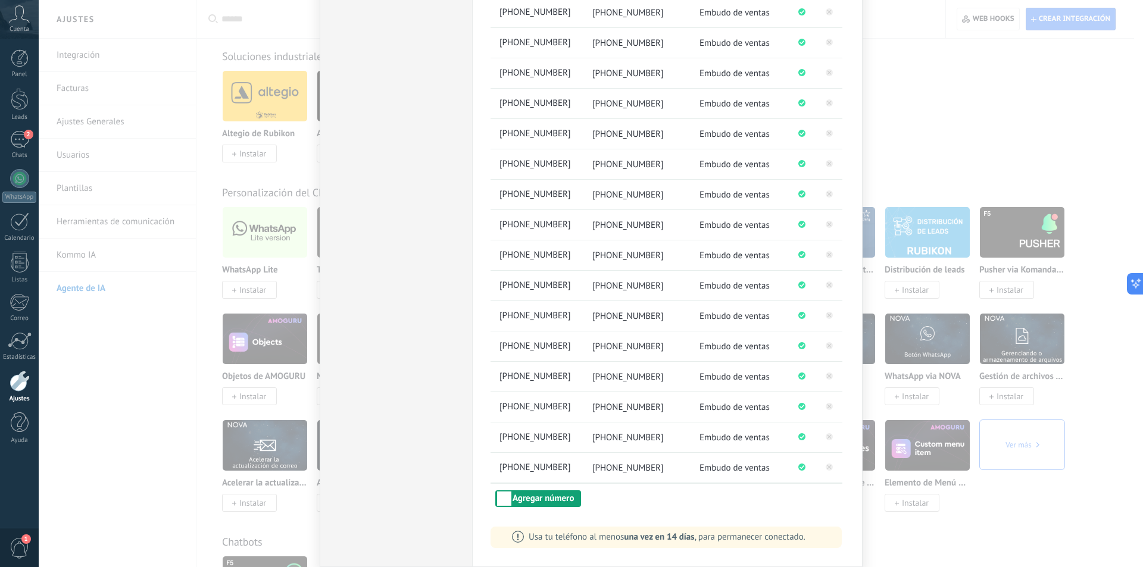
click at [527, 501] on button "Agregar número" at bounding box center [538, 498] width 86 height 17
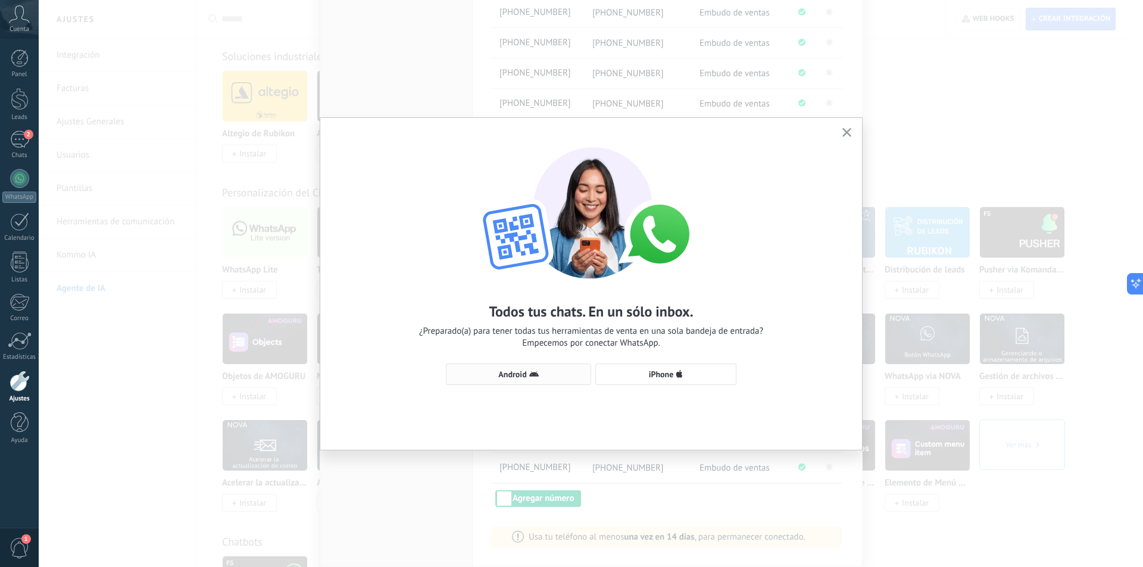
click at [527, 365] on button "Android" at bounding box center [518, 374] width 145 height 21
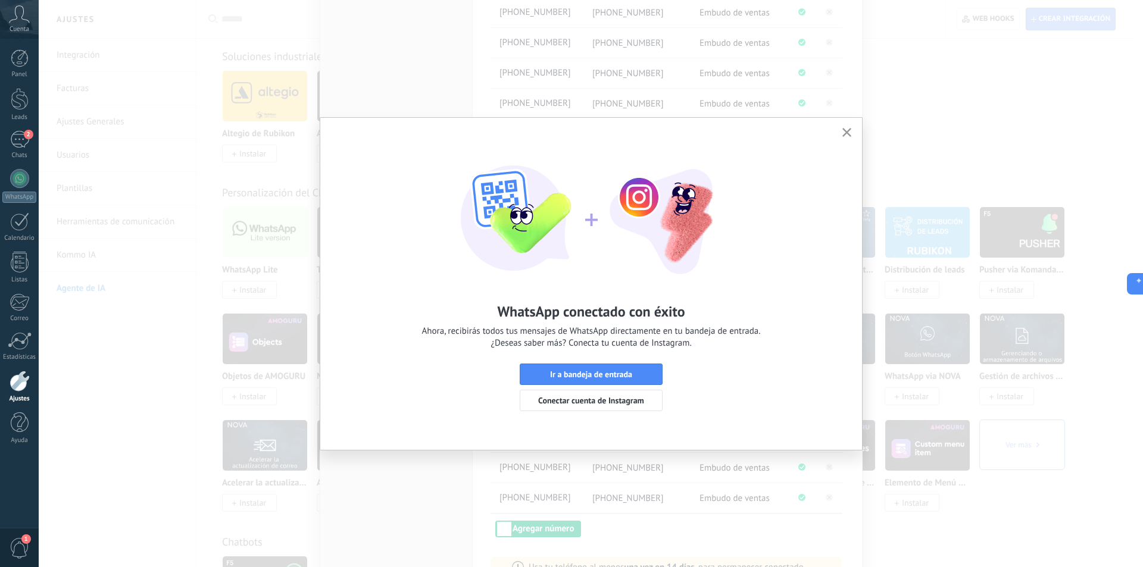
click at [846, 127] on button "button" at bounding box center [846, 133] width 15 height 16
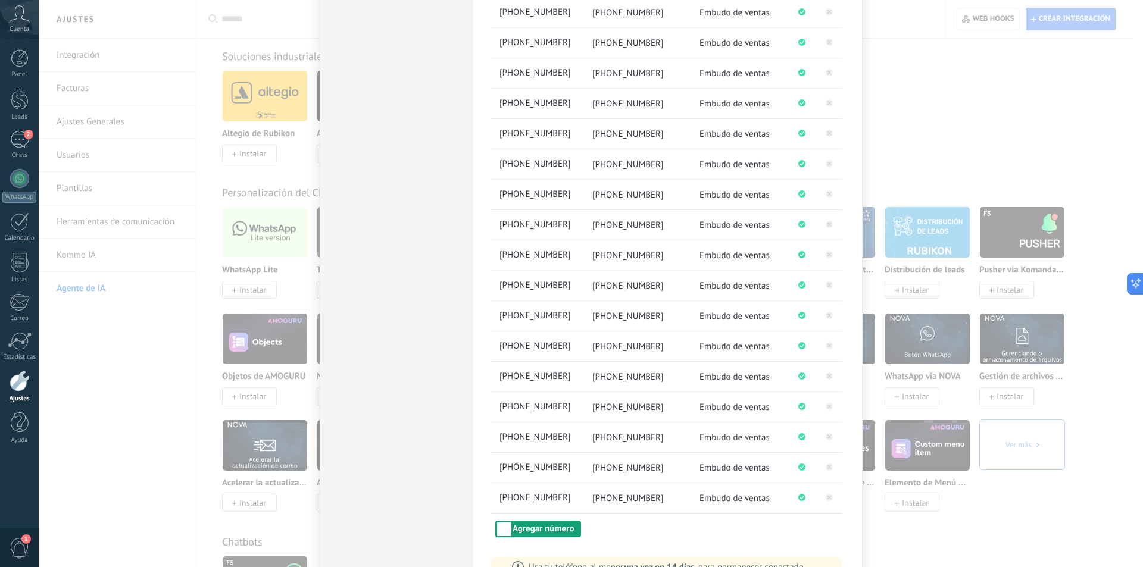
click at [554, 529] on button "Agregar número" at bounding box center [538, 529] width 86 height 17
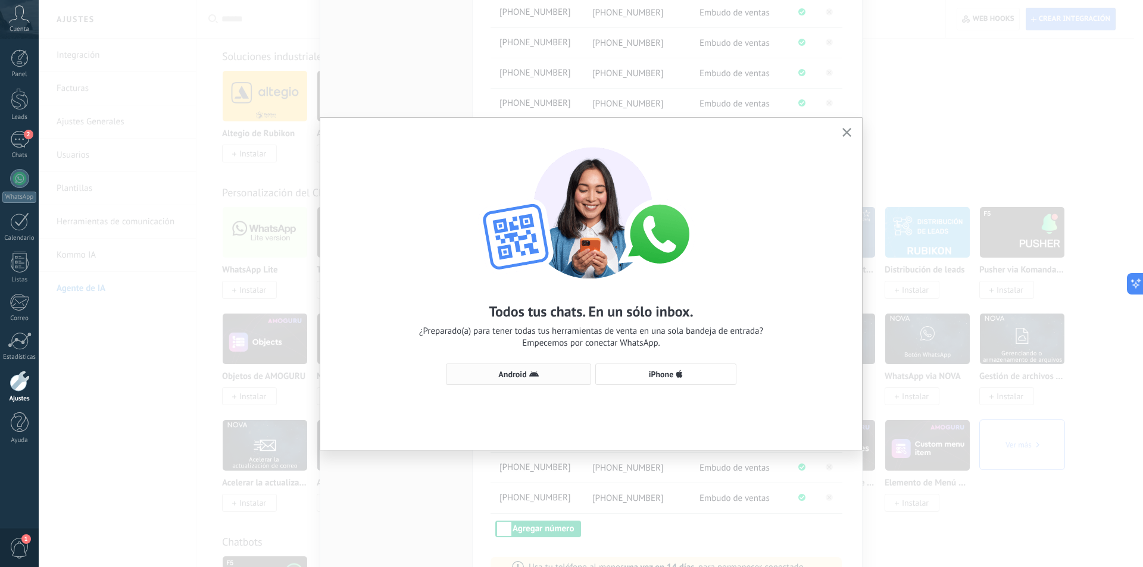
click at [517, 374] on span "Android" at bounding box center [512, 374] width 28 height 8
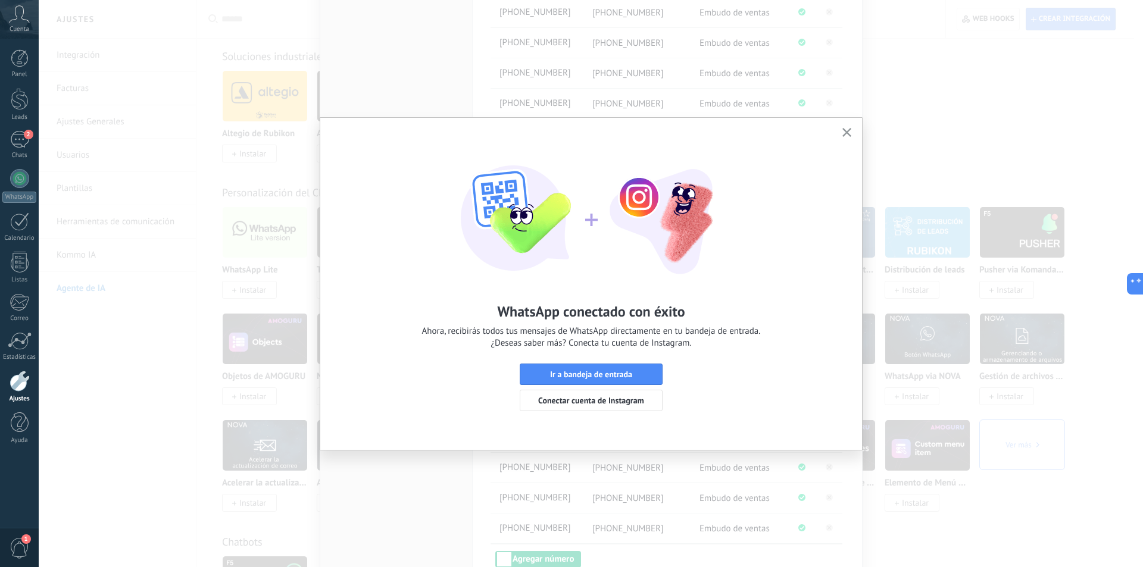
click at [850, 132] on icon "button" at bounding box center [846, 132] width 9 height 9
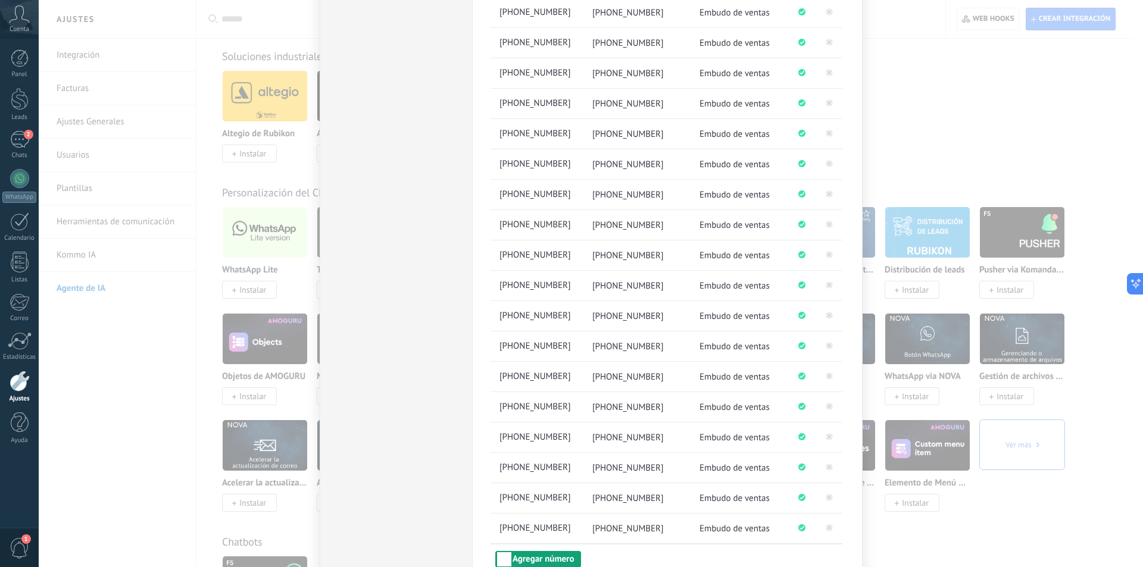
click at [539, 558] on button "Agregar número" at bounding box center [538, 559] width 86 height 17
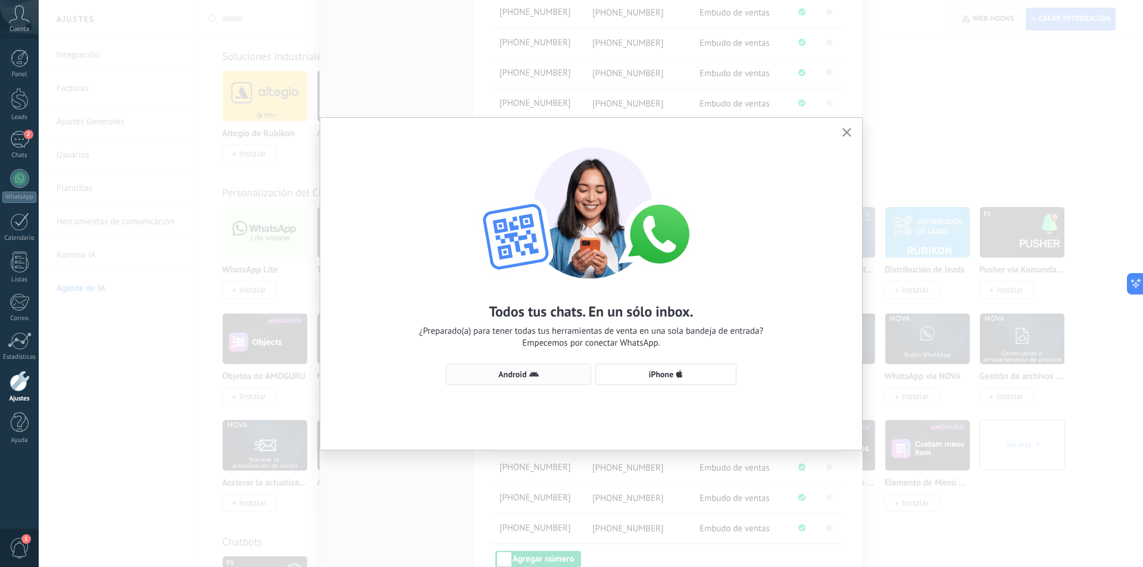
click at [530, 370] on icon "button" at bounding box center [534, 375] width 10 height 10
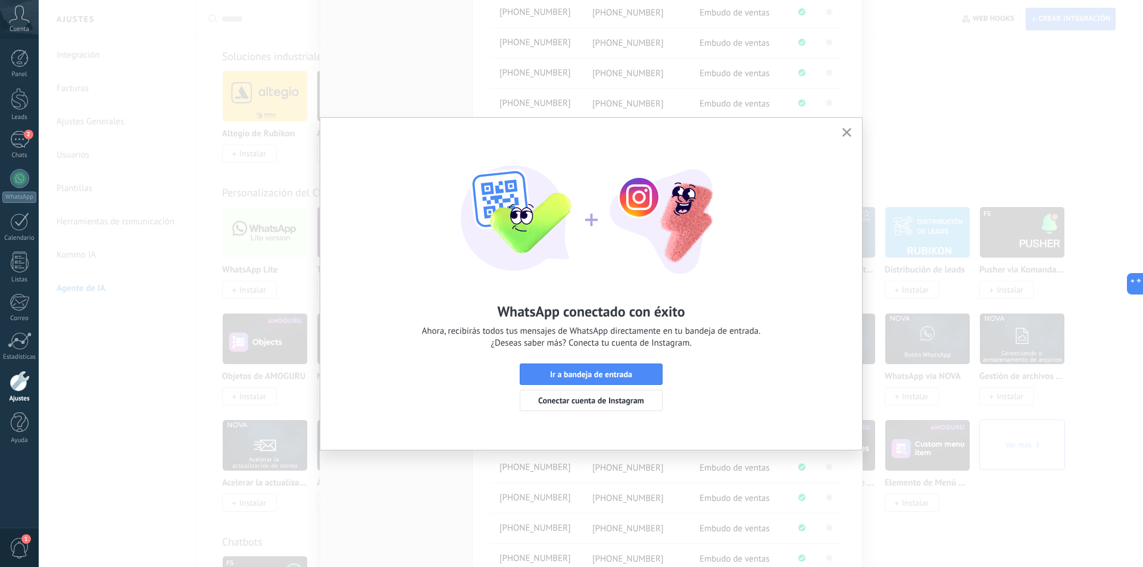
click at [848, 135] on icon "button" at bounding box center [846, 132] width 9 height 9
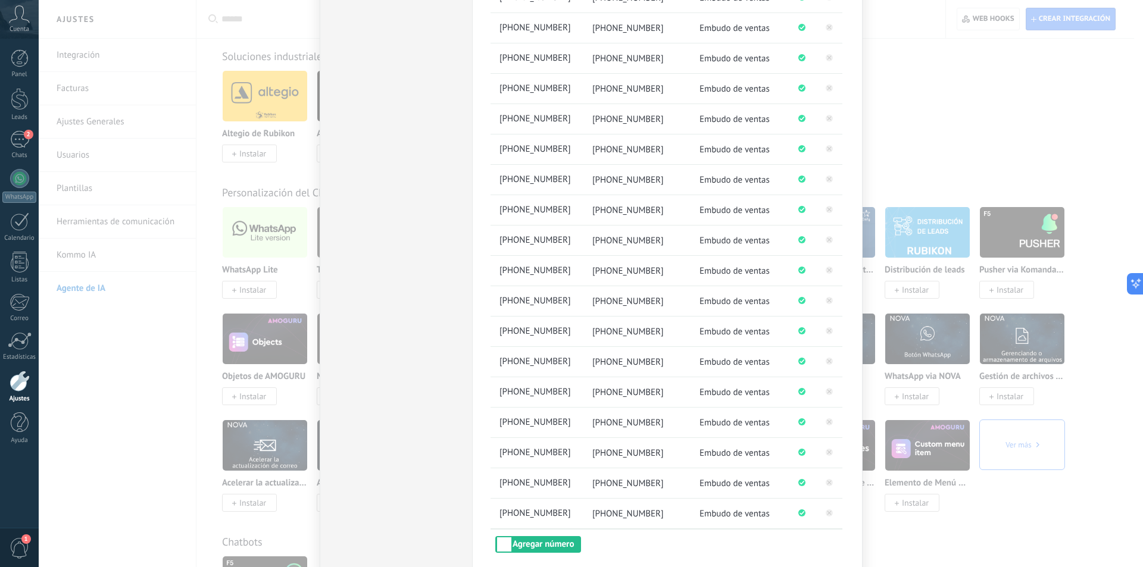
scroll to position [773, 0]
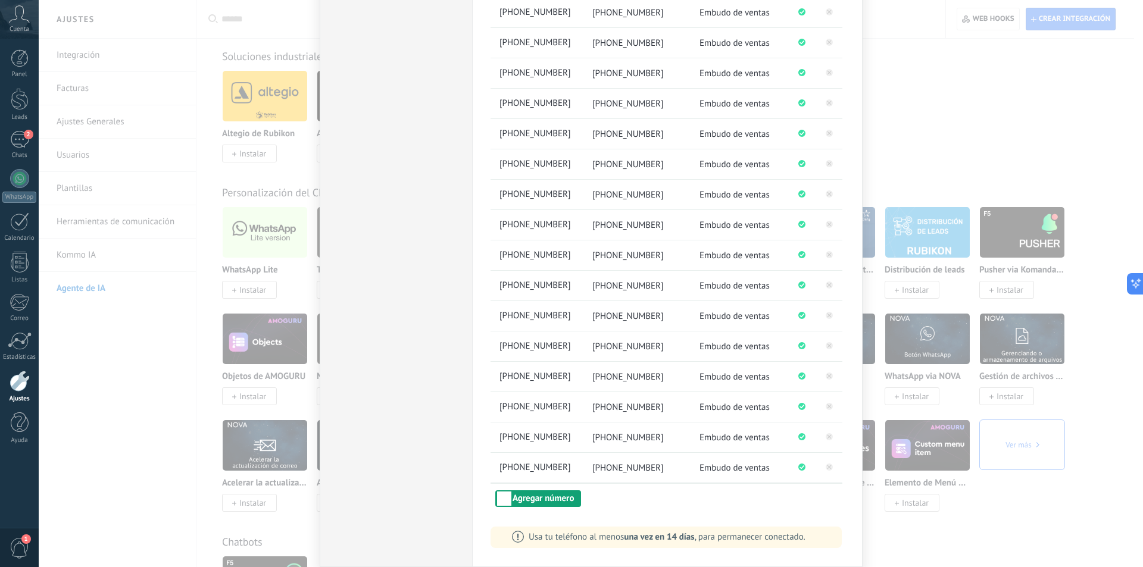
click at [560, 499] on button "Agregar número" at bounding box center [538, 498] width 86 height 17
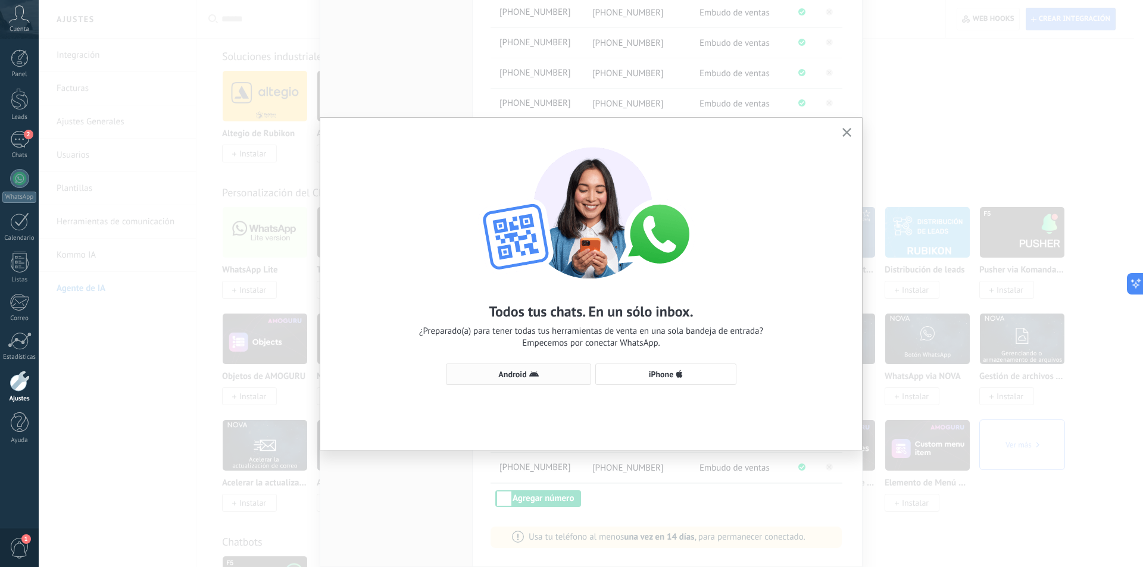
click at [512, 370] on span "Android" at bounding box center [512, 374] width 28 height 8
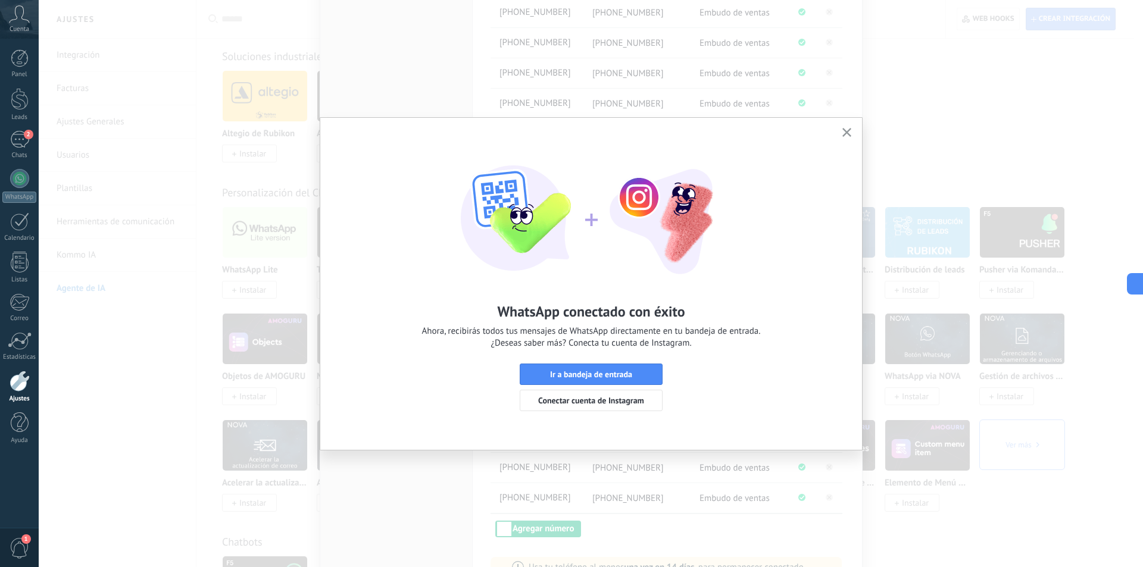
click at [848, 126] on button "button" at bounding box center [846, 133] width 15 height 16
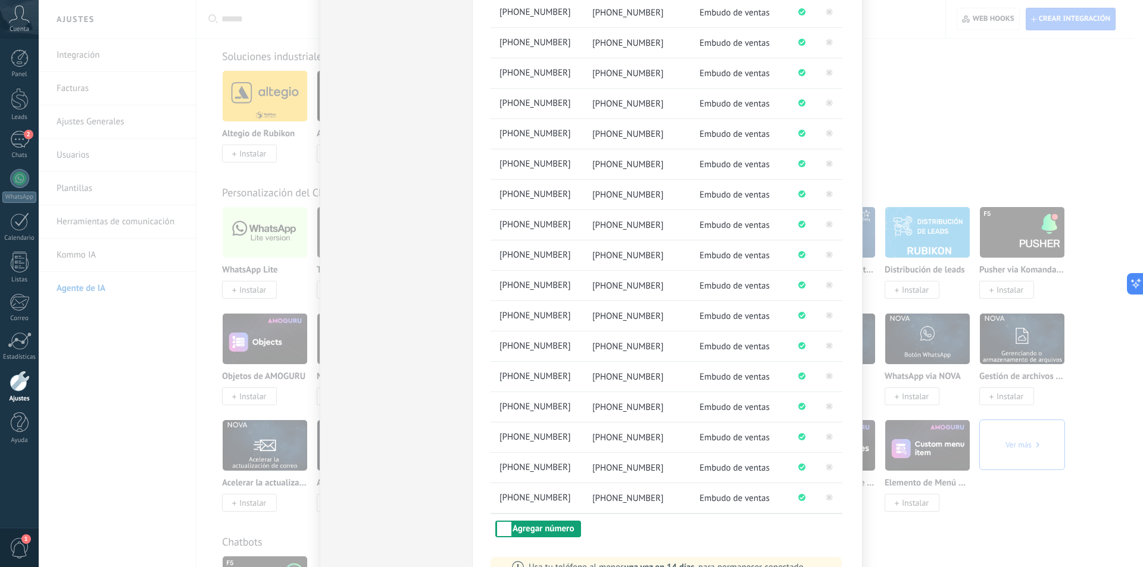
click at [529, 522] on button "Agregar número" at bounding box center [538, 529] width 86 height 17
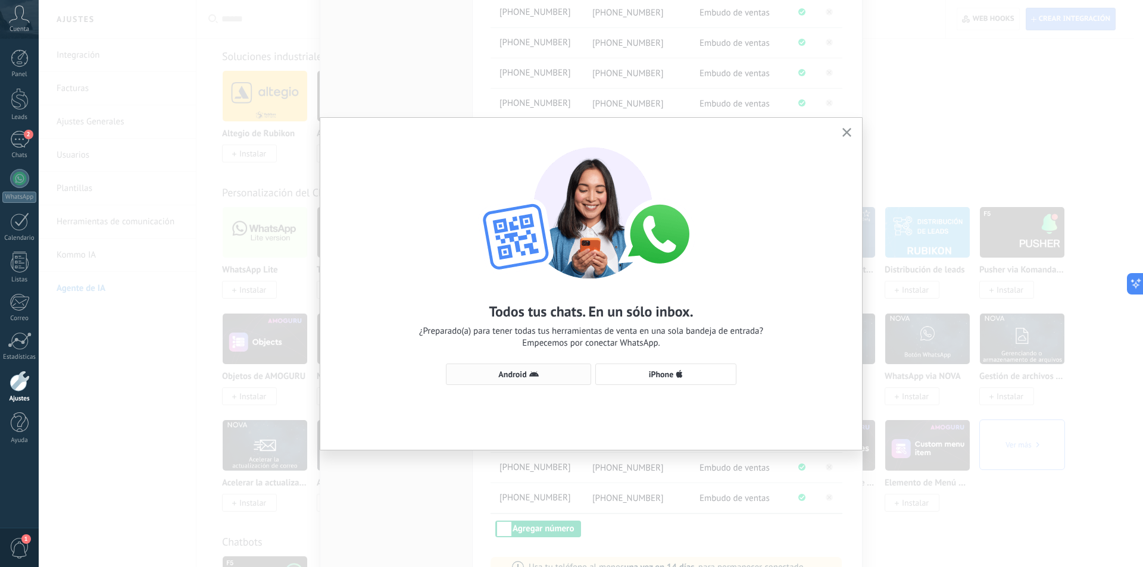
click at [526, 376] on span "Android" at bounding box center [512, 374] width 28 height 8
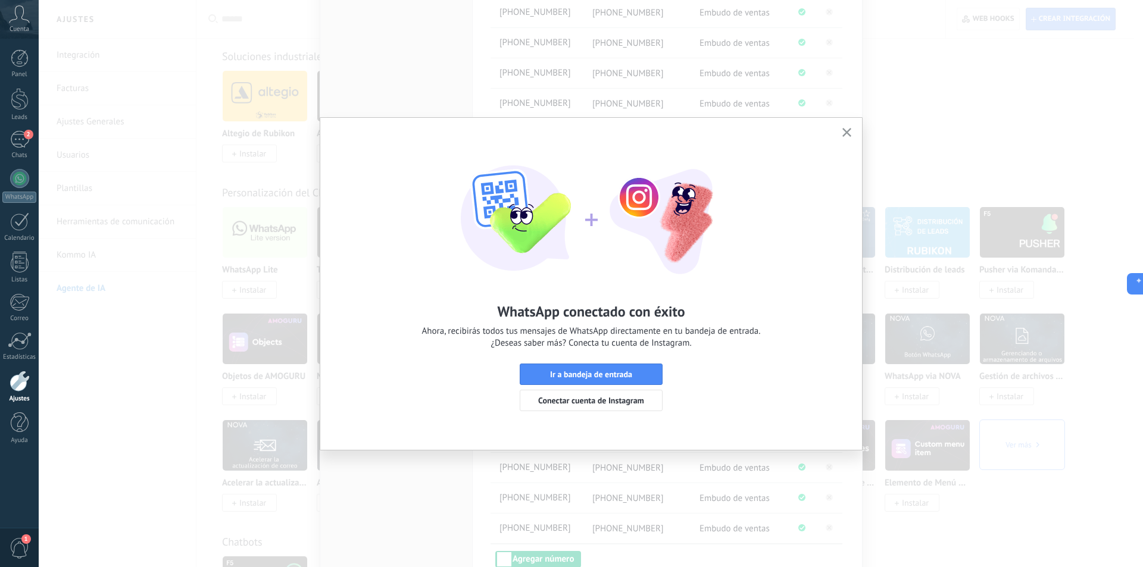
click at [844, 133] on icon "button" at bounding box center [846, 132] width 9 height 9
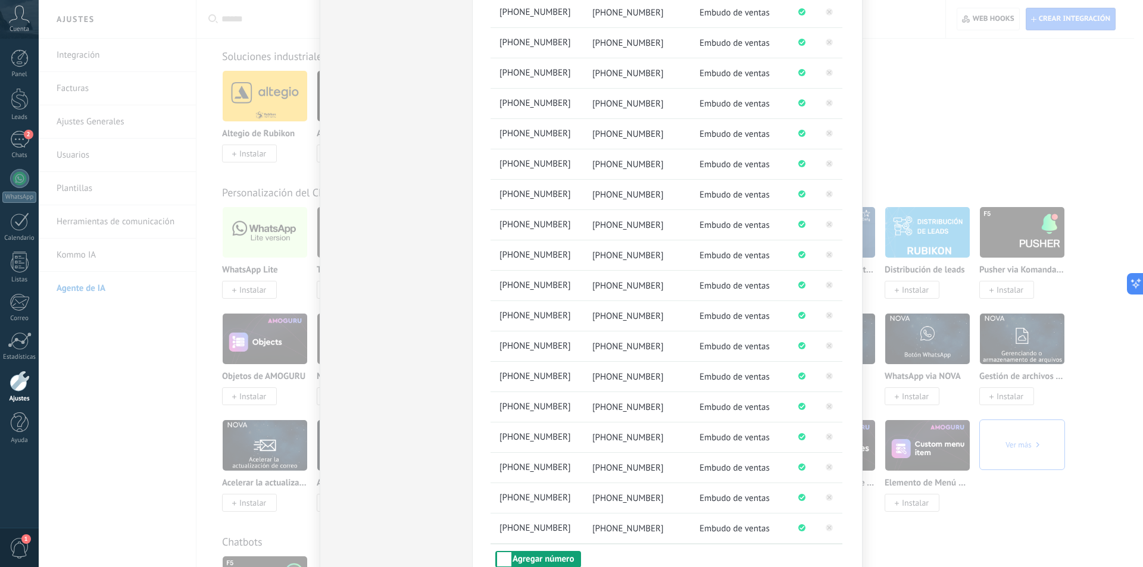
click at [531, 556] on button "Agregar número" at bounding box center [538, 559] width 86 height 17
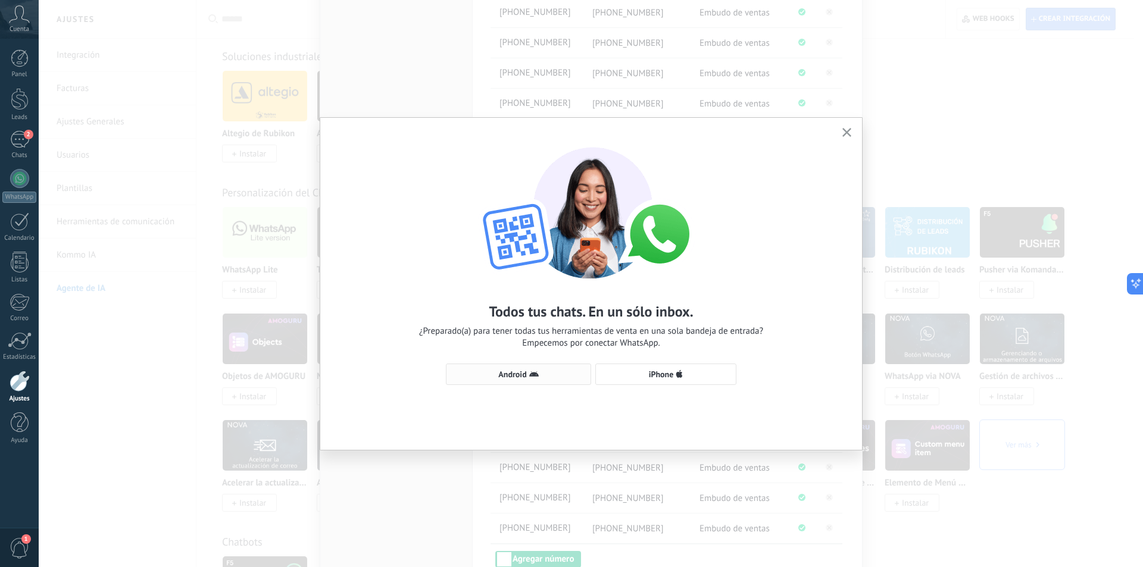
click at [518, 375] on span "Android" at bounding box center [512, 374] width 28 height 8
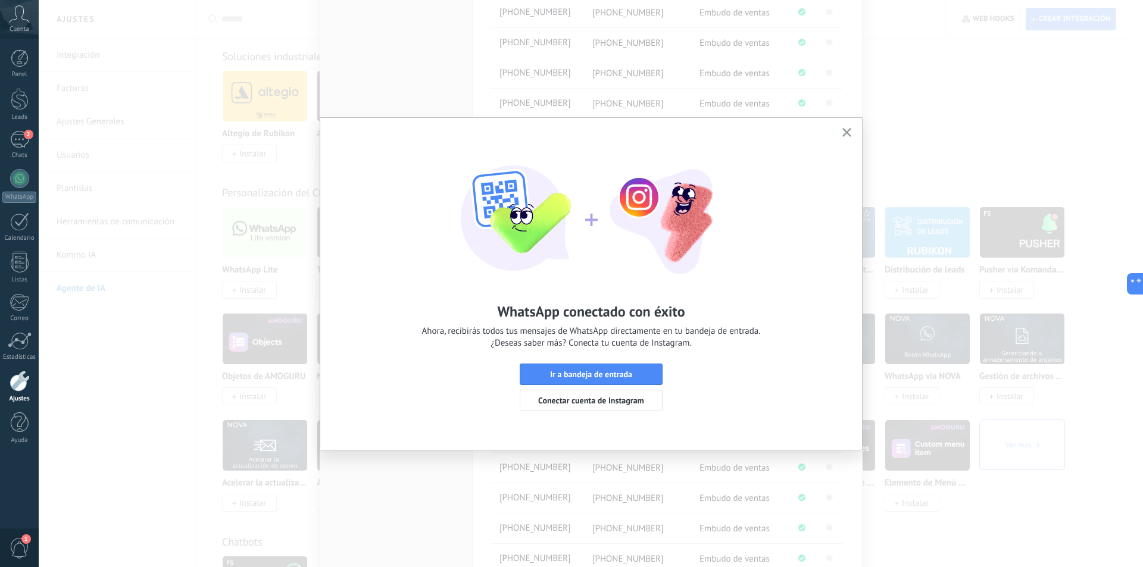
click at [850, 129] on icon "button" at bounding box center [846, 132] width 9 height 9
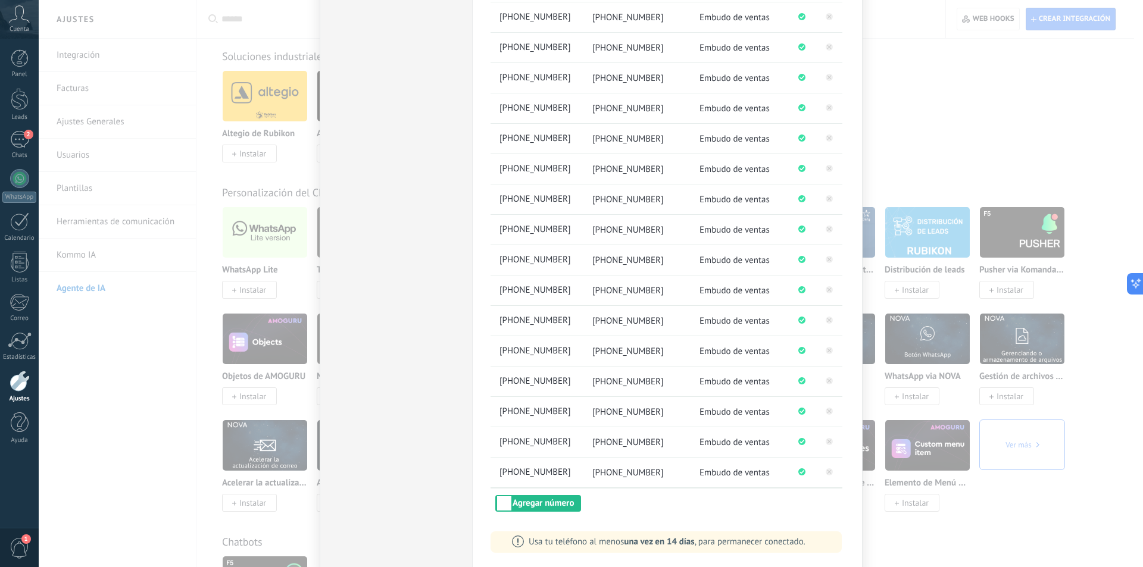
scroll to position [864, 0]
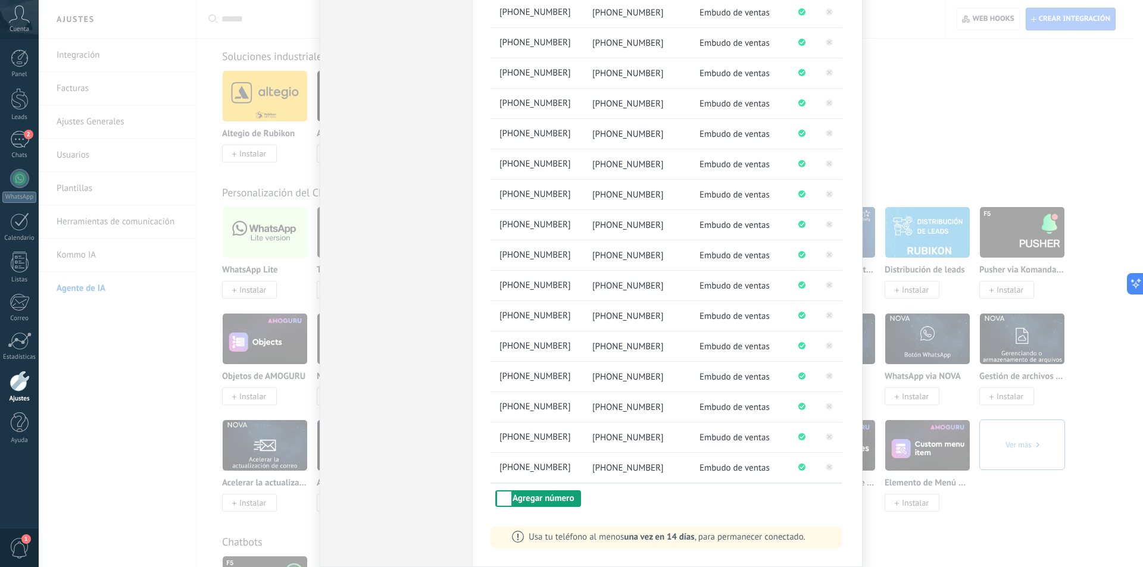
click at [523, 495] on button "Agregar número" at bounding box center [538, 498] width 86 height 17
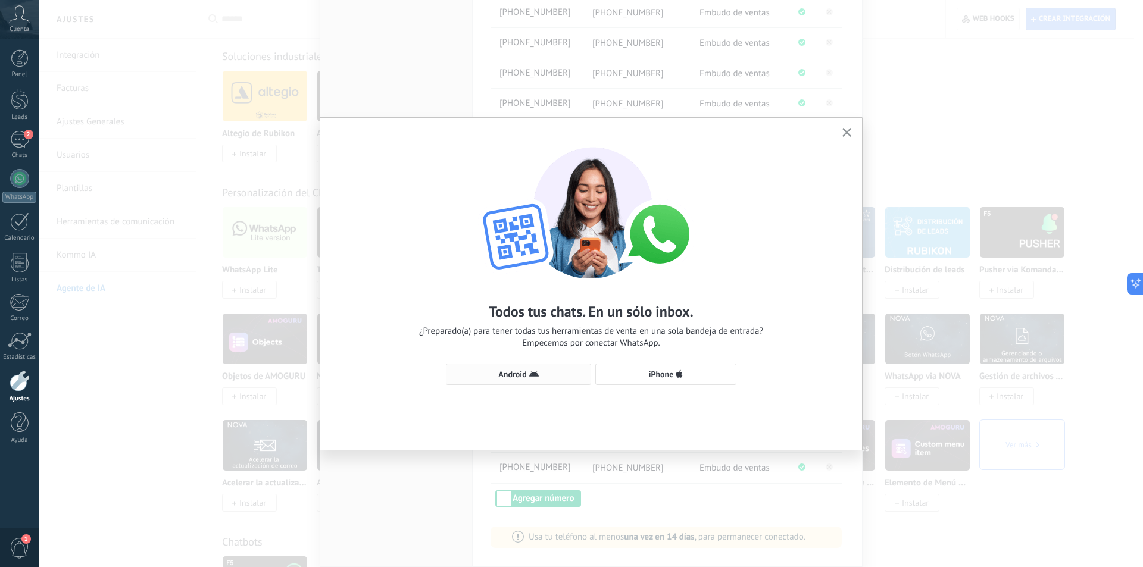
click at [523, 367] on button "Android" at bounding box center [518, 374] width 145 height 21
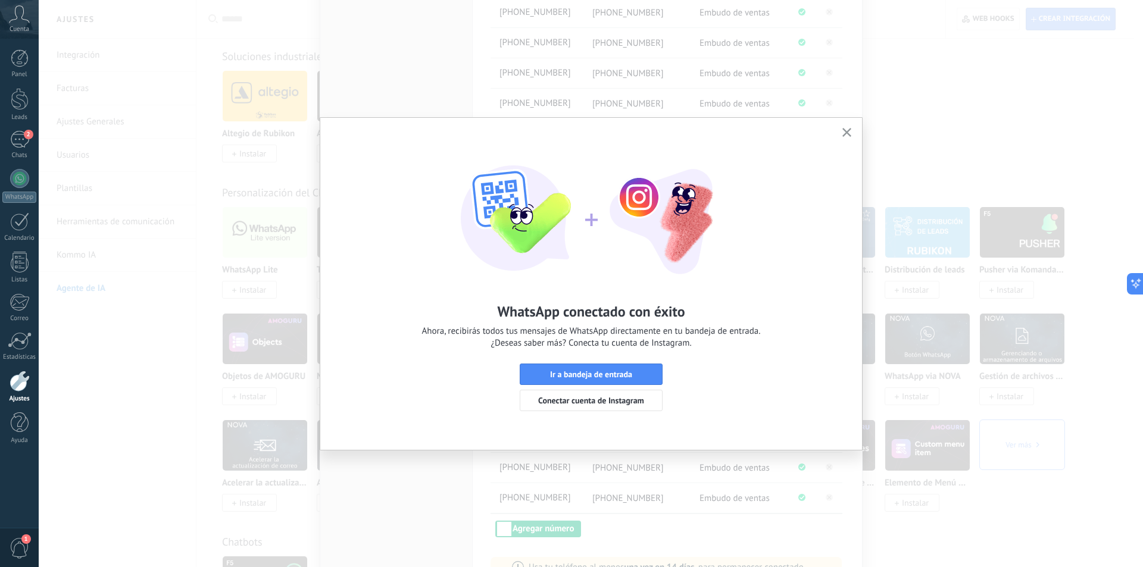
click at [848, 128] on button "button" at bounding box center [846, 133] width 15 height 16
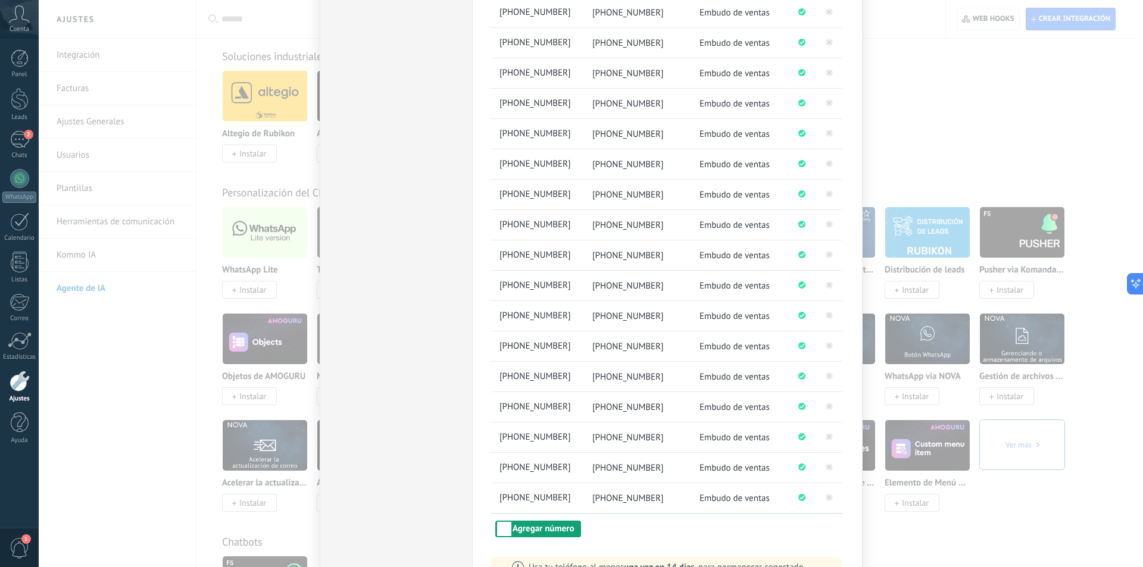
click at [531, 531] on button "Agregar número" at bounding box center [538, 529] width 86 height 17
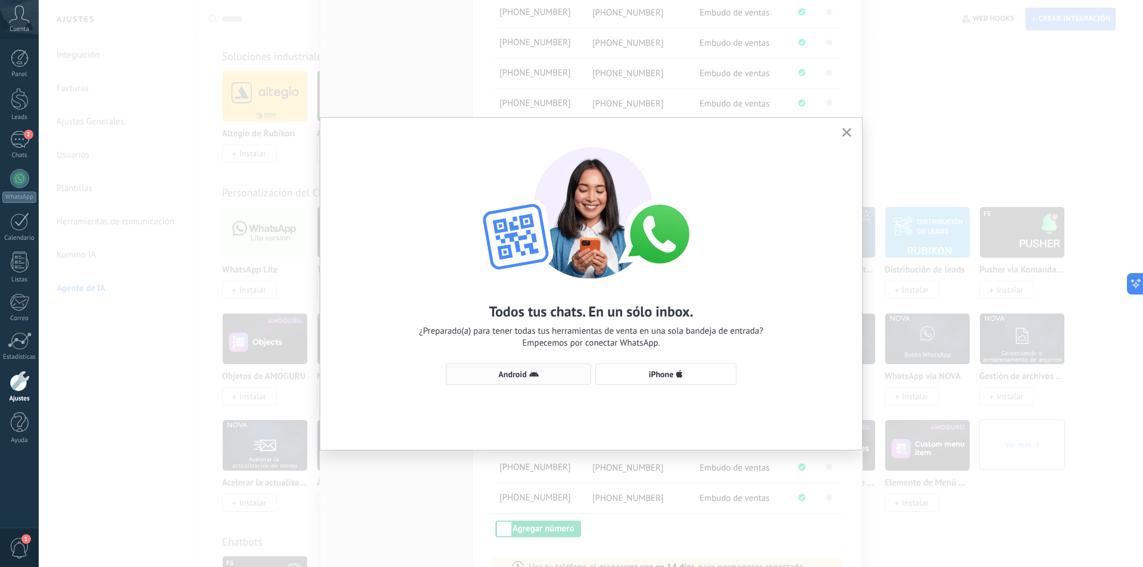
click at [512, 374] on span "Android" at bounding box center [512, 374] width 28 height 8
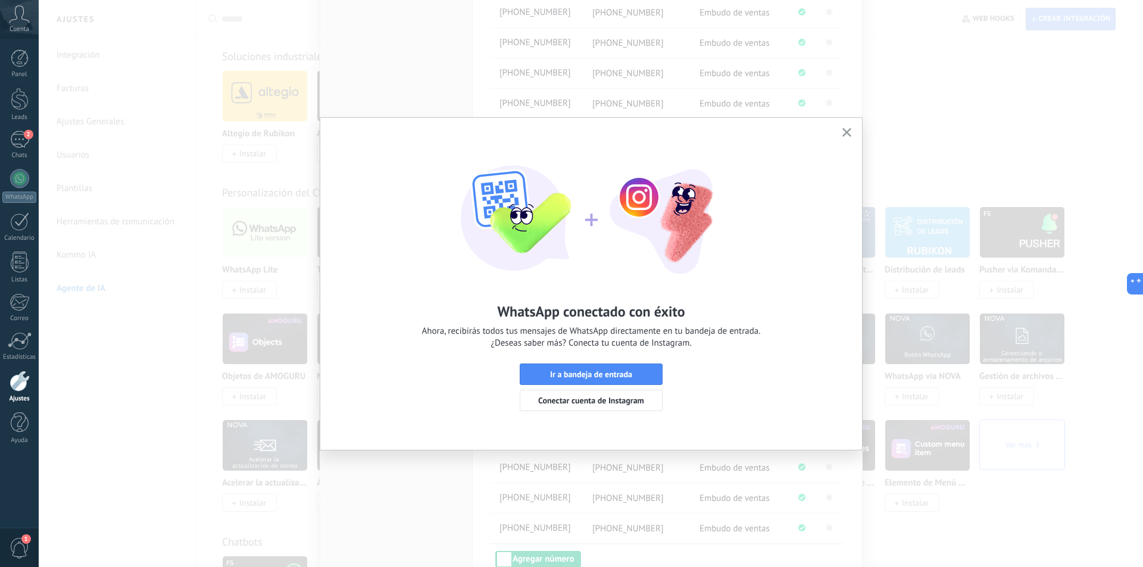
click at [845, 132] on use "button" at bounding box center [846, 132] width 9 height 9
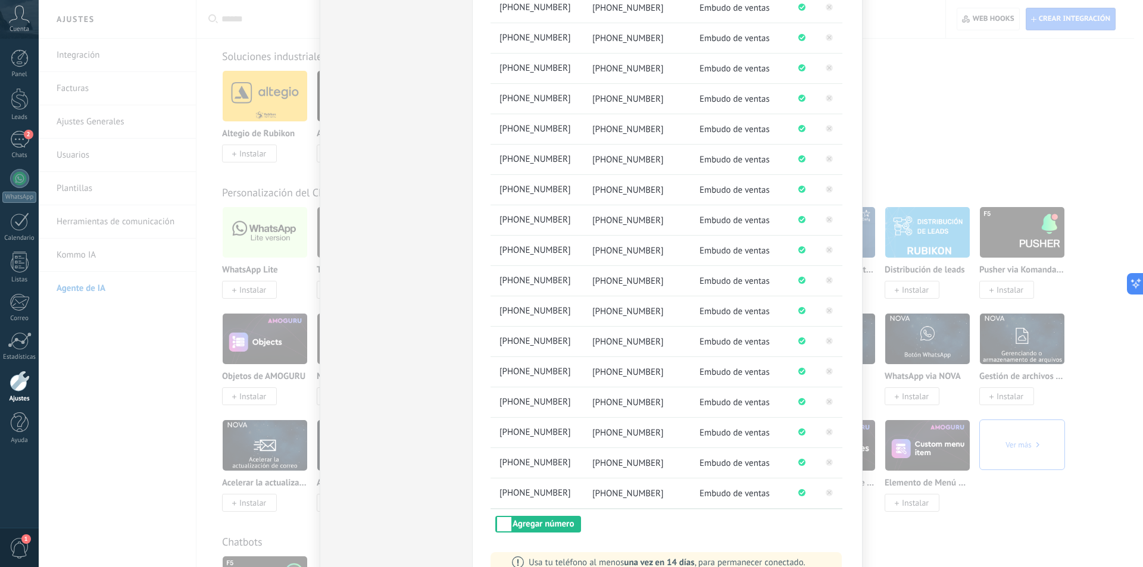
scroll to position [925, 0]
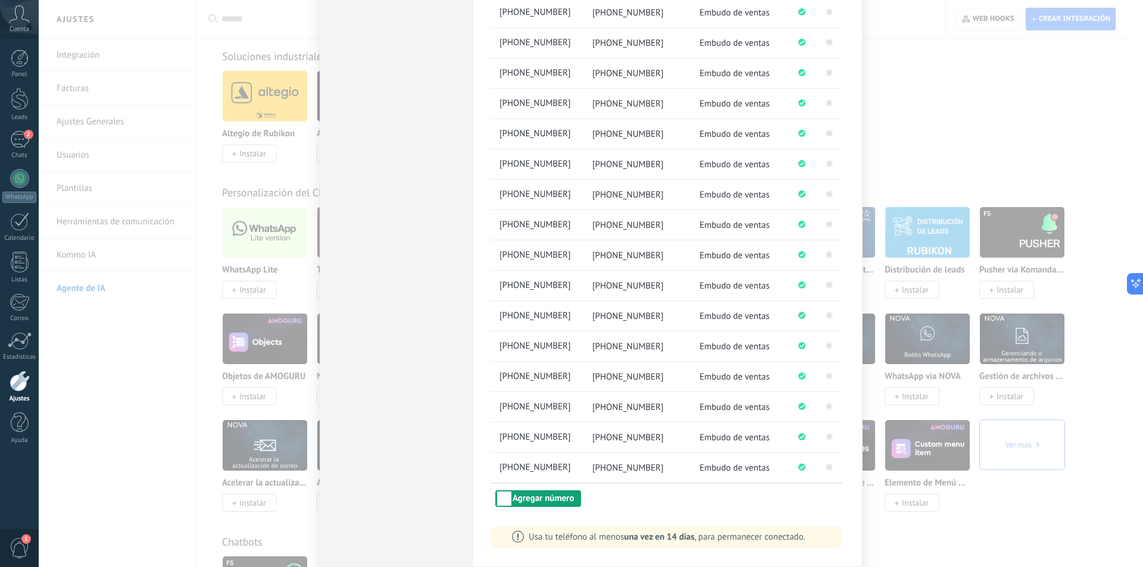
click at [529, 498] on button "Agregar número" at bounding box center [538, 498] width 86 height 17
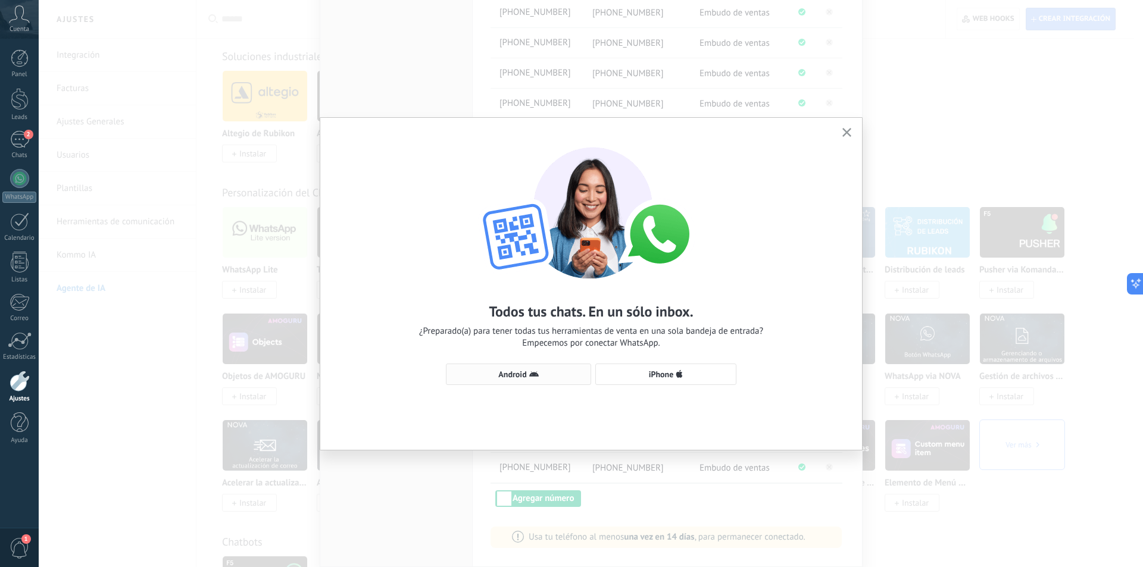
click at [512, 374] on span "Android" at bounding box center [512, 374] width 28 height 8
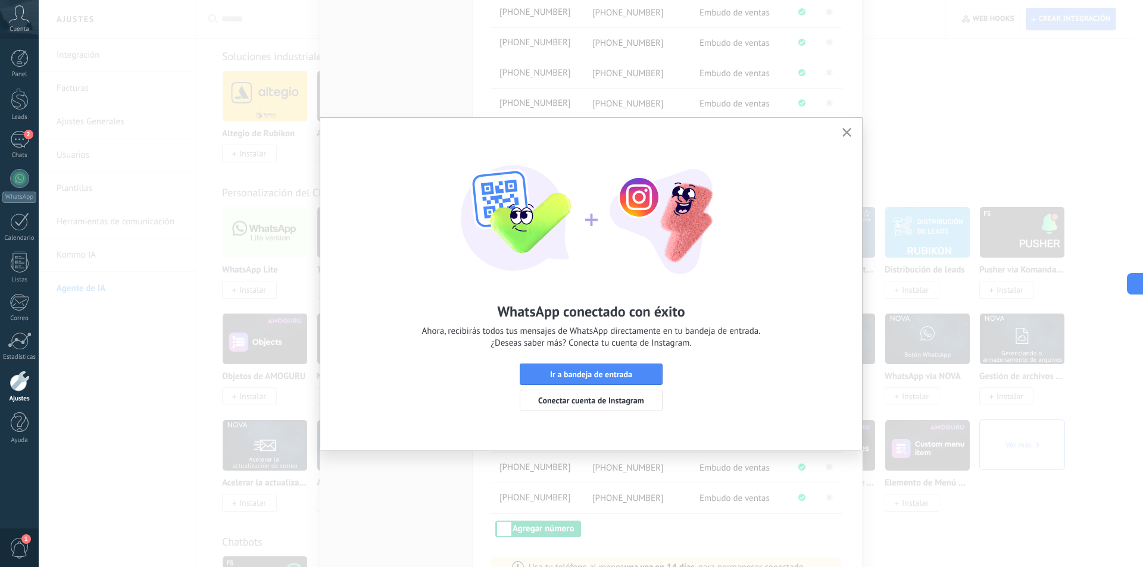
click at [847, 133] on use "button" at bounding box center [846, 132] width 9 height 9
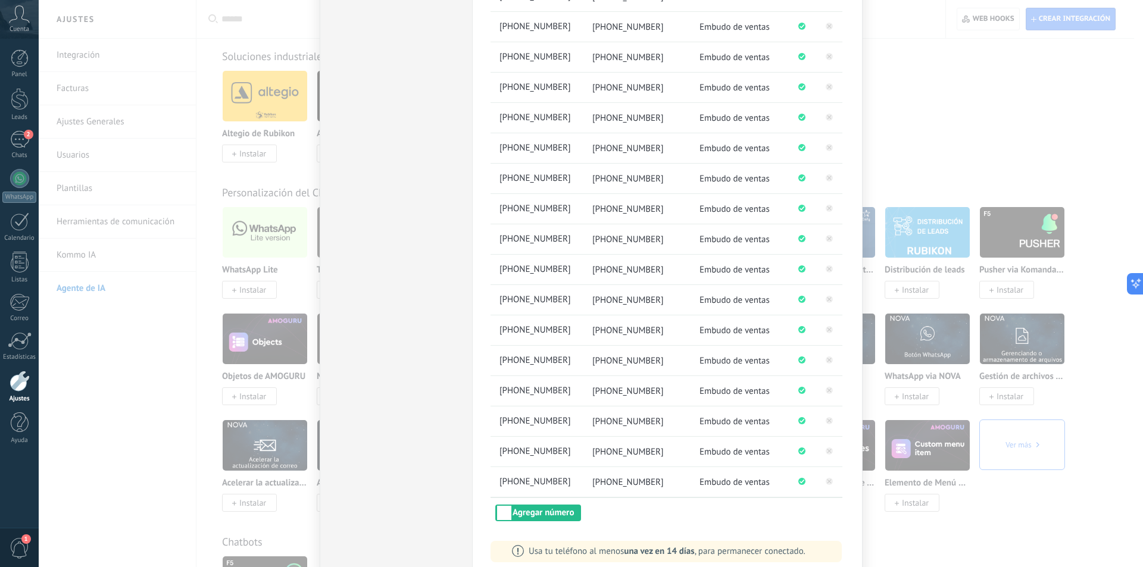
scroll to position [955, 0]
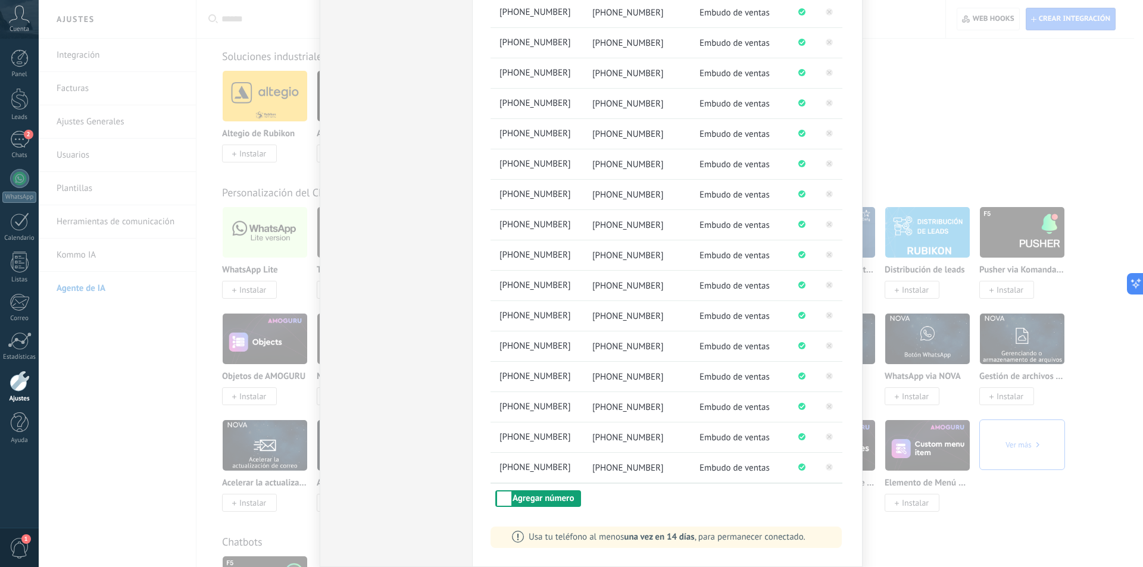
click at [530, 504] on button "Agregar número" at bounding box center [538, 498] width 86 height 17
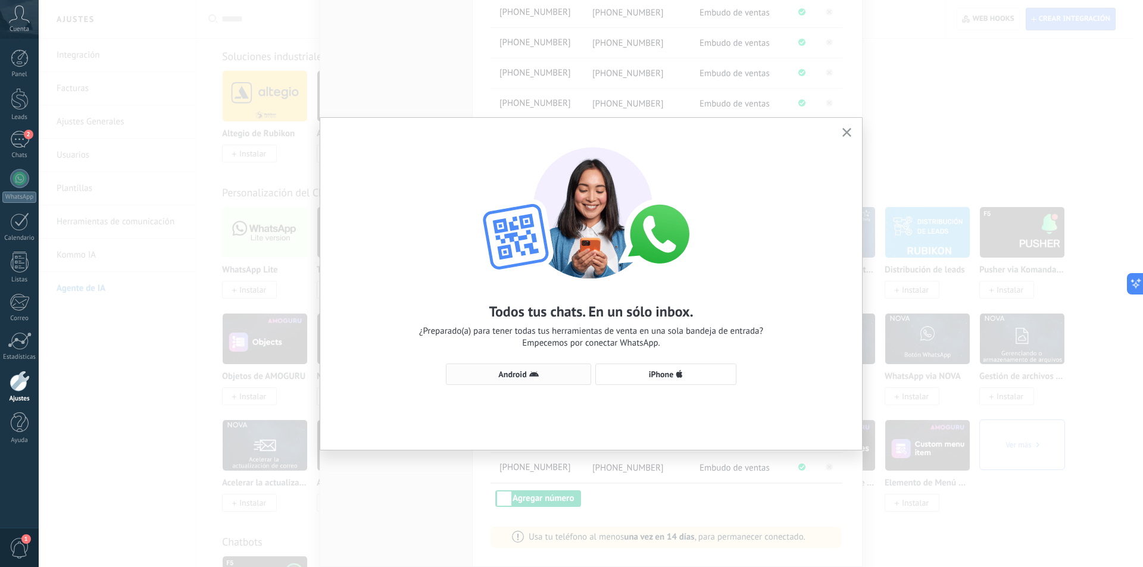
click at [526, 377] on span "Android" at bounding box center [512, 374] width 28 height 8
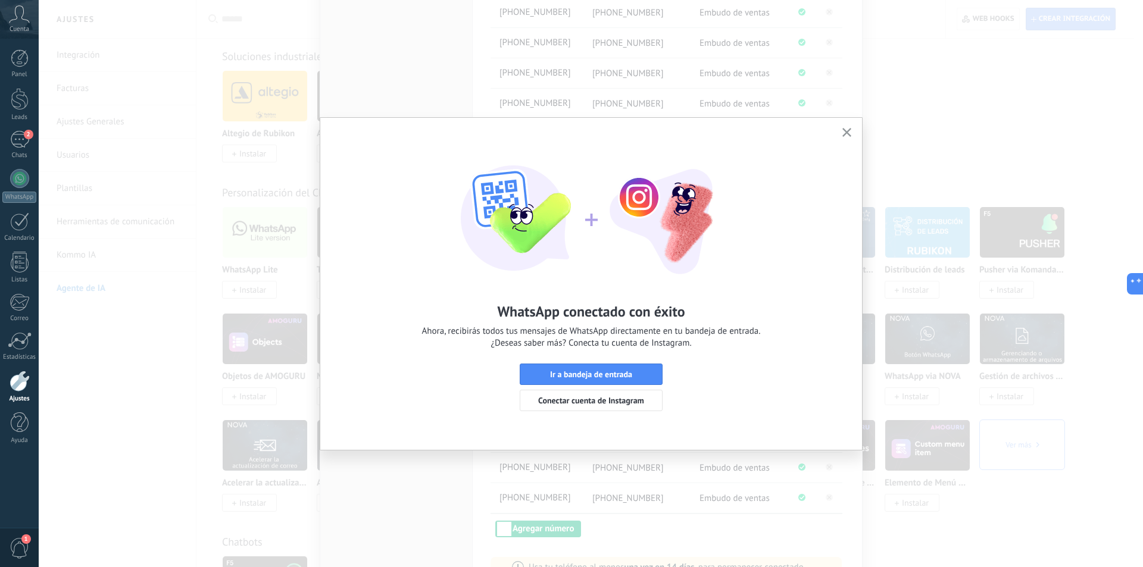
click at [849, 129] on icon "button" at bounding box center [846, 132] width 9 height 9
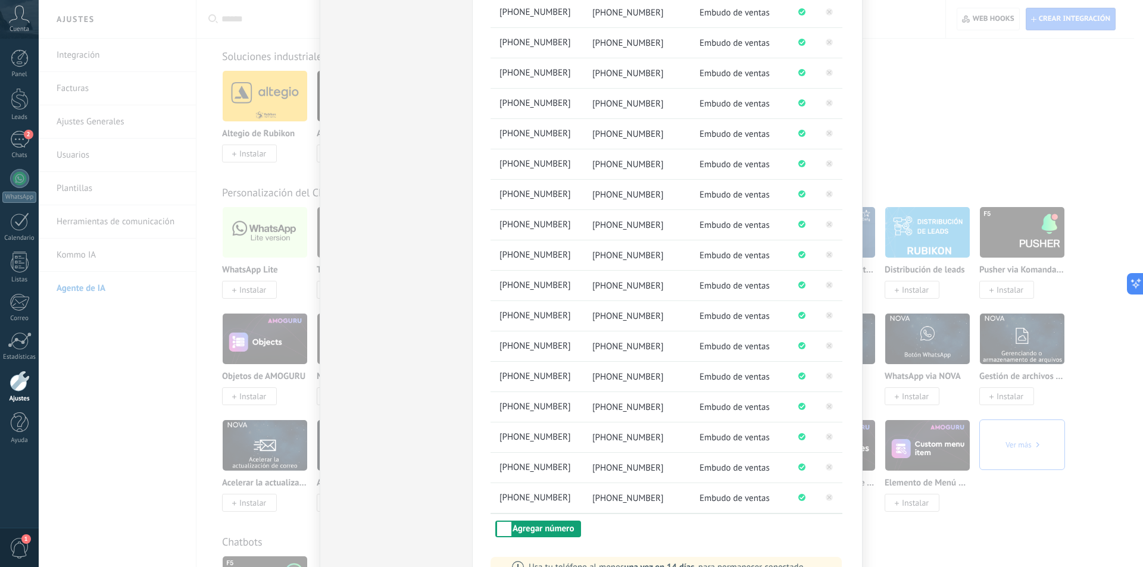
click at [523, 531] on button "Agregar número" at bounding box center [538, 529] width 86 height 17
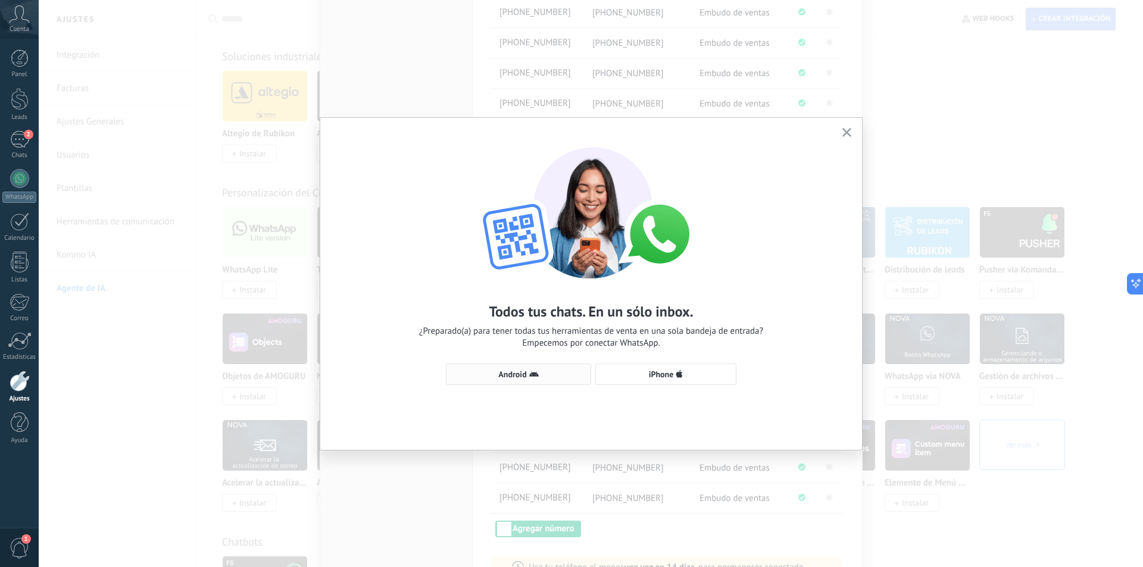
click at [523, 371] on span "Android" at bounding box center [512, 374] width 28 height 8
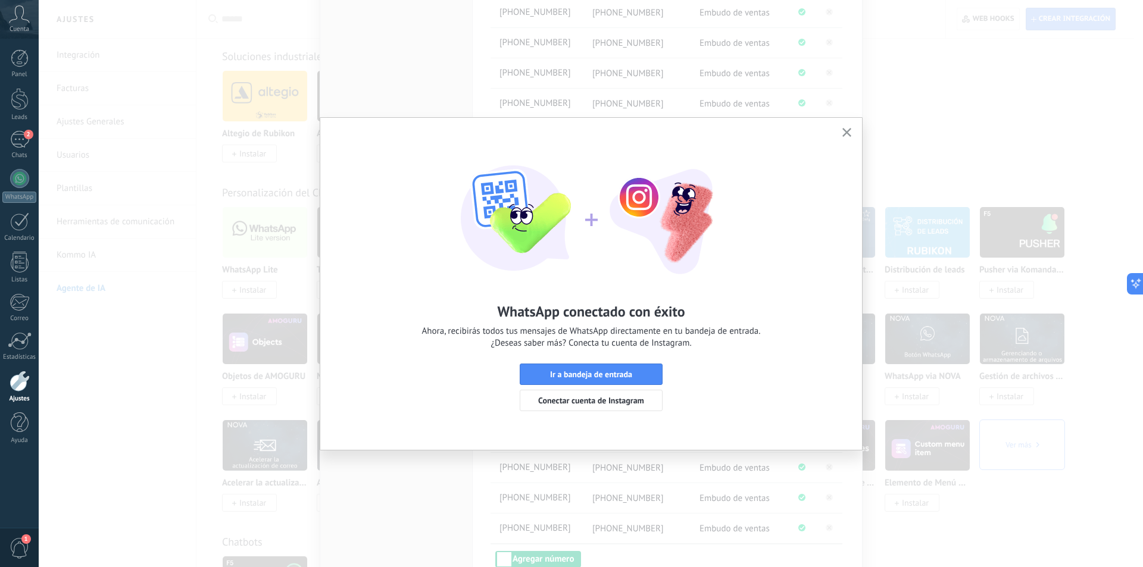
click at [849, 133] on icon "button" at bounding box center [846, 132] width 9 height 9
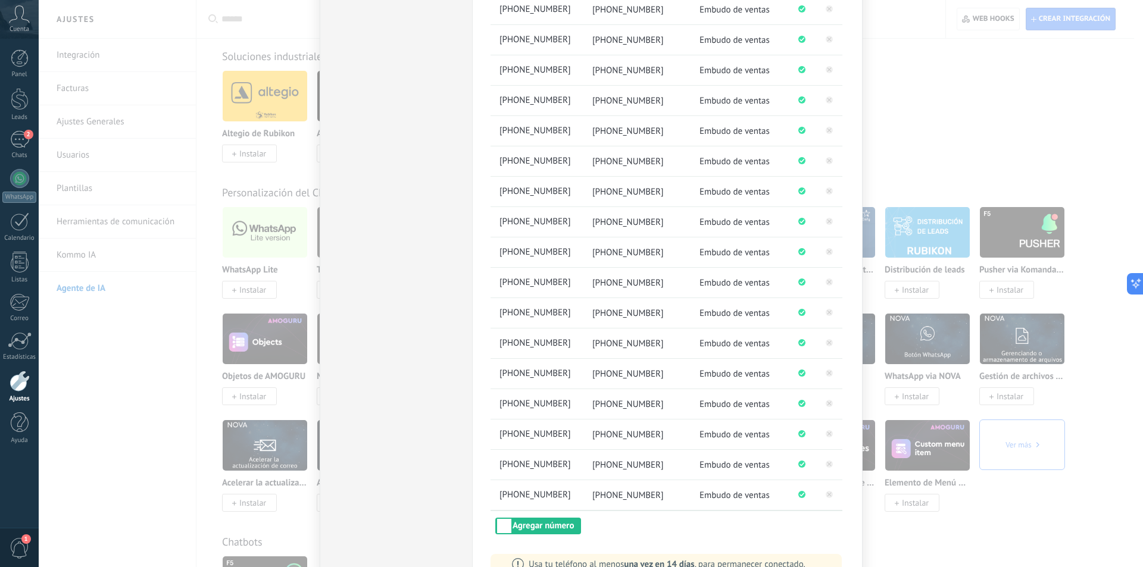
scroll to position [1016, 0]
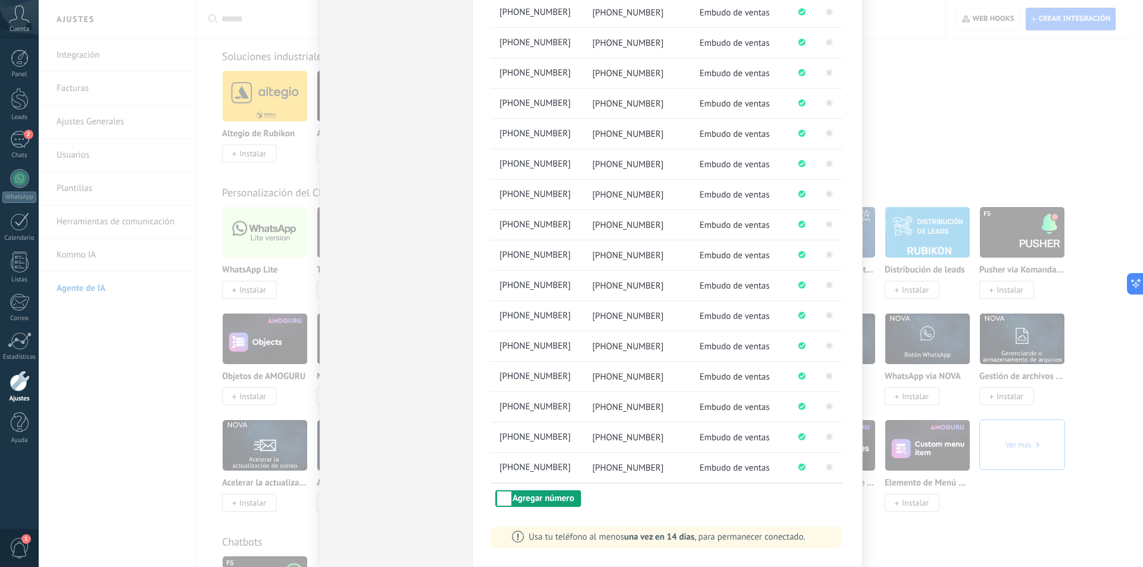
click at [523, 496] on button "Agregar número" at bounding box center [538, 498] width 86 height 17
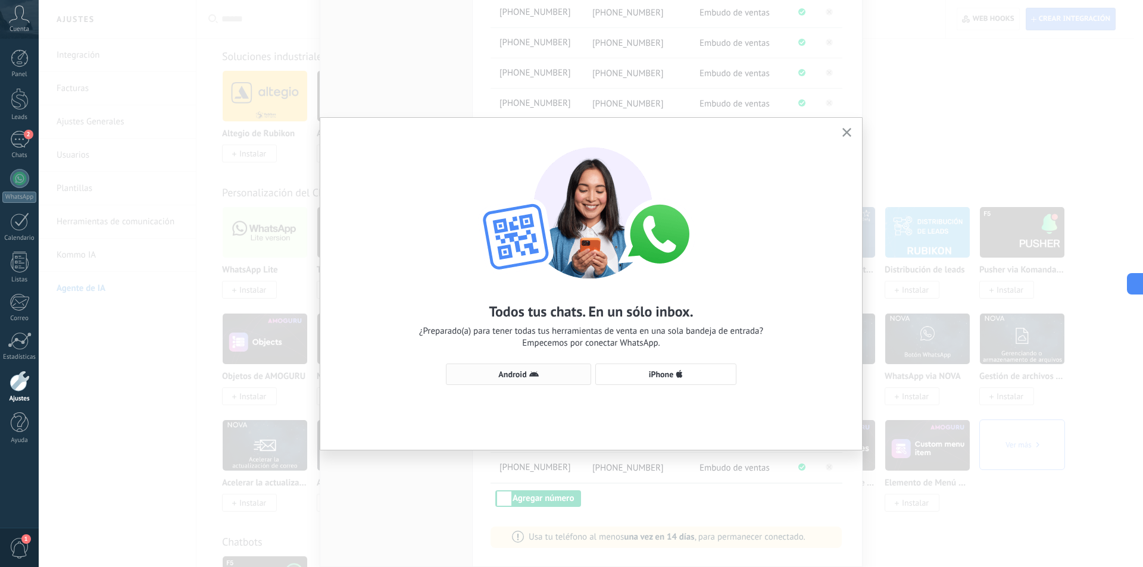
click at [507, 365] on button "Android" at bounding box center [518, 374] width 145 height 21
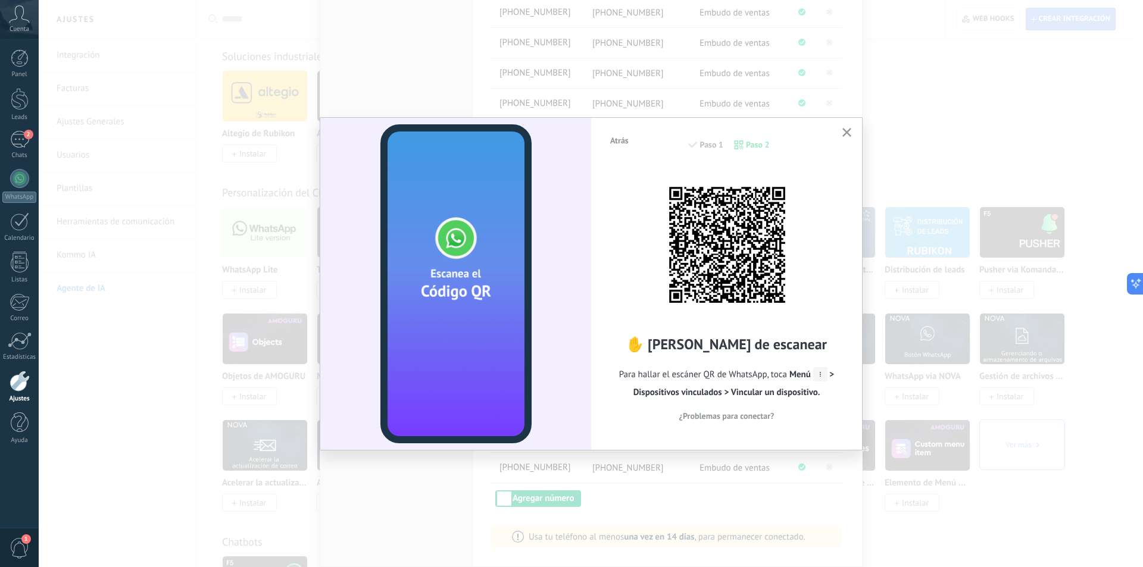
click at [848, 132] on use "button" at bounding box center [846, 132] width 9 height 9
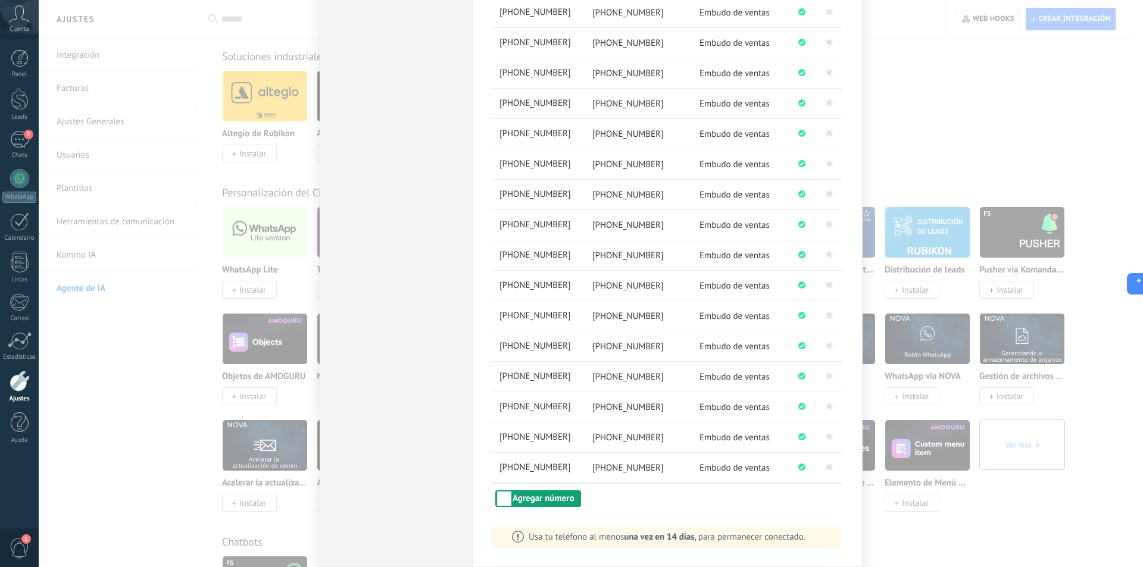
click at [510, 490] on button "Agregar número" at bounding box center [538, 498] width 86 height 17
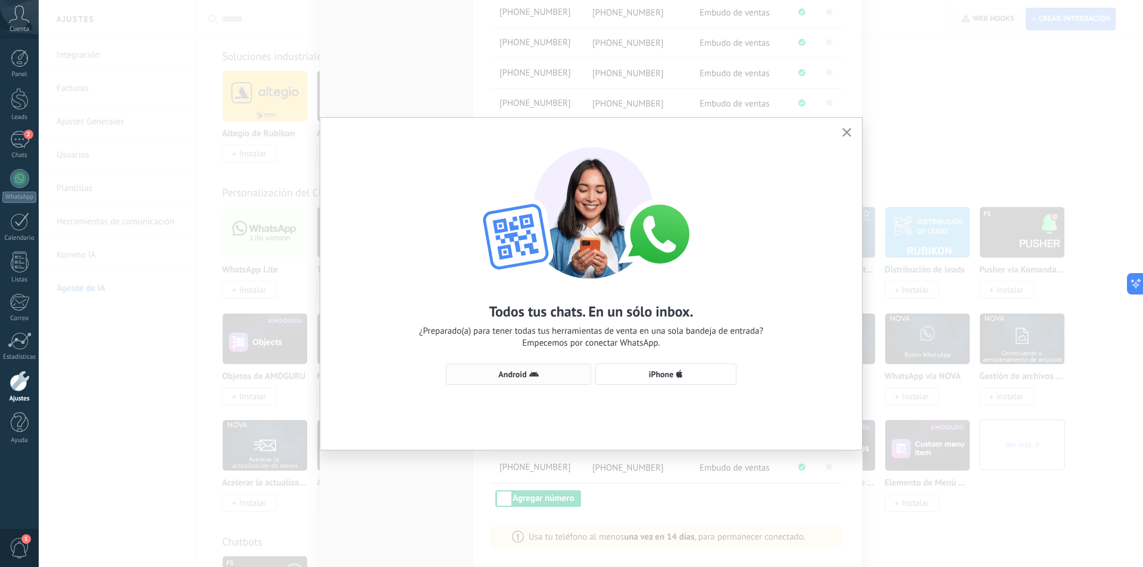
click at [527, 372] on span "Android" at bounding box center [518, 375] width 132 height 10
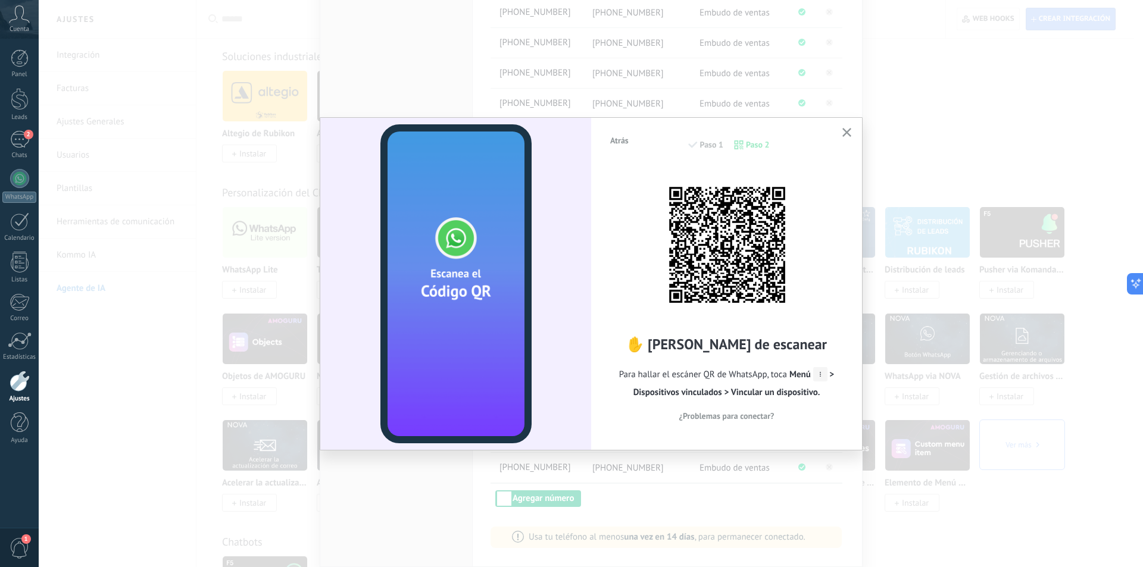
click at [850, 133] on icon "button" at bounding box center [846, 132] width 9 height 9
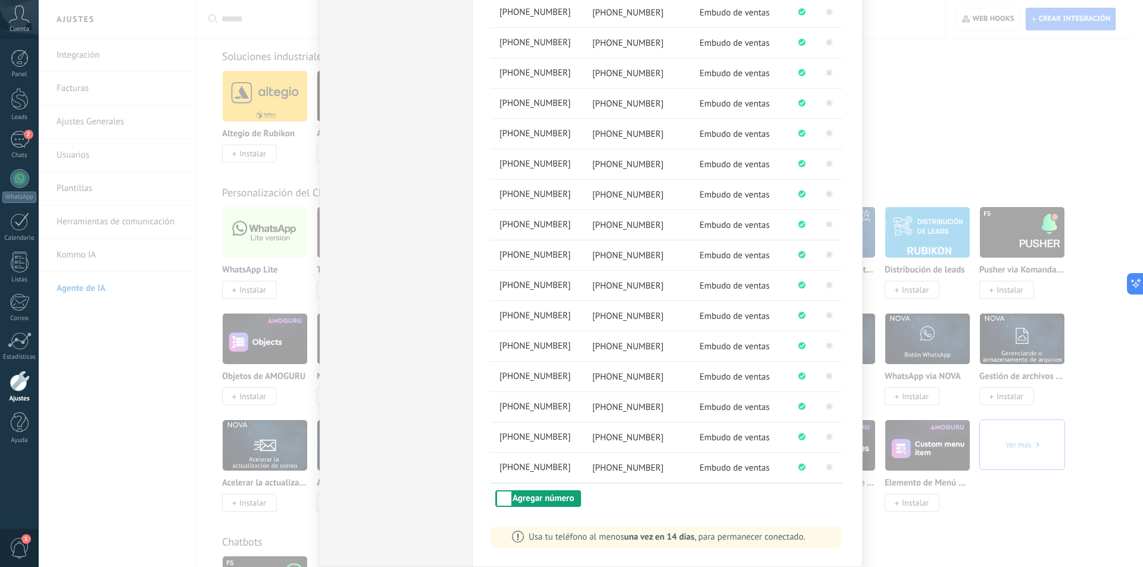
click at [535, 500] on button "Agregar número" at bounding box center [538, 498] width 86 height 17
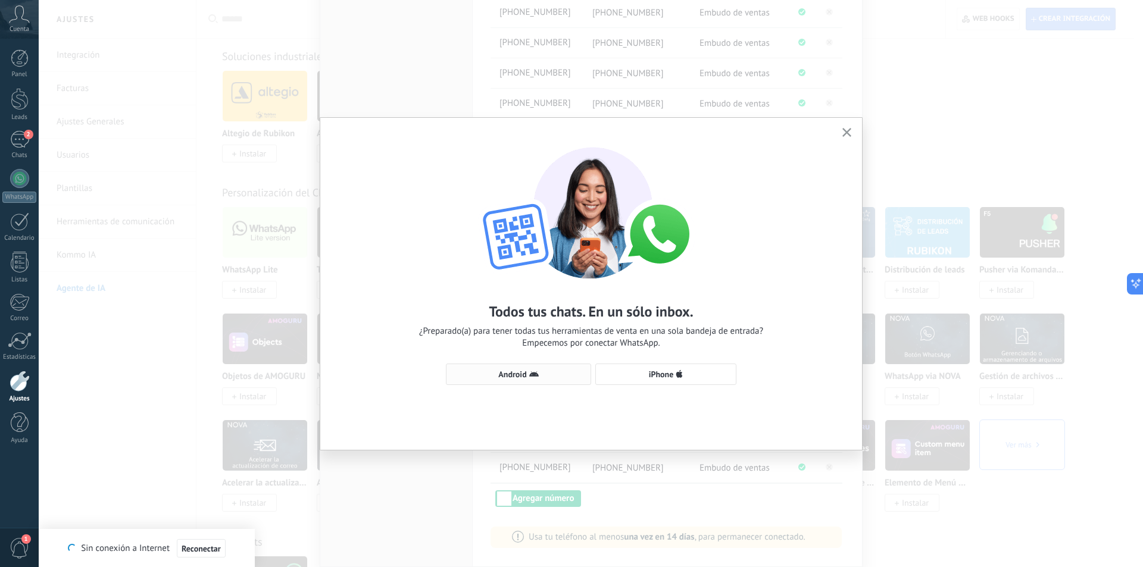
click at [518, 374] on span "Android" at bounding box center [512, 374] width 28 height 8
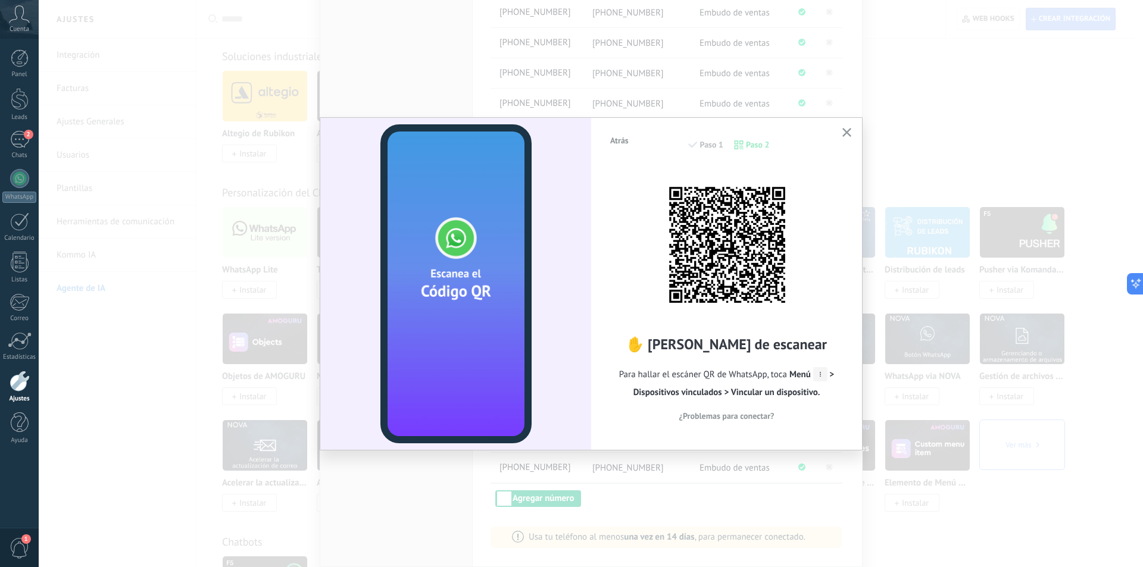
click at [847, 129] on icon "button" at bounding box center [846, 132] width 9 height 9
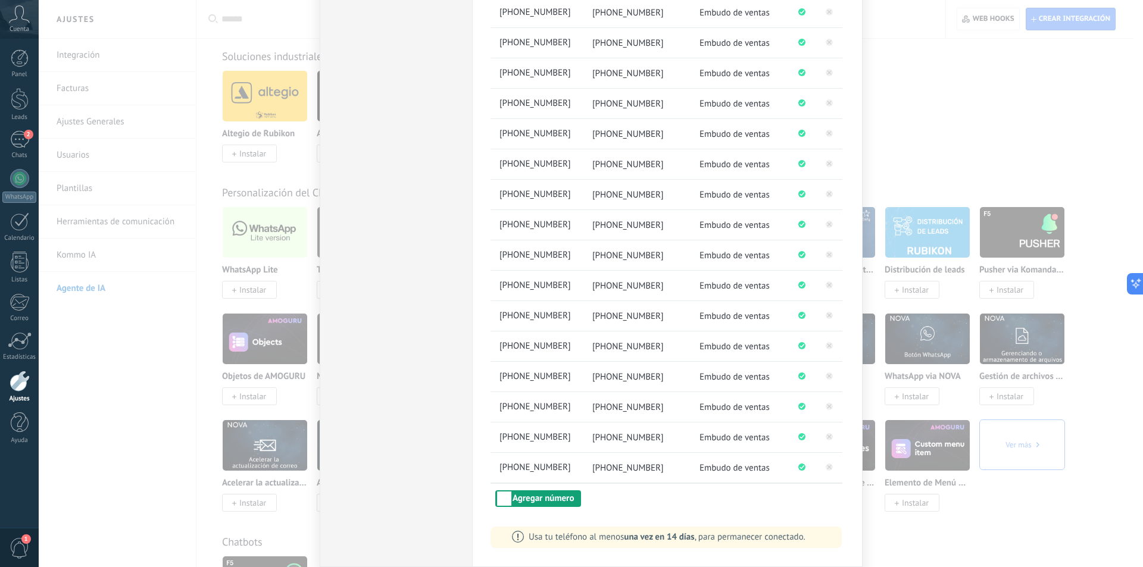
click at [565, 491] on button "Agregar número" at bounding box center [538, 498] width 86 height 17
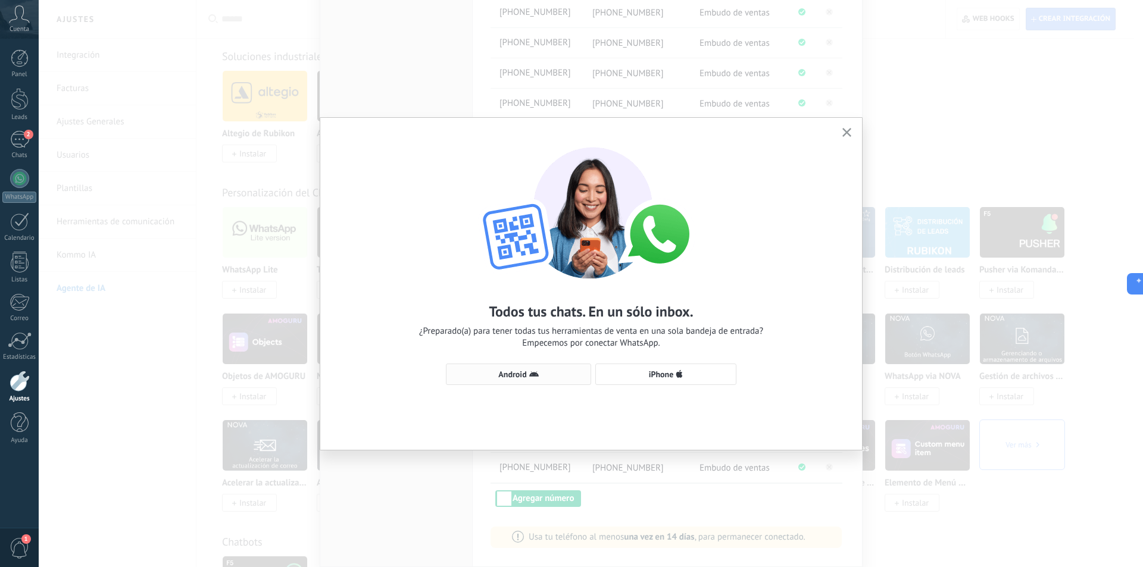
click at [520, 376] on span "Android" at bounding box center [512, 374] width 28 height 8
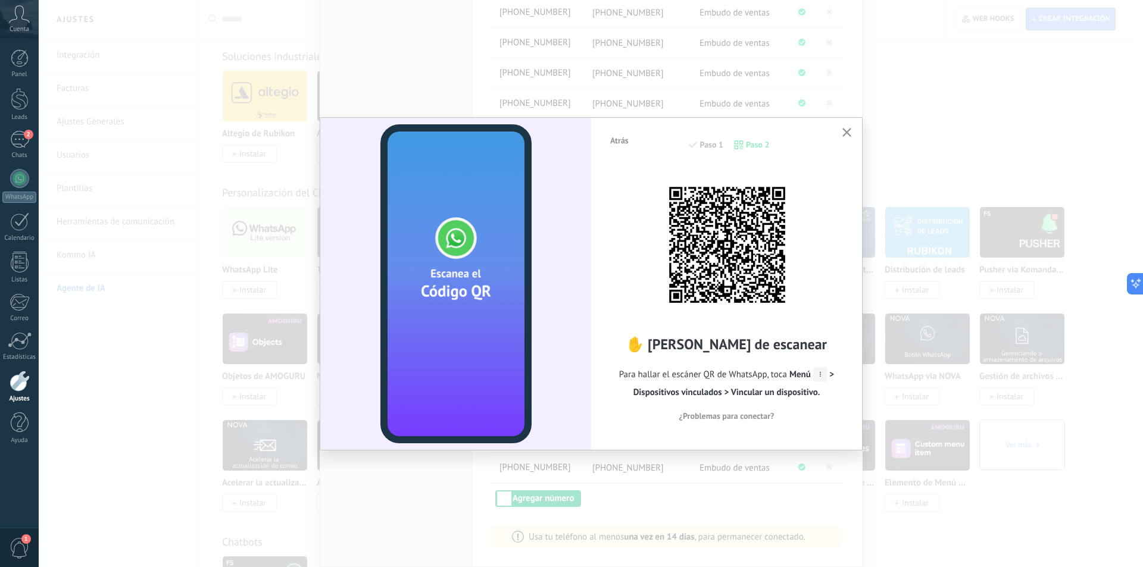
click at [849, 132] on icon "button" at bounding box center [846, 132] width 9 height 9
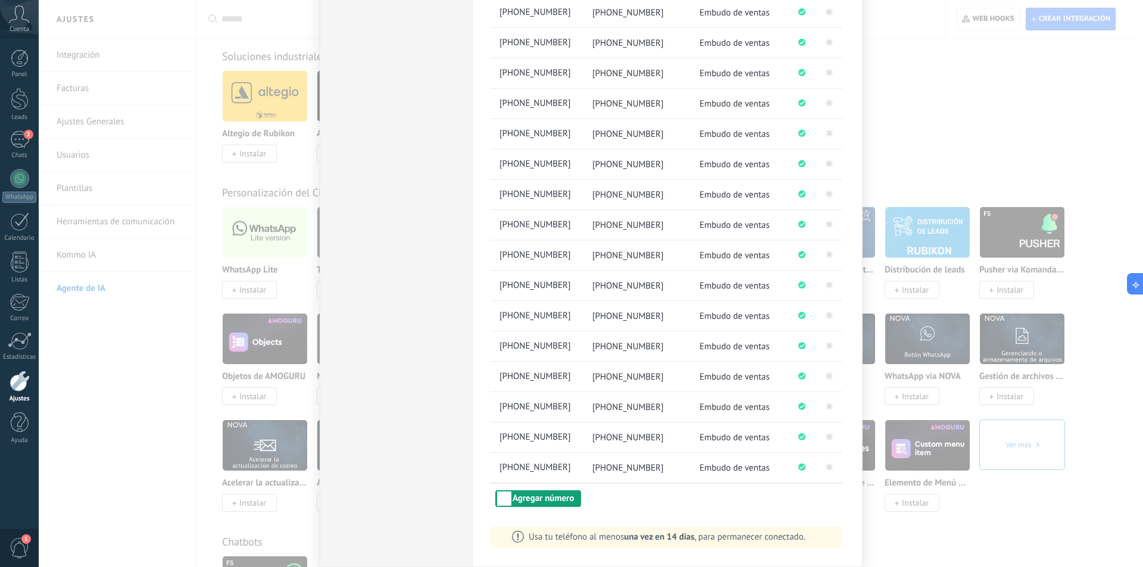
click at [539, 498] on button "Agregar número" at bounding box center [538, 498] width 86 height 17
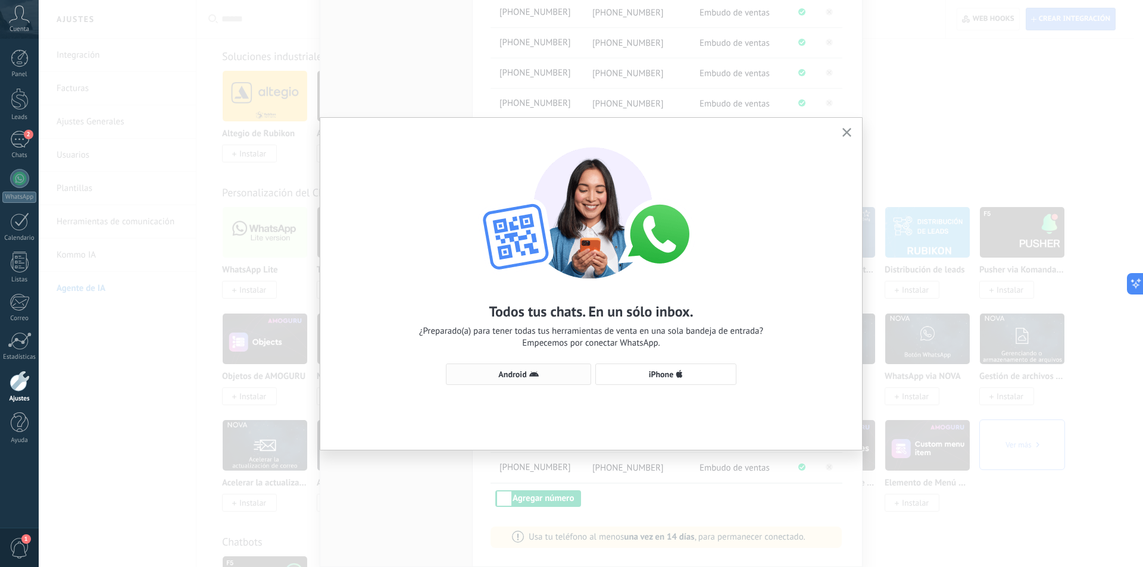
click at [525, 371] on span "Android" at bounding box center [512, 374] width 28 height 8
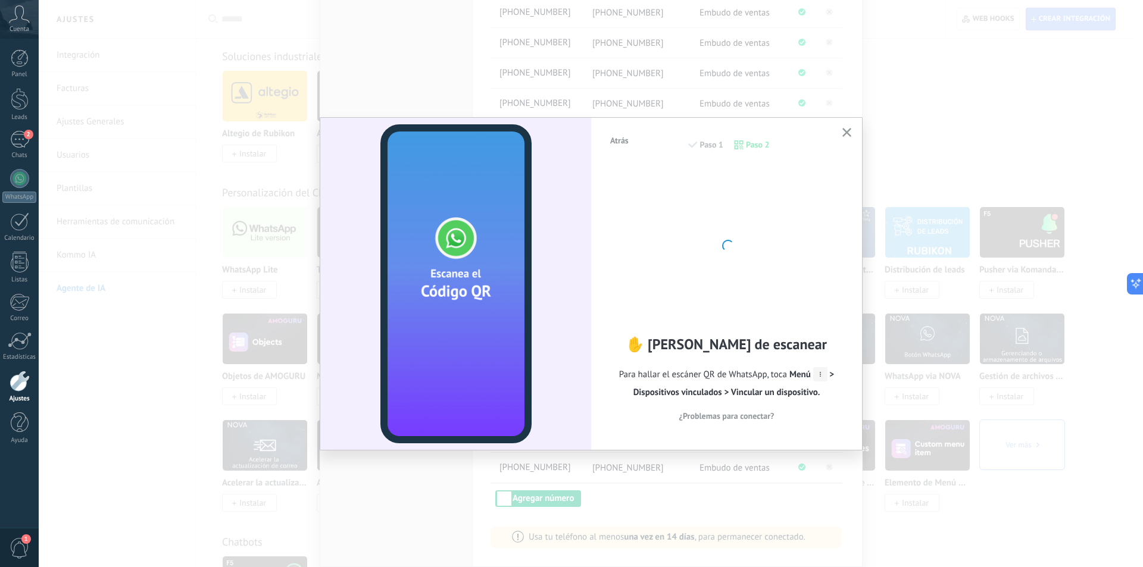
click at [846, 130] on icon "button" at bounding box center [846, 132] width 9 height 9
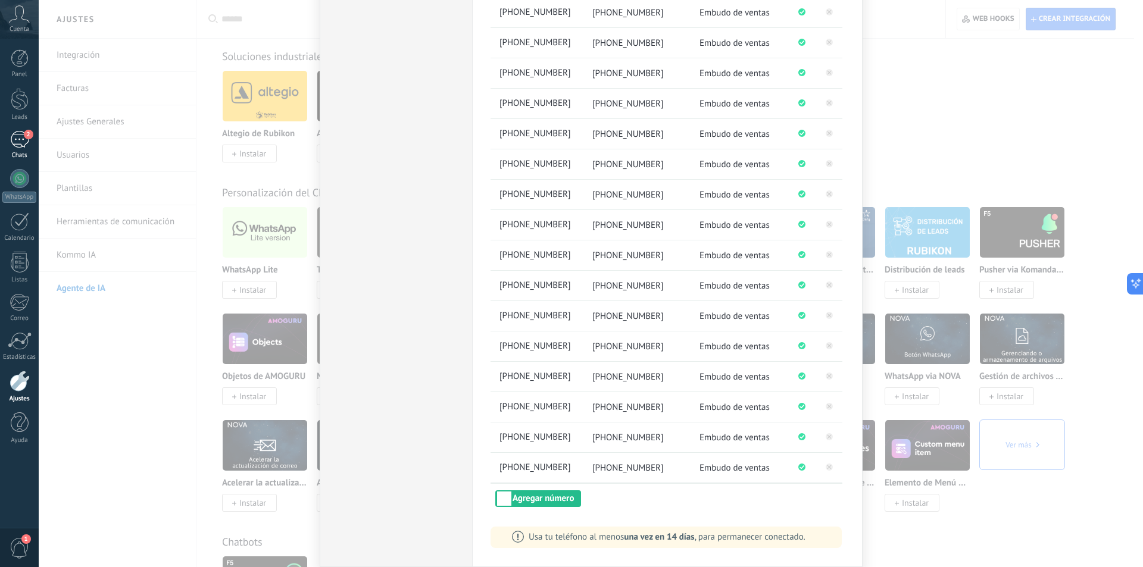
click at [18, 133] on div "2" at bounding box center [19, 139] width 19 height 17
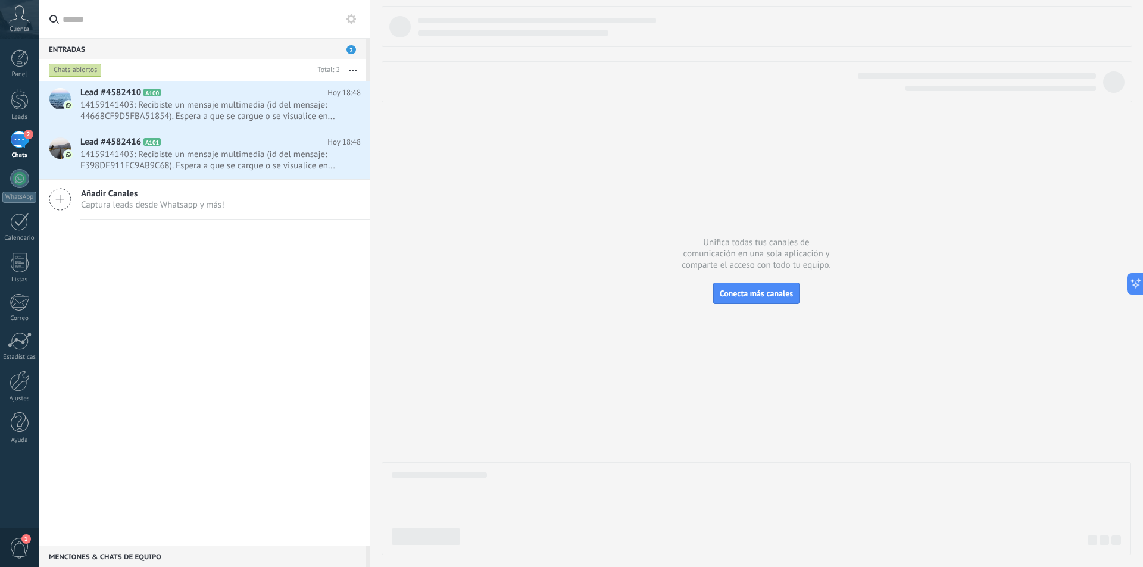
click at [323, 210] on div "Añadir Canales Captura leads desde Whatsapp y más!" at bounding box center [204, 200] width 331 height 40
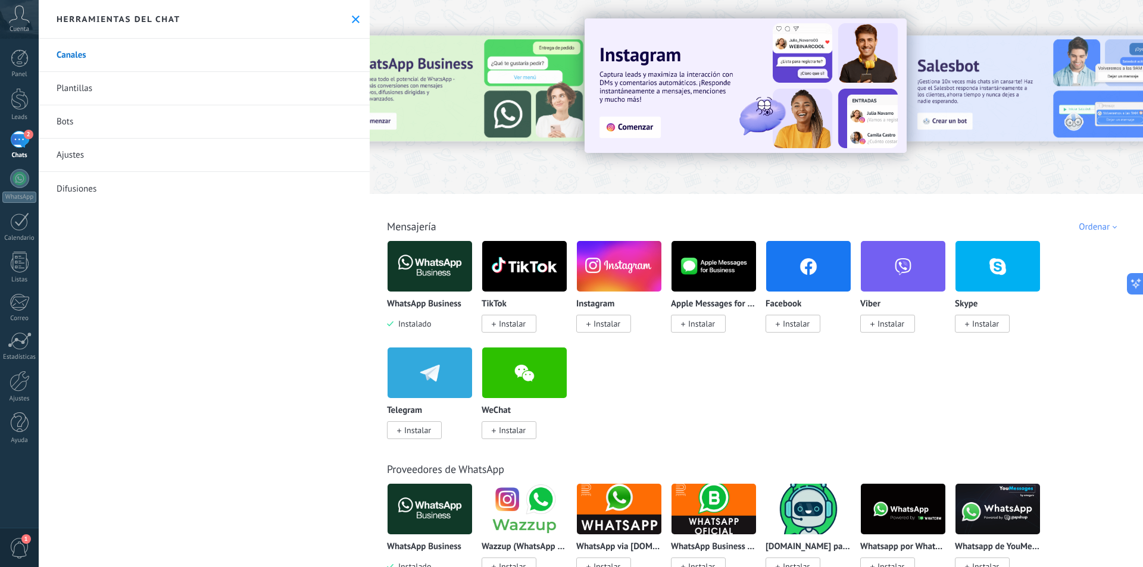
click at [28, 137] on span "2" at bounding box center [29, 135] width 10 height 10
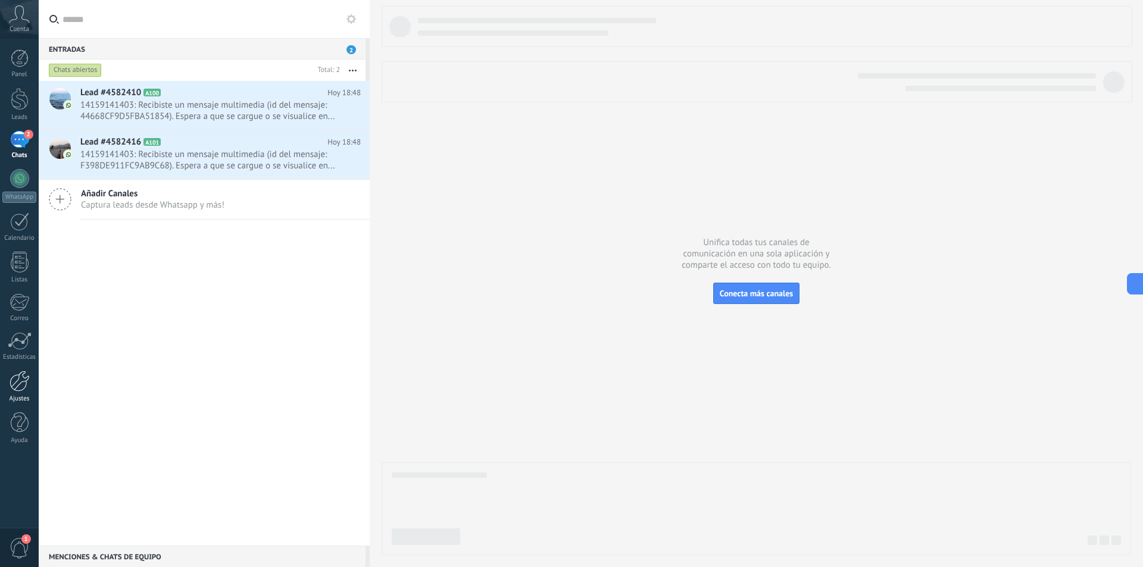
click at [15, 375] on div at bounding box center [20, 381] width 20 height 21
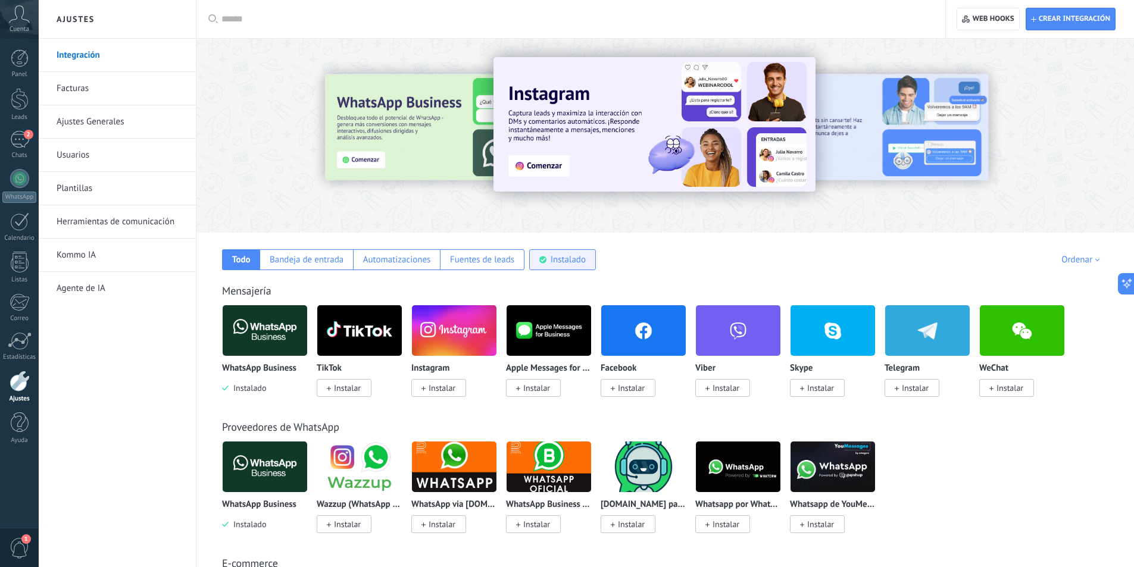
click at [567, 251] on div "Instalado" at bounding box center [562, 259] width 67 height 21
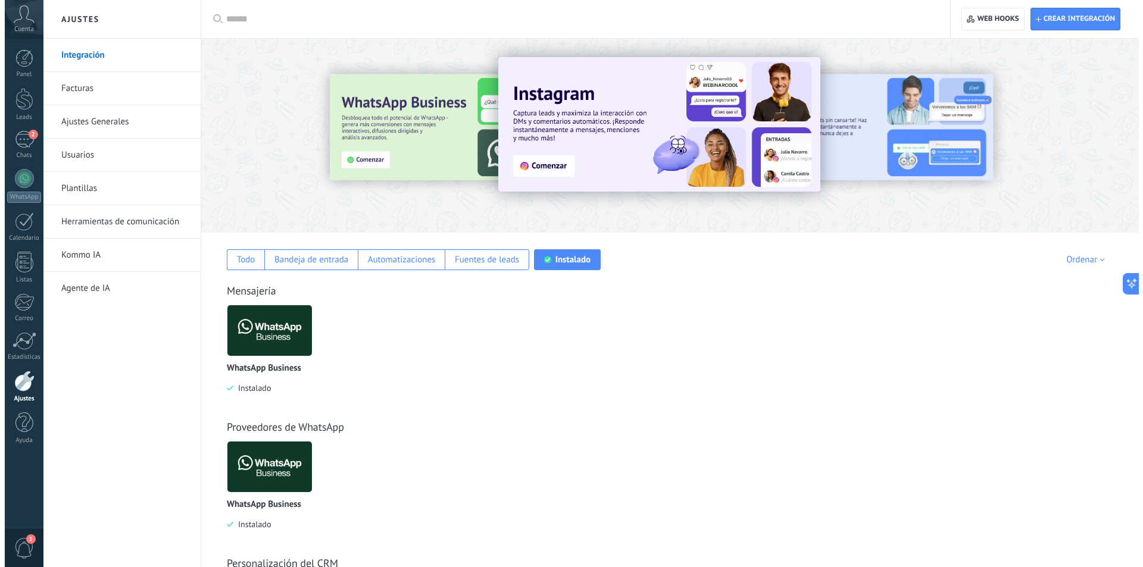
scroll to position [132, 0]
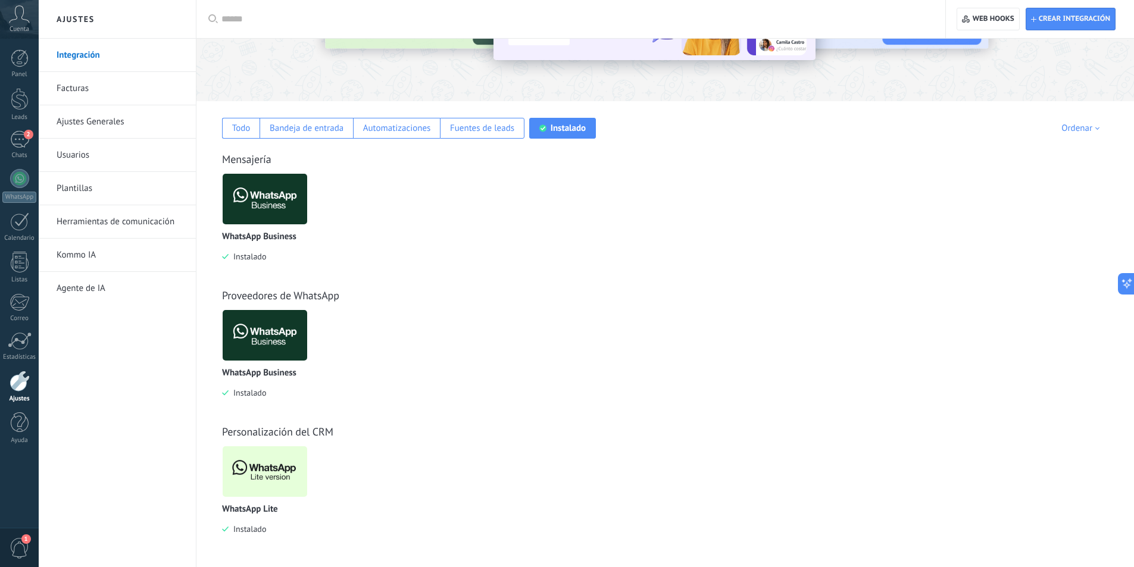
click at [270, 473] on img at bounding box center [265, 472] width 85 height 58
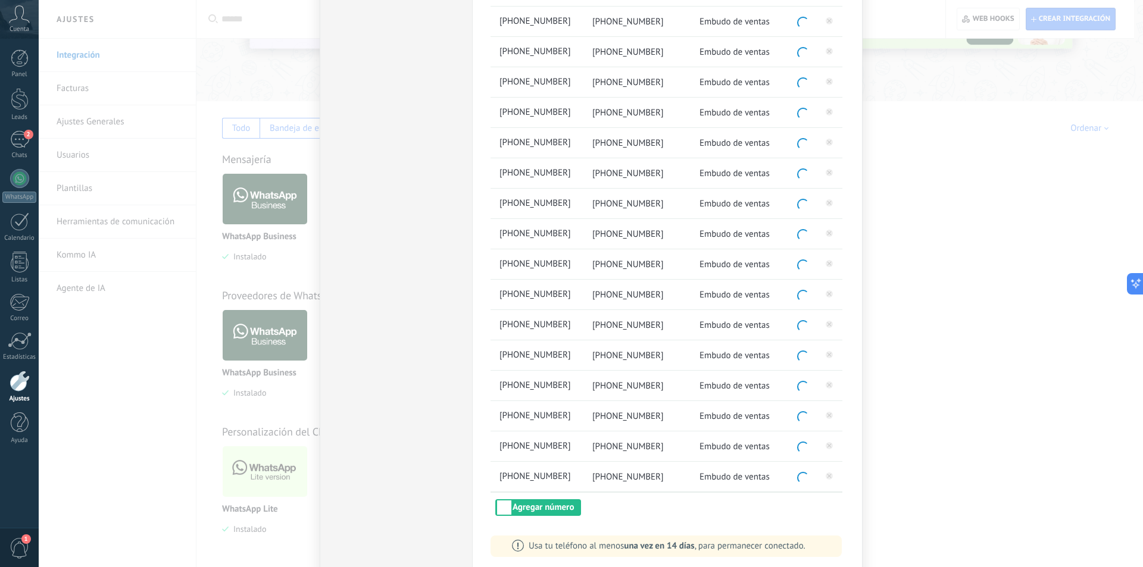
scroll to position [1016, 0]
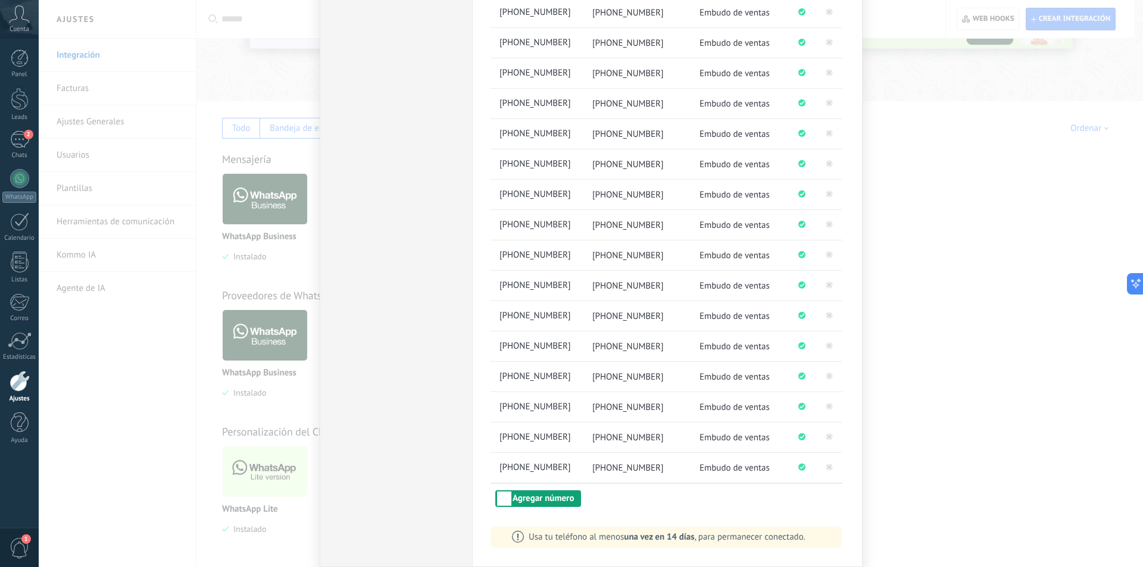
click at [561, 504] on button "Agregar número" at bounding box center [538, 498] width 86 height 17
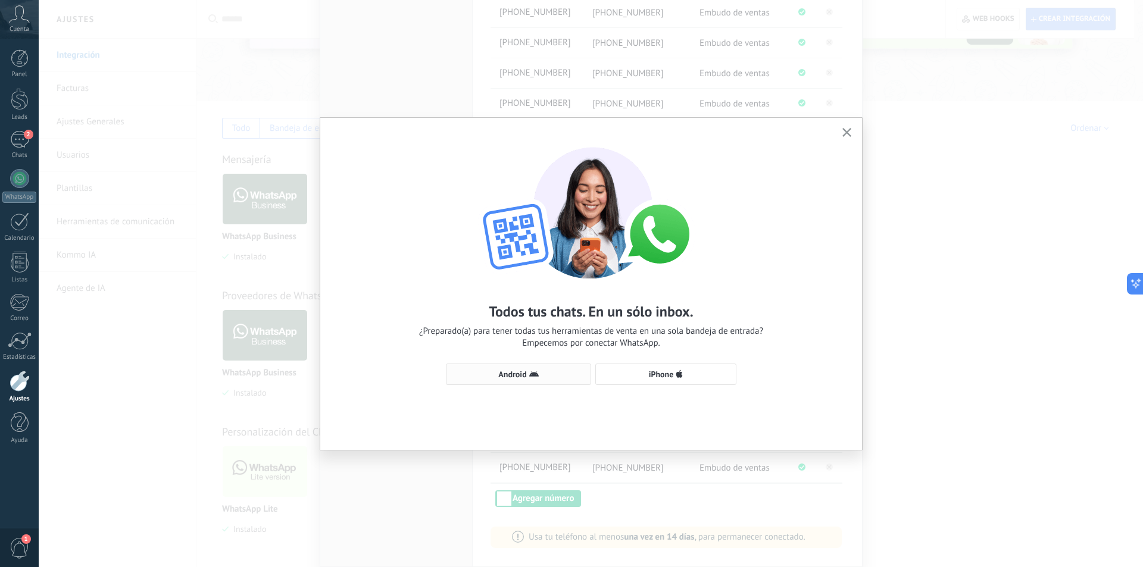
click at [502, 377] on span "Android" at bounding box center [512, 374] width 28 height 8
